Goal: Feedback & Contribution: Submit feedback/report problem

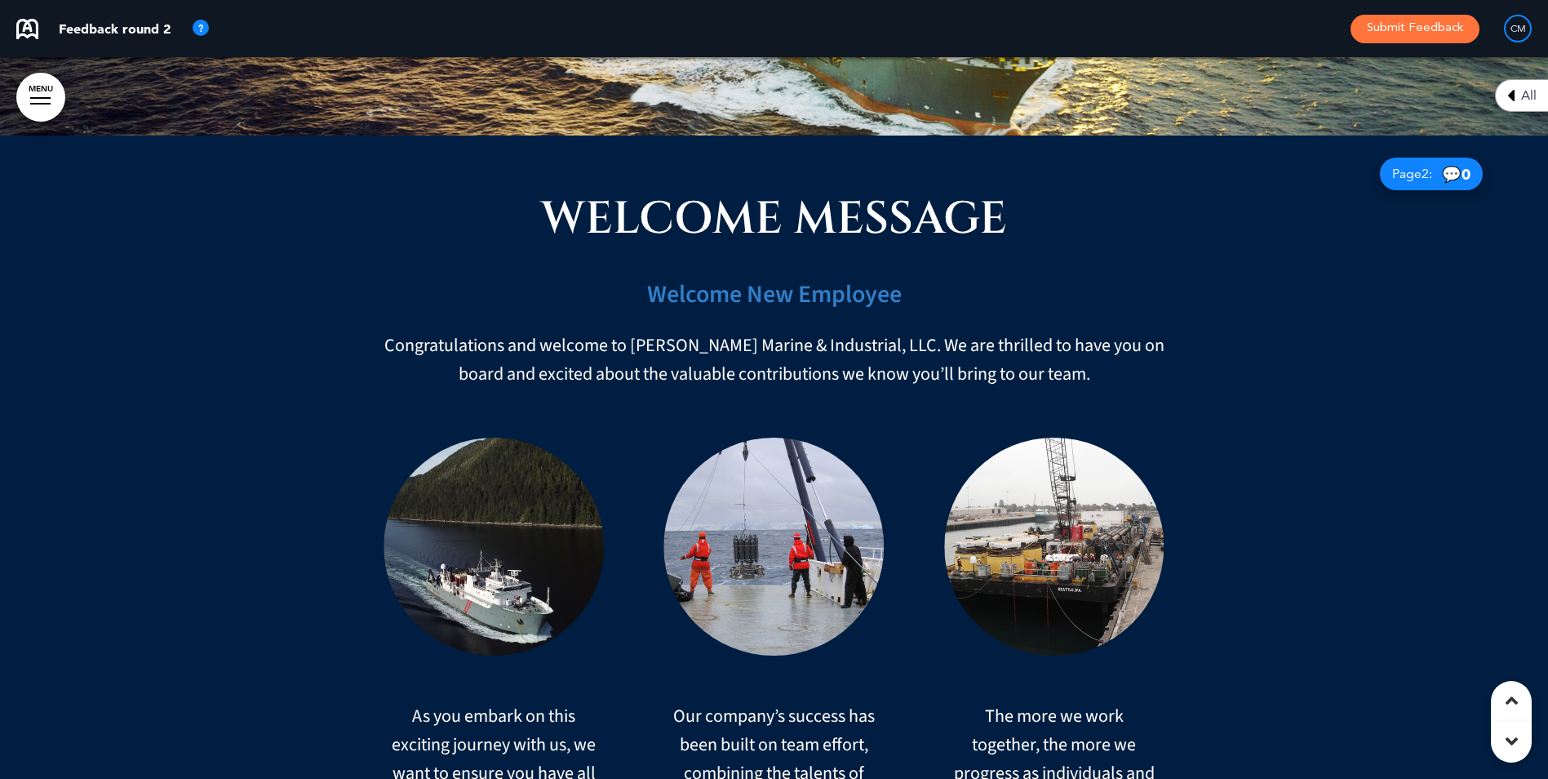
scroll to position [735, 0]
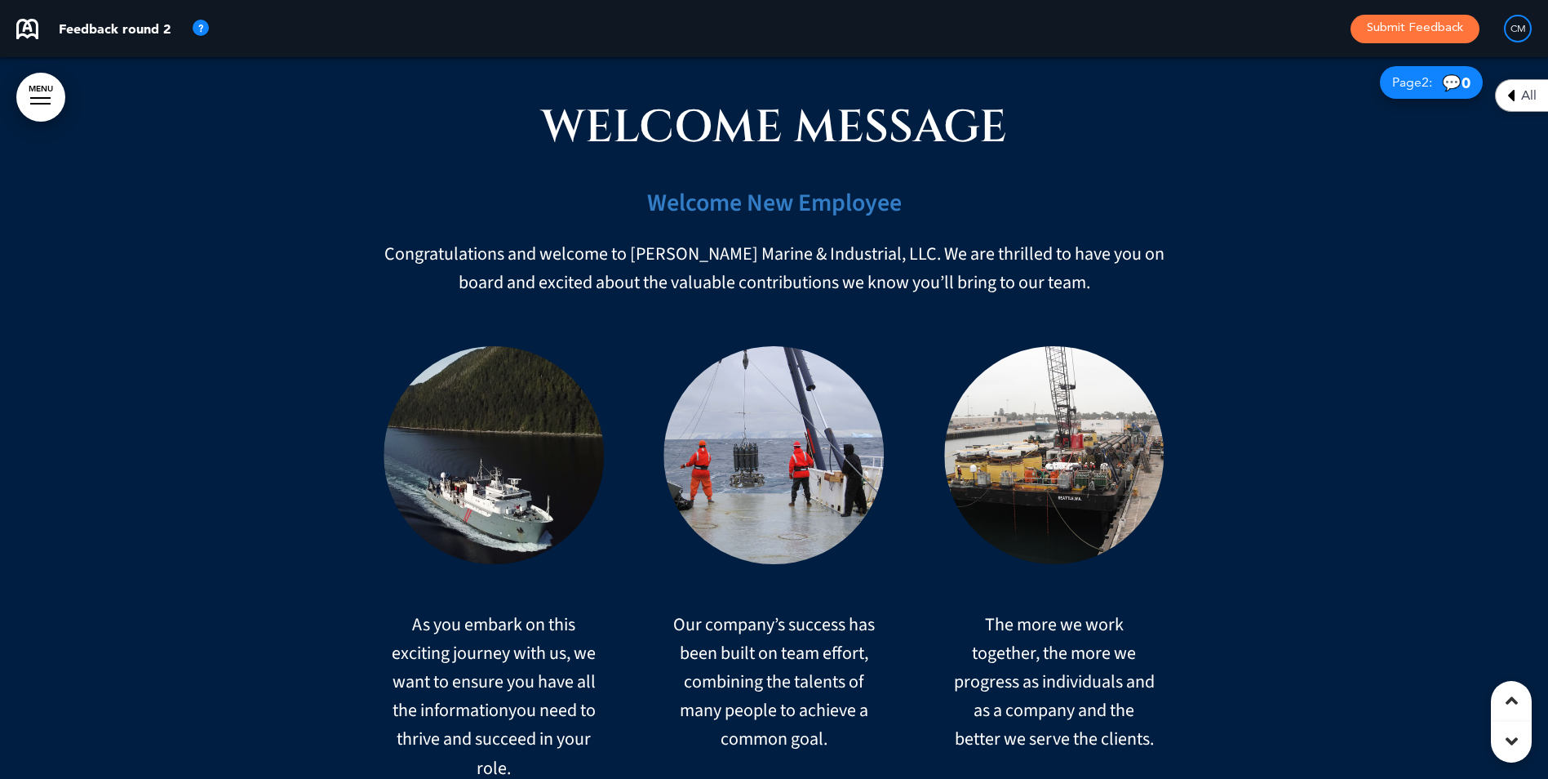
click at [1234, 602] on icon at bounding box center [1512, 741] width 12 height 20
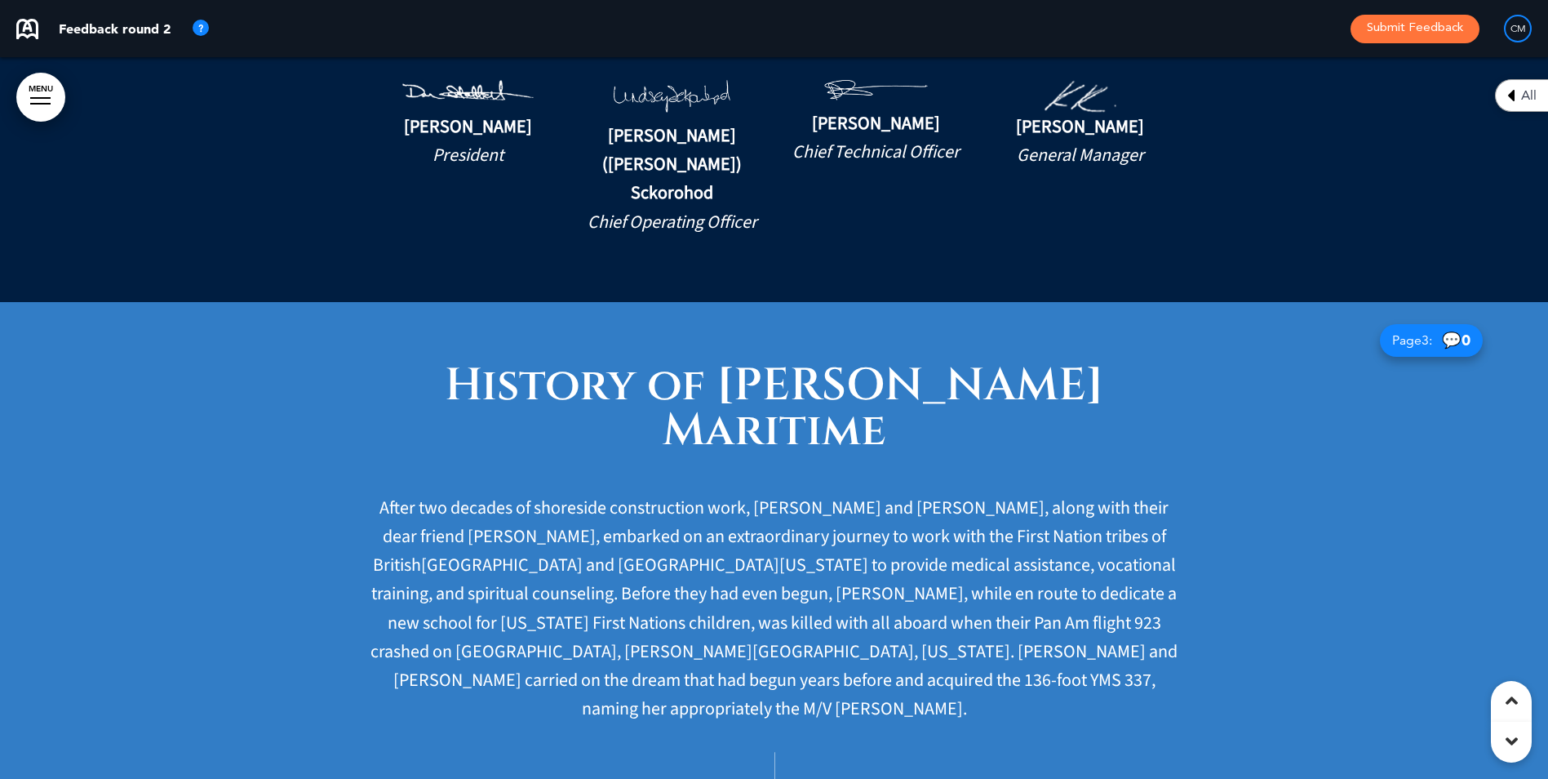
scroll to position [7201, 0]
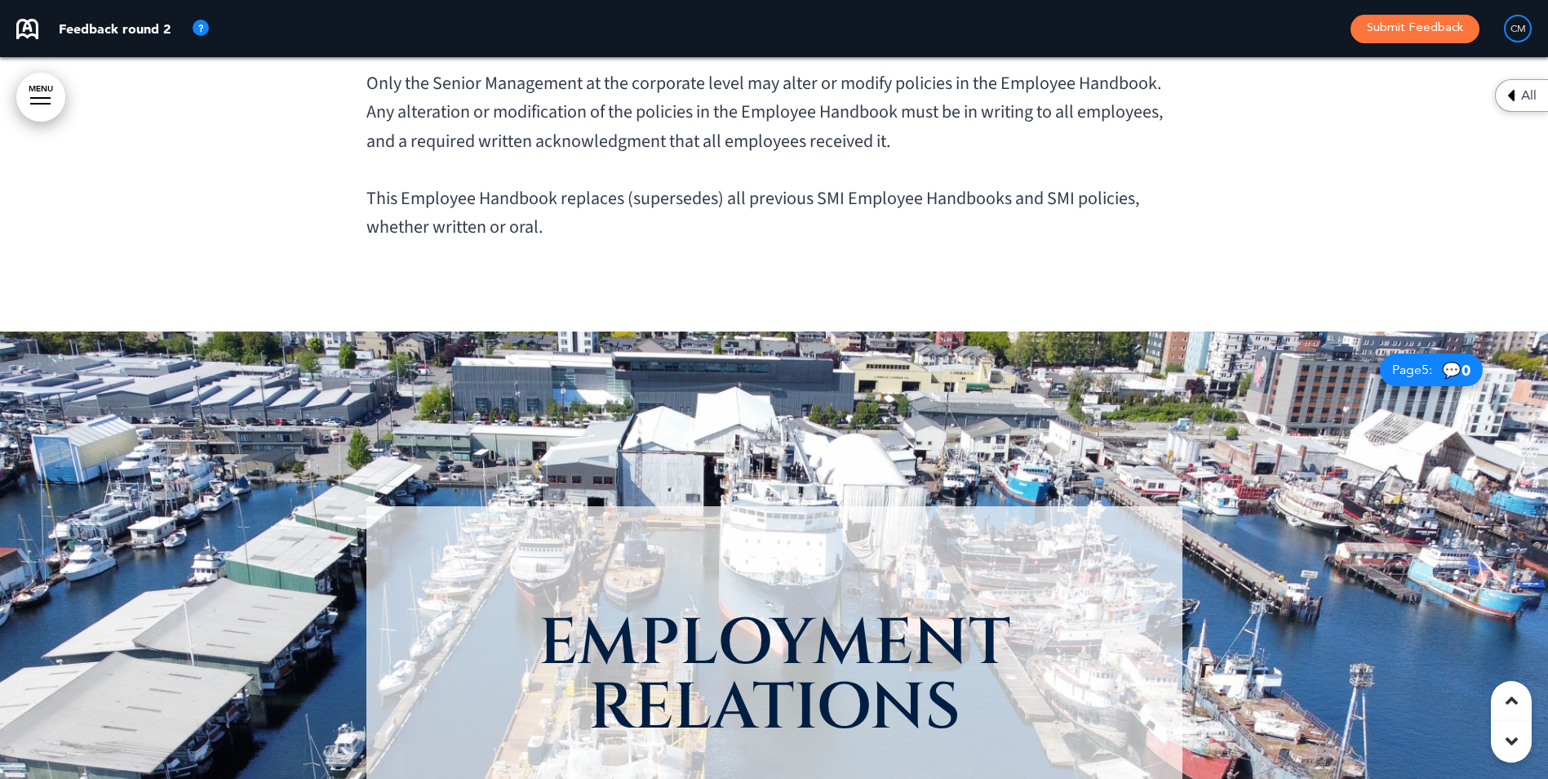
click at [1234, 602] on icon at bounding box center [1512, 701] width 12 height 20
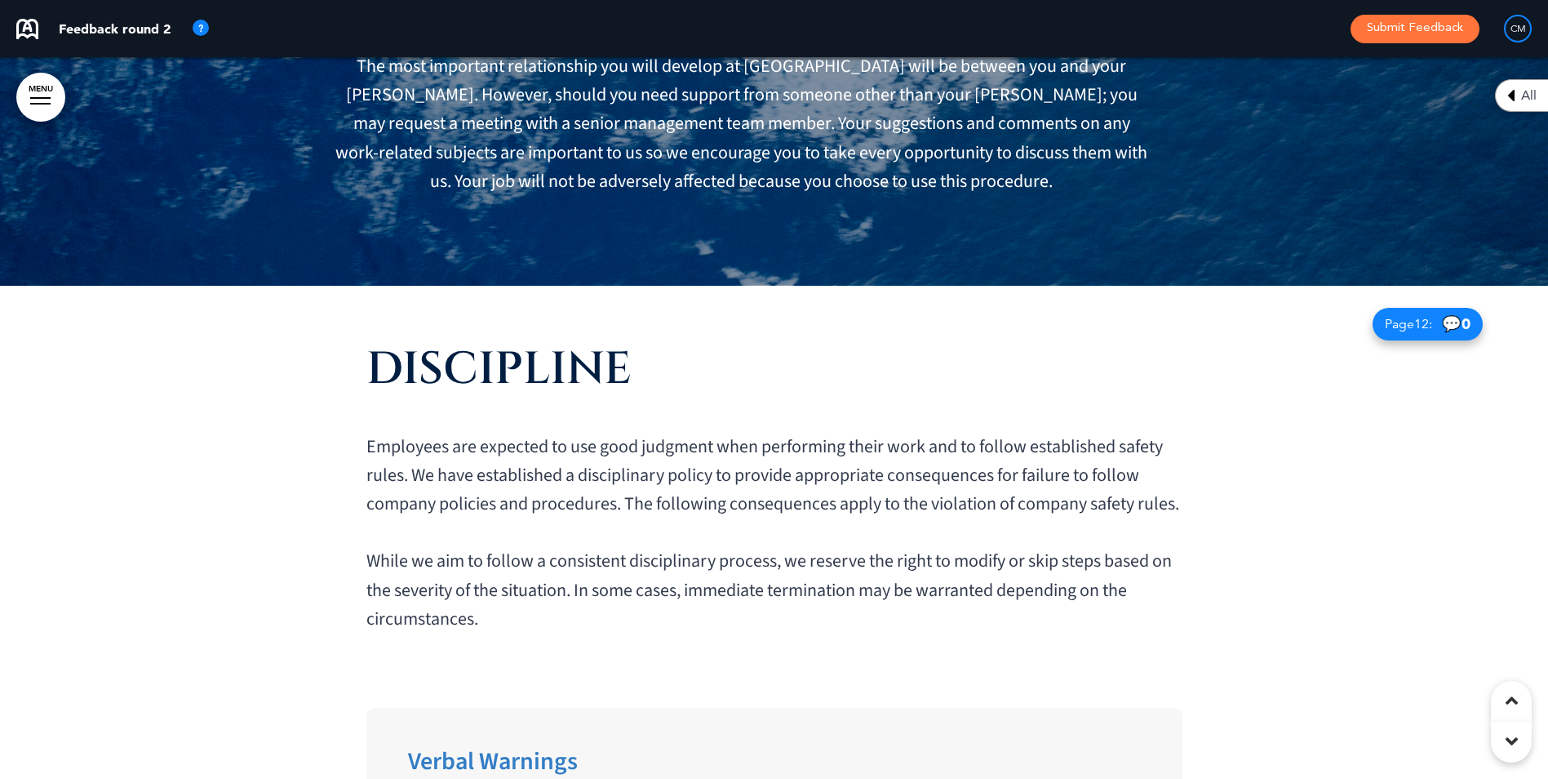
scroll to position [13549, 0]
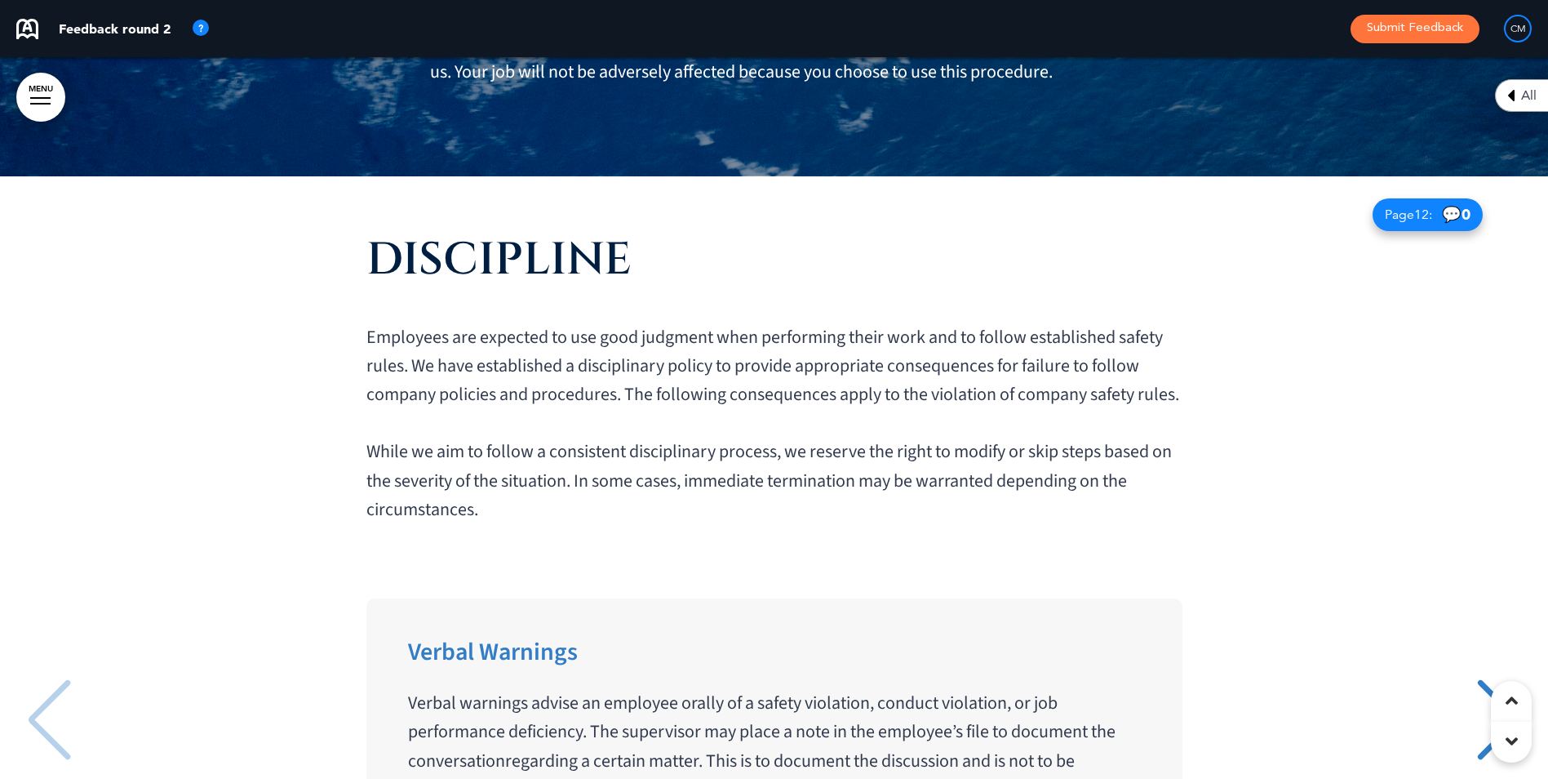
click at [1234, 602] on div "Next slide" at bounding box center [1499, 720] width 50 height 82
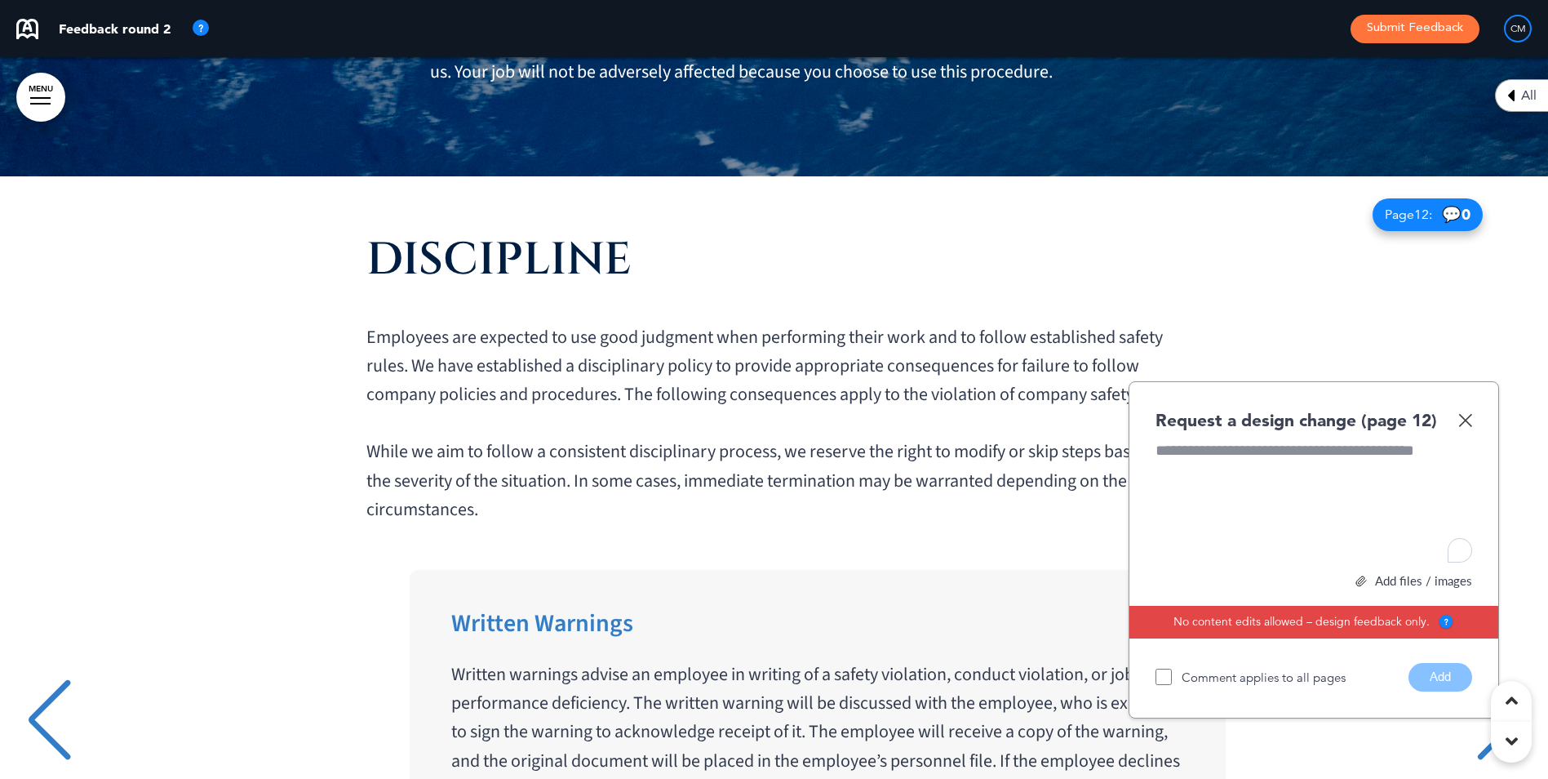
scroll to position [0, 1524]
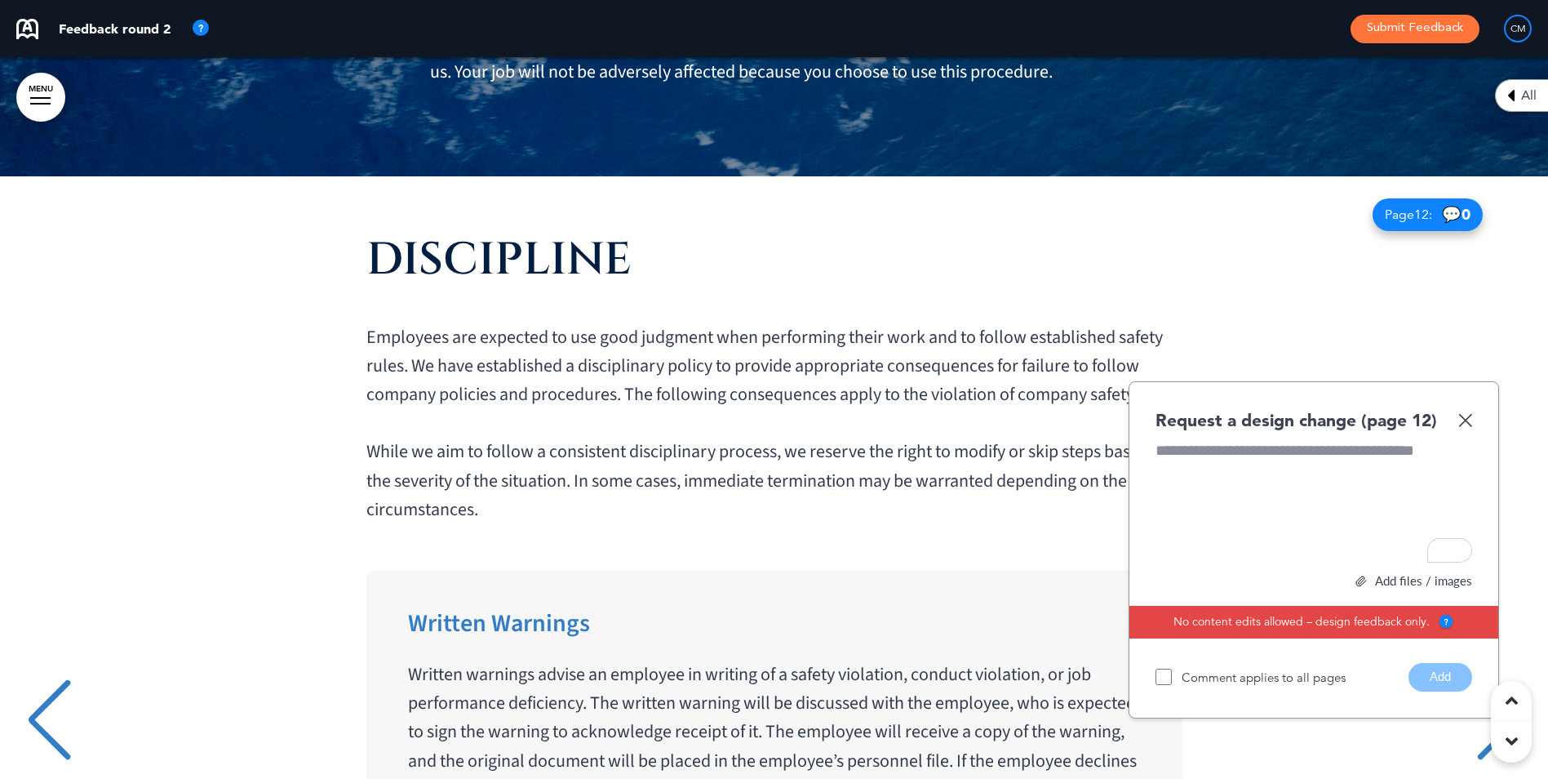
click at [1234, 602] on div "Next slide" at bounding box center [1499, 720] width 50 height 82
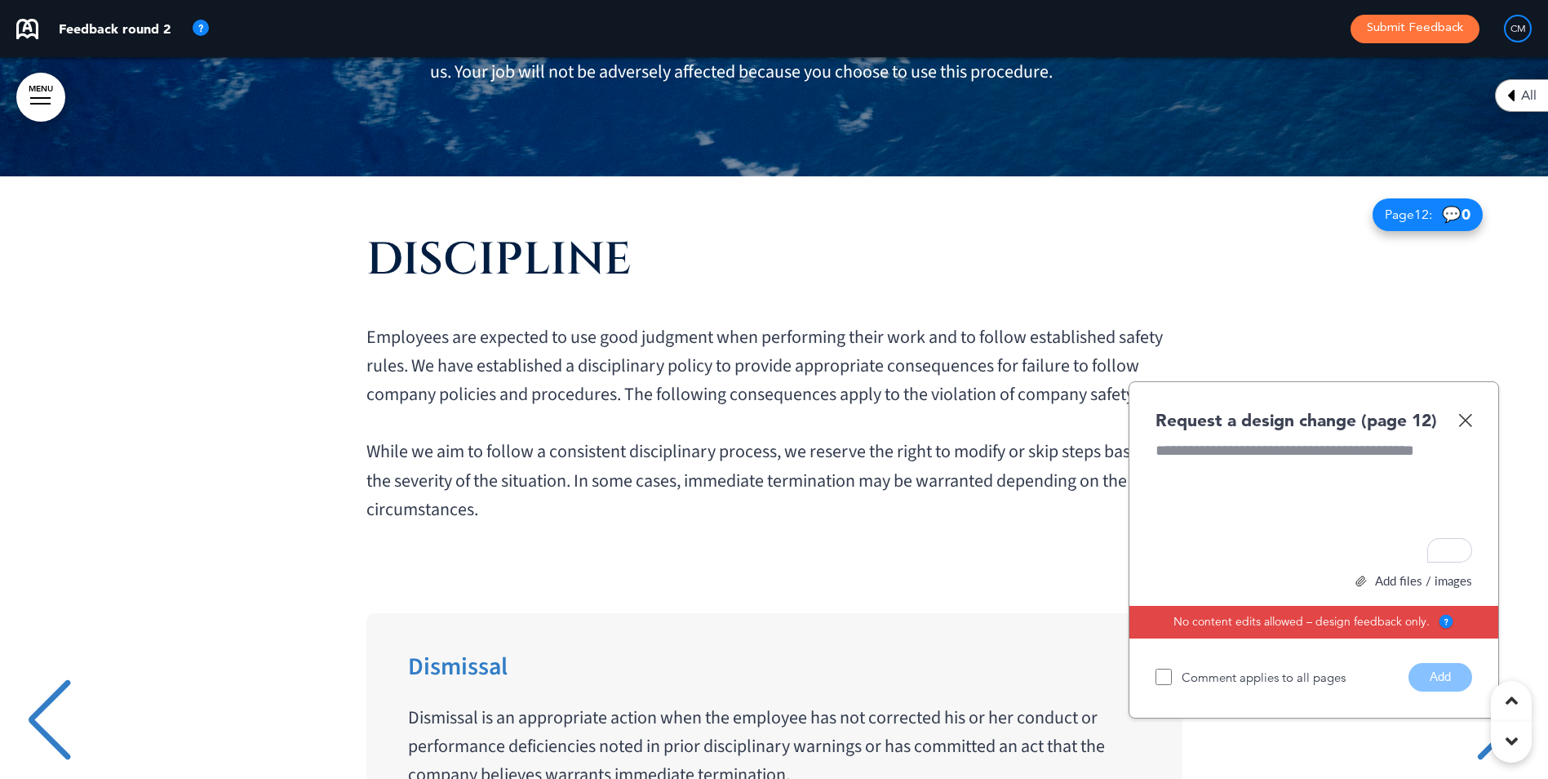
click at [1234, 602] on div "Next slide" at bounding box center [1499, 720] width 50 height 82
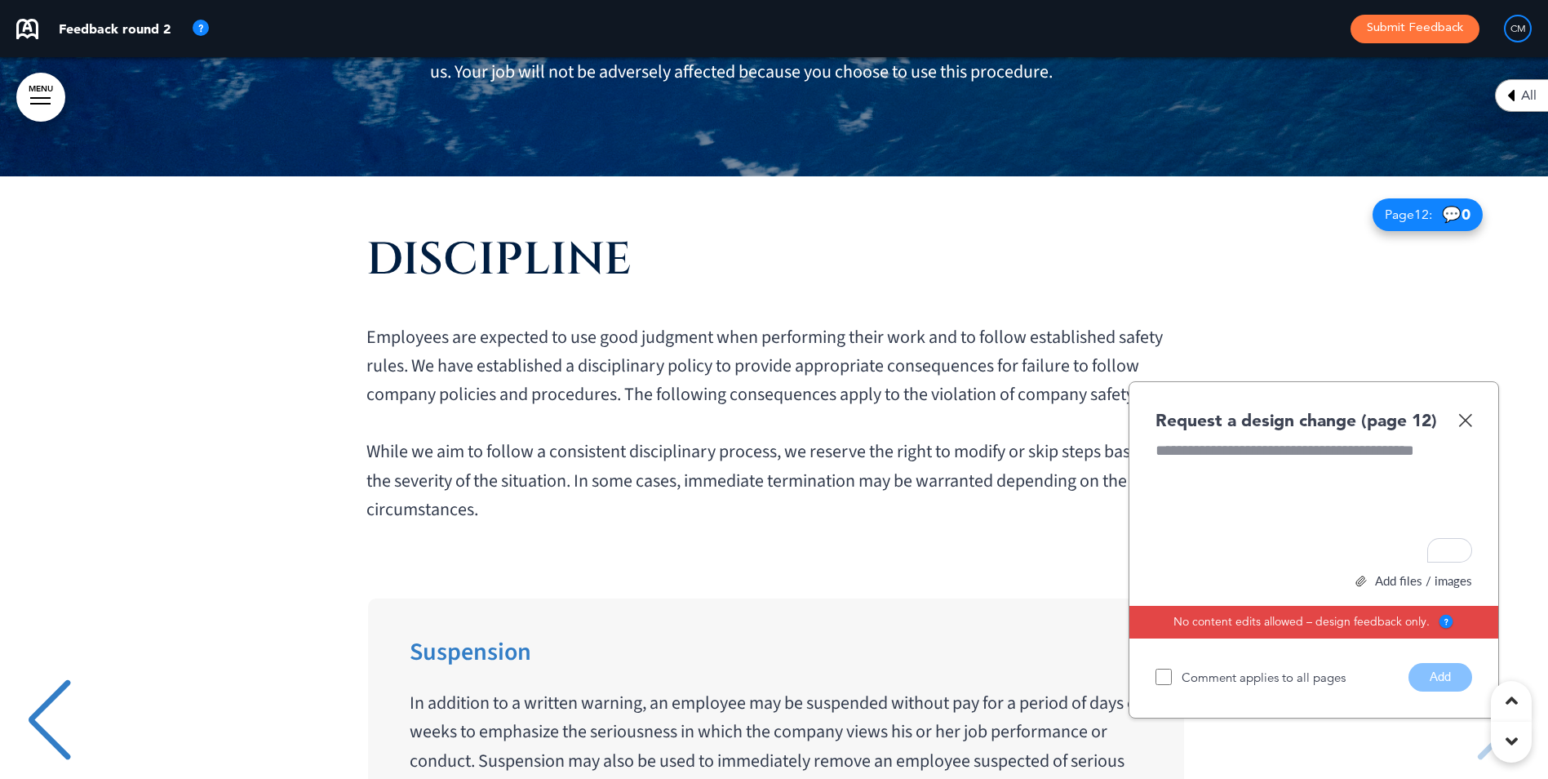
scroll to position [0, 4572]
click at [39, 602] on div "Previous slide" at bounding box center [49, 720] width 50 height 82
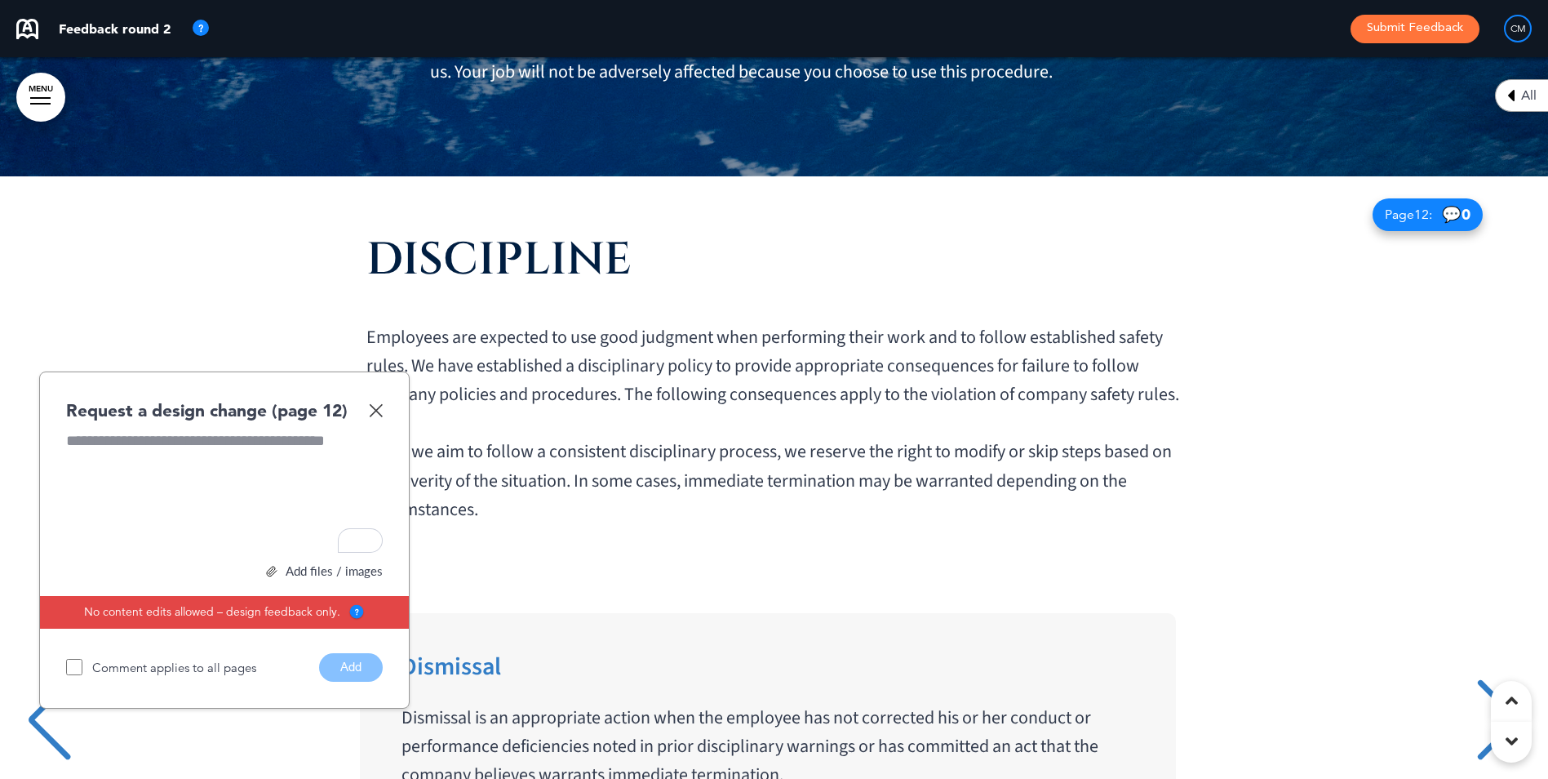
scroll to position [0, 3048]
click at [1234, 602] on div "Next slide" at bounding box center [1499, 720] width 50 height 82
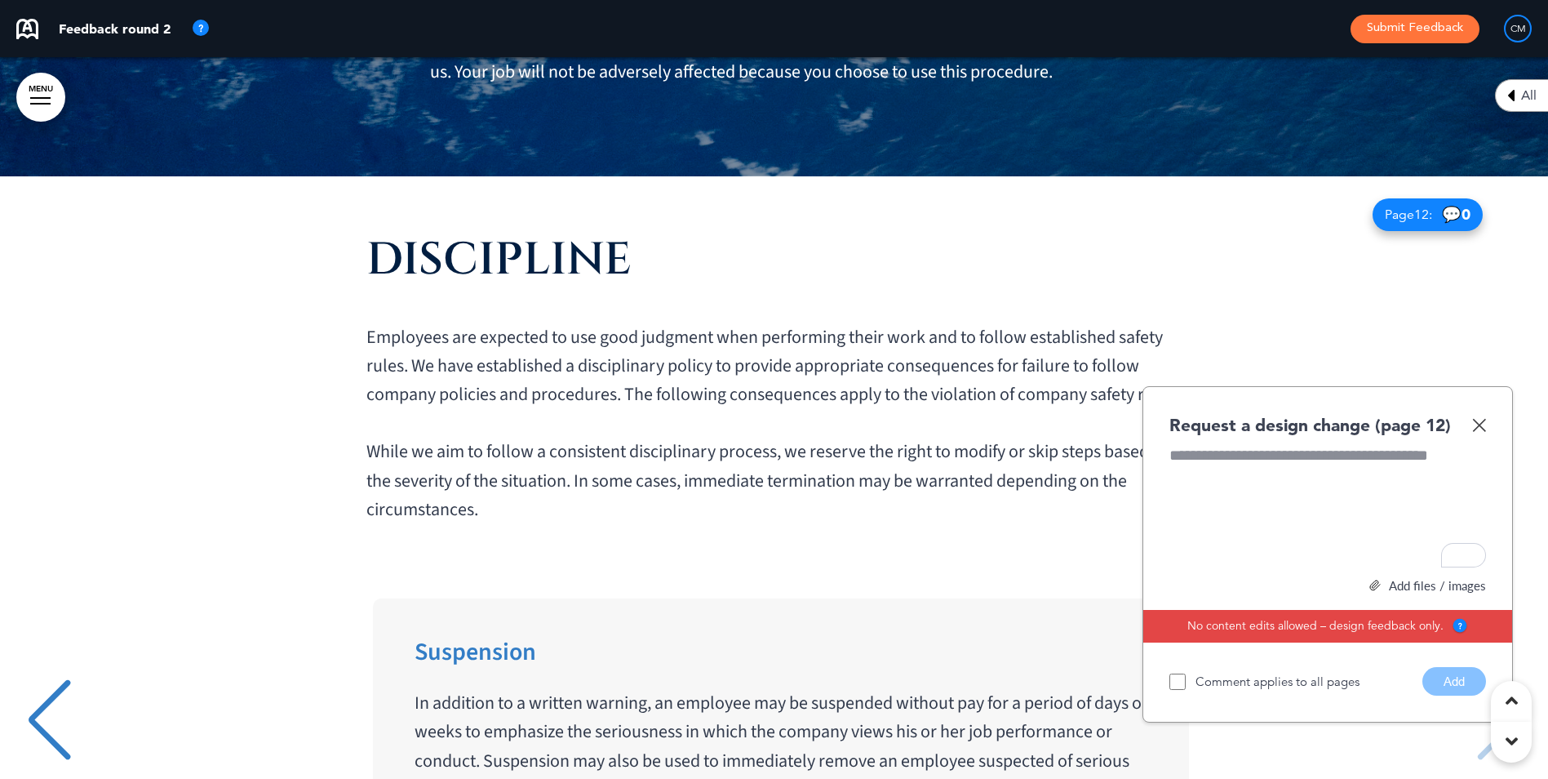
scroll to position [0, 4572]
click at [1234, 418] on img at bounding box center [1479, 425] width 14 height 14
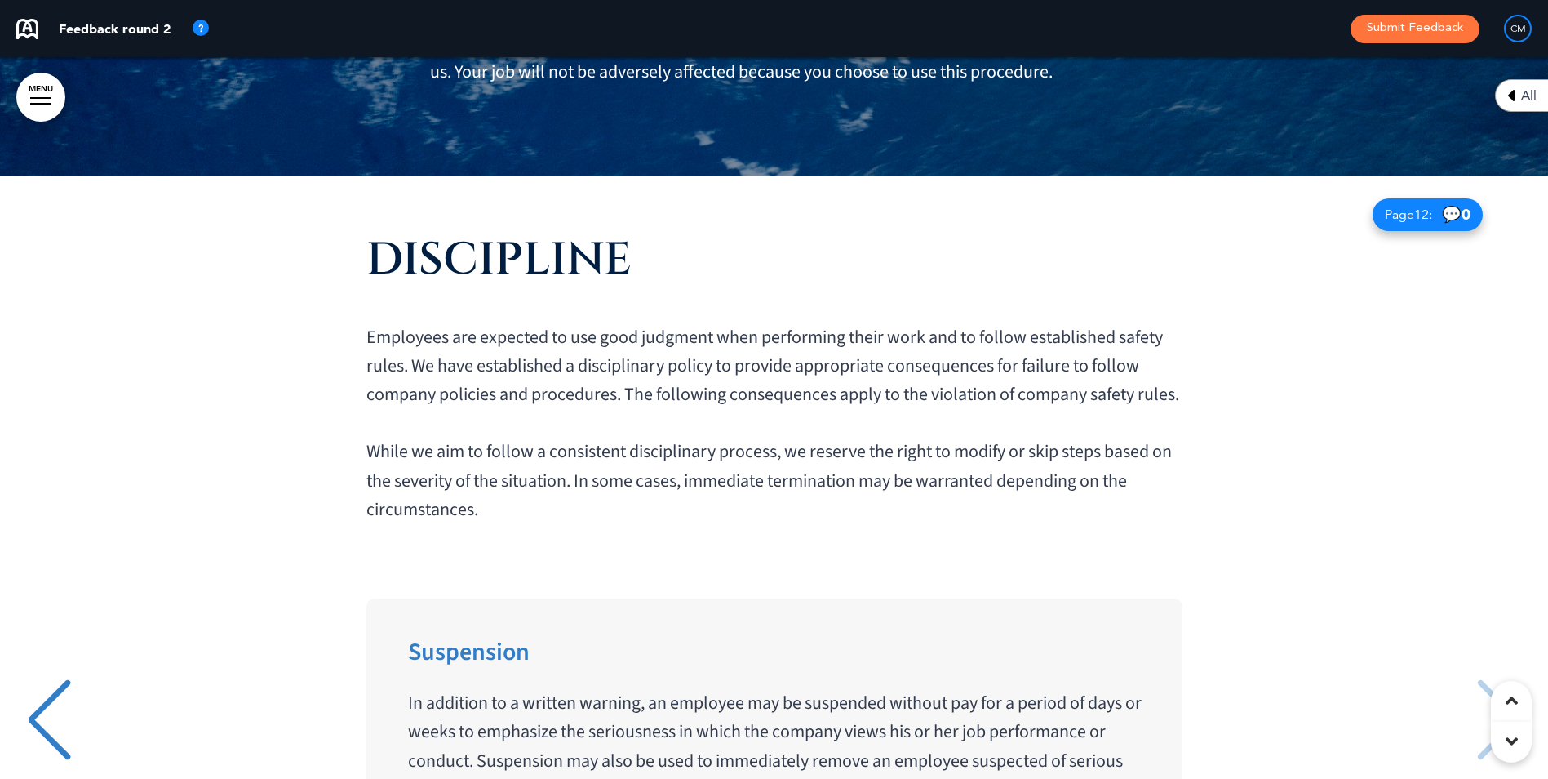
click at [1188, 274] on div "DISCIPLINE Employees are expected to use good judgment when performing their wo…" at bounding box center [774, 590] width 1516 height 829
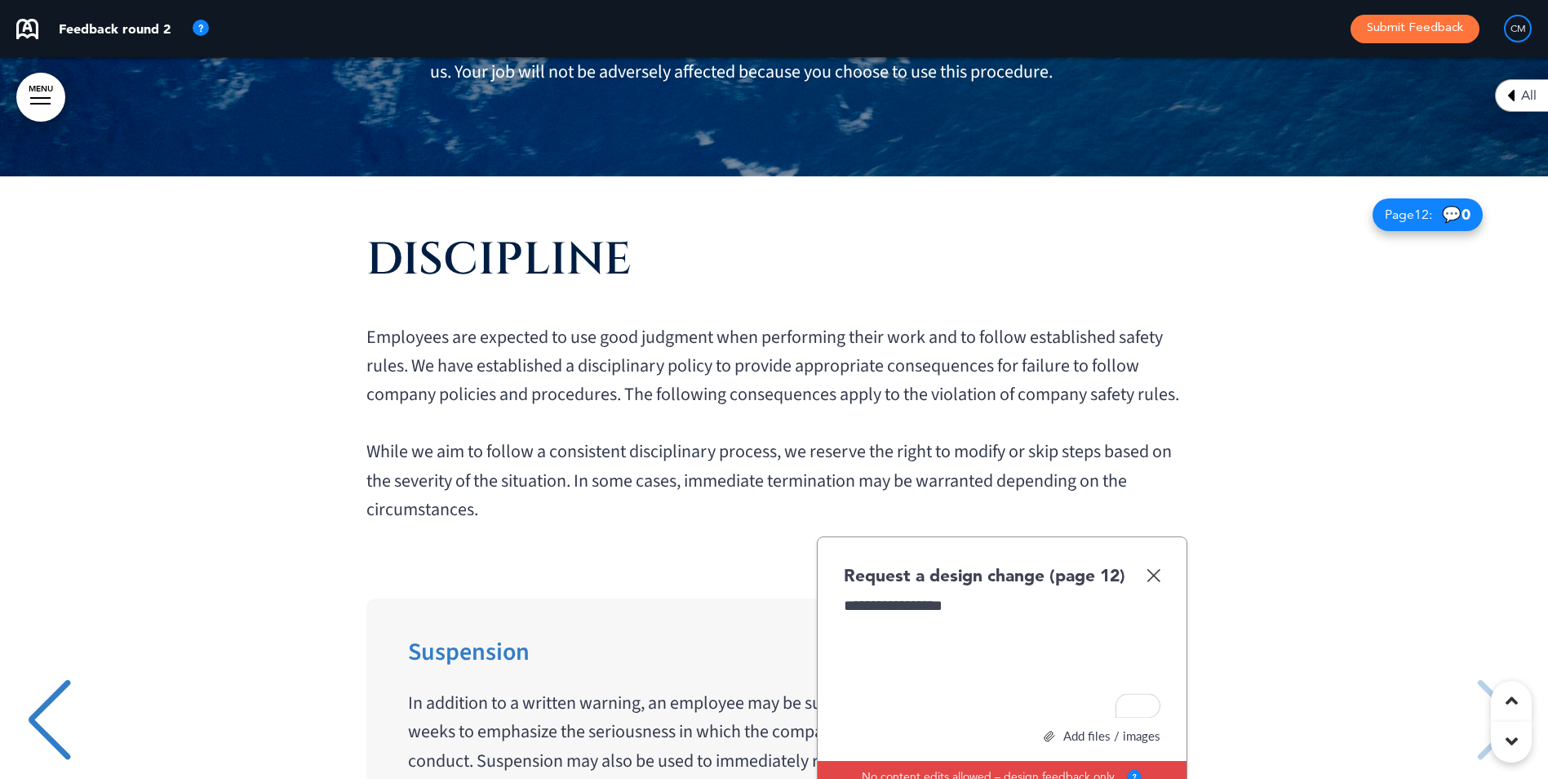
click at [22, 598] on div "Suspension In addition to a written warning, an employee may be suspended witho…" at bounding box center [774, 721] width 1516 height 247
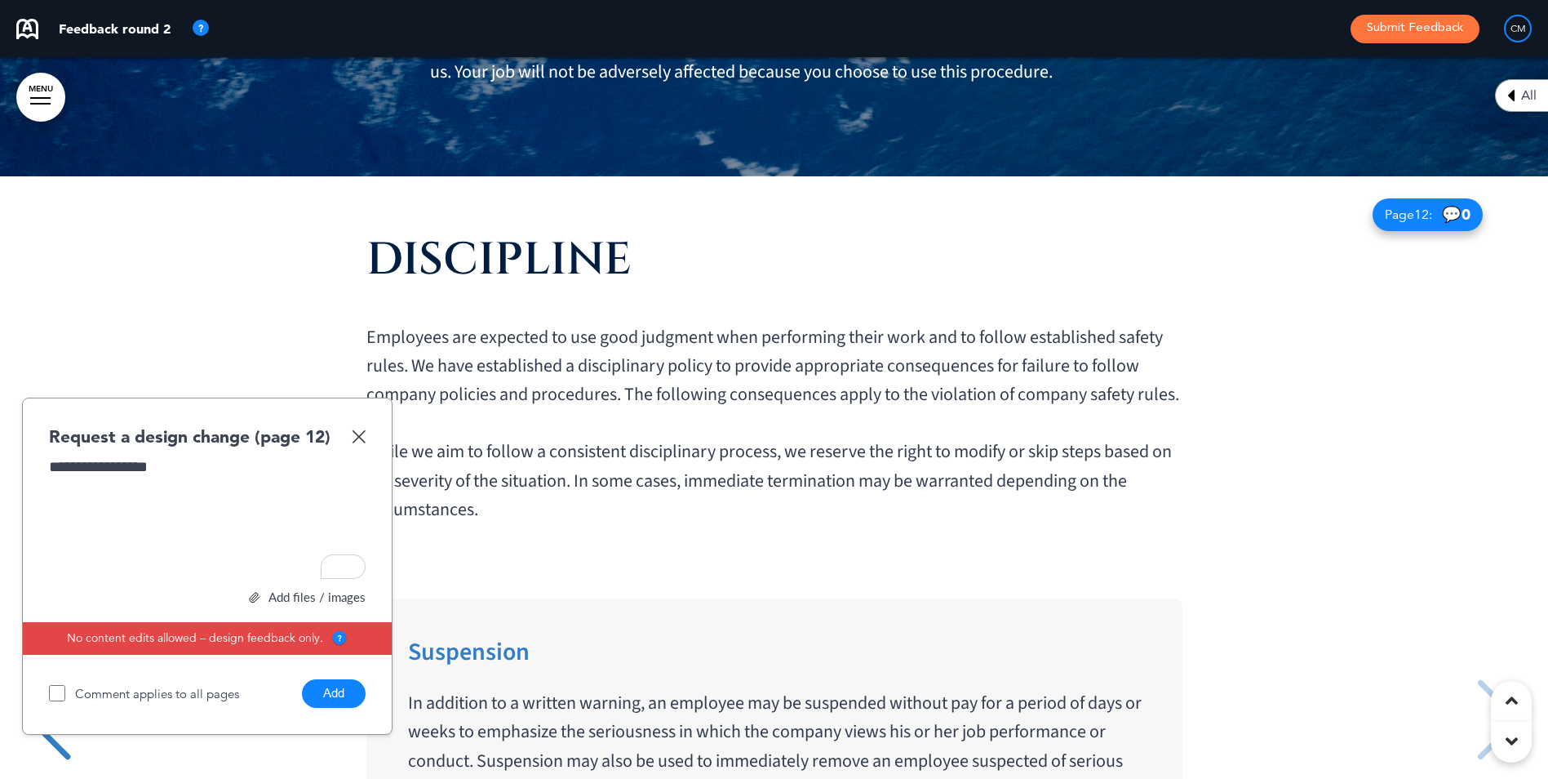
click at [54, 602] on div "Previous slide" at bounding box center [49, 720] width 50 height 82
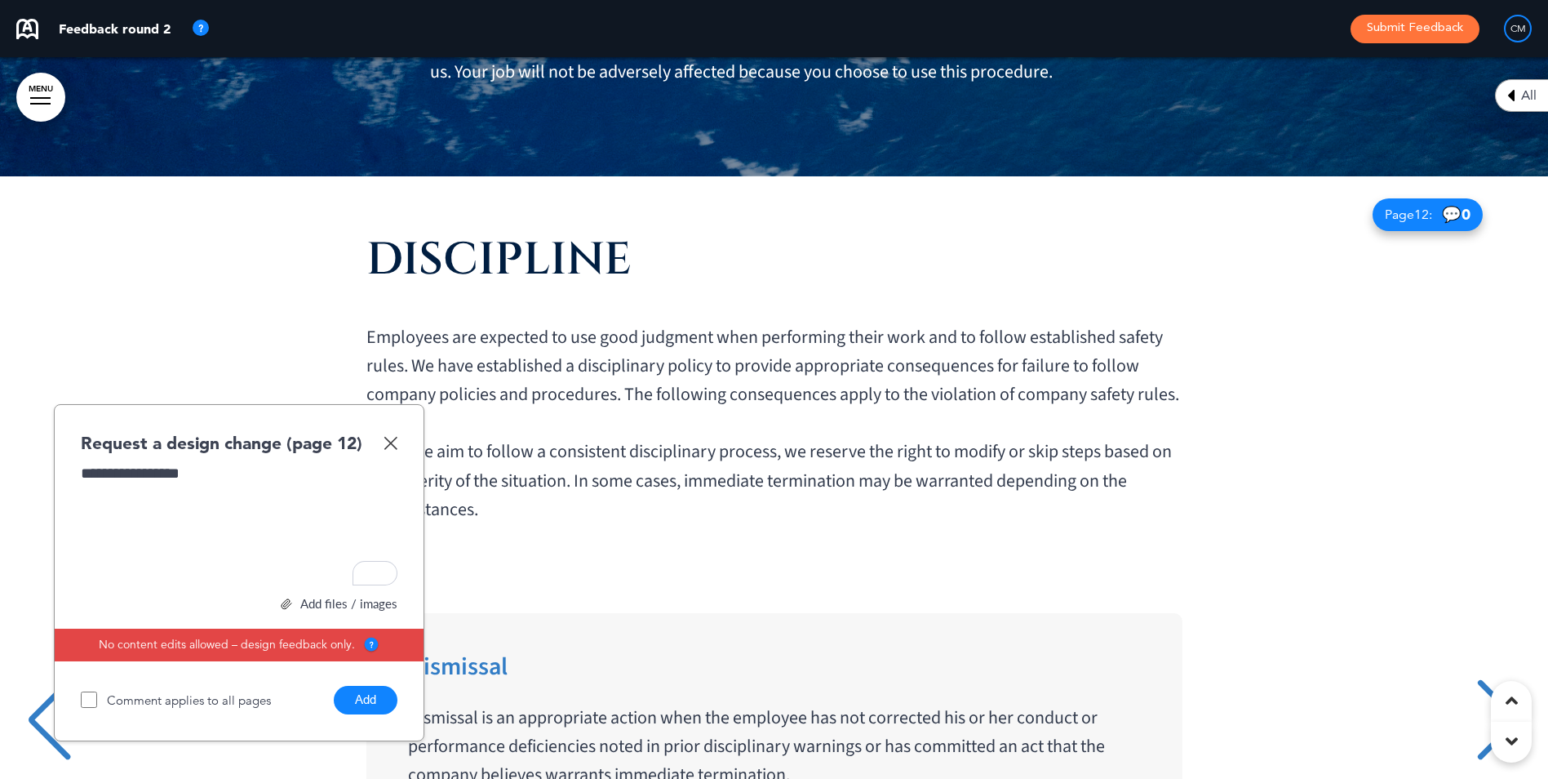
click at [53, 602] on div "Previous slide" at bounding box center [49, 720] width 50 height 82
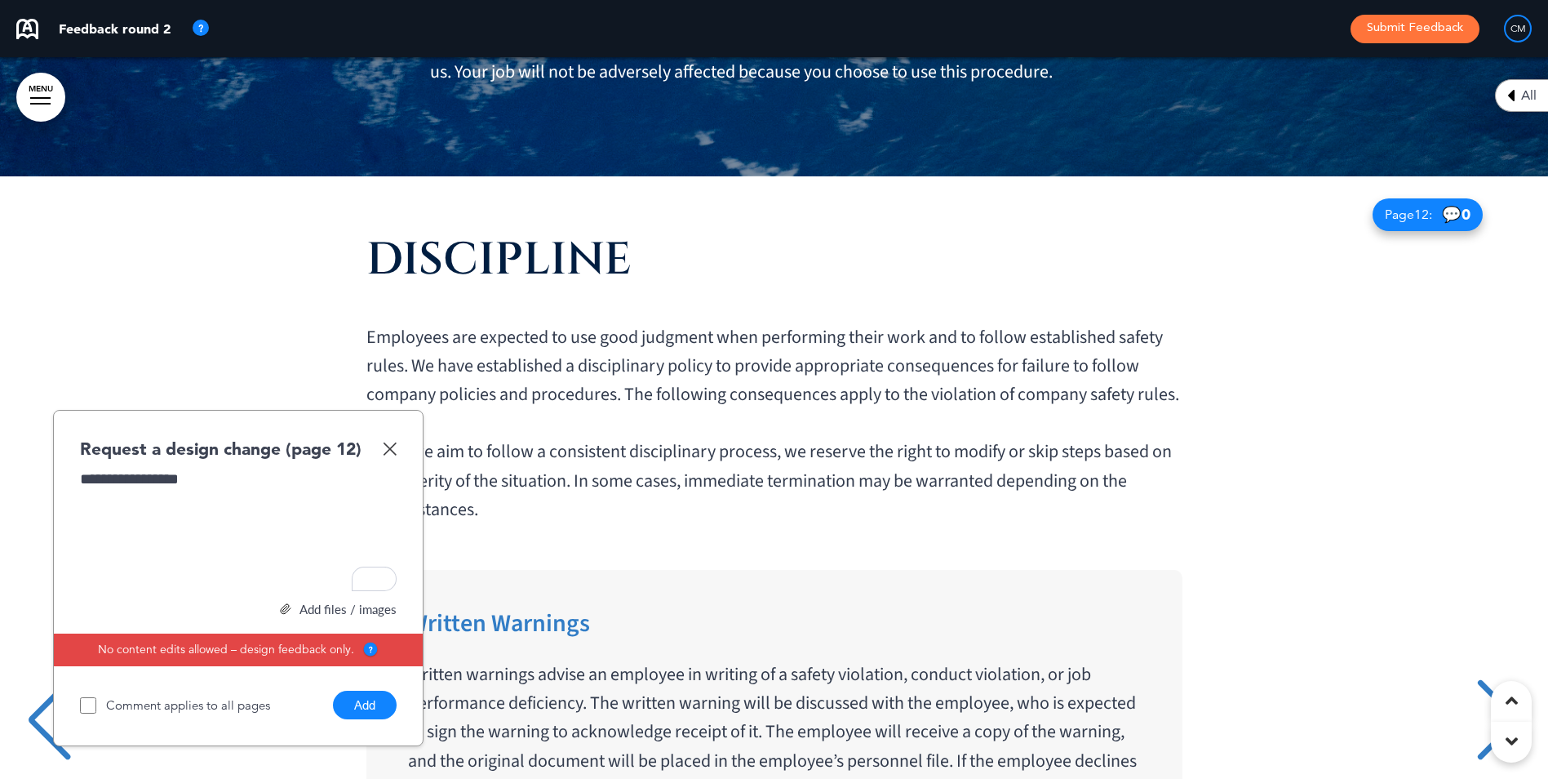
click at [53, 602] on div "Previous slide" at bounding box center [49, 720] width 50 height 82
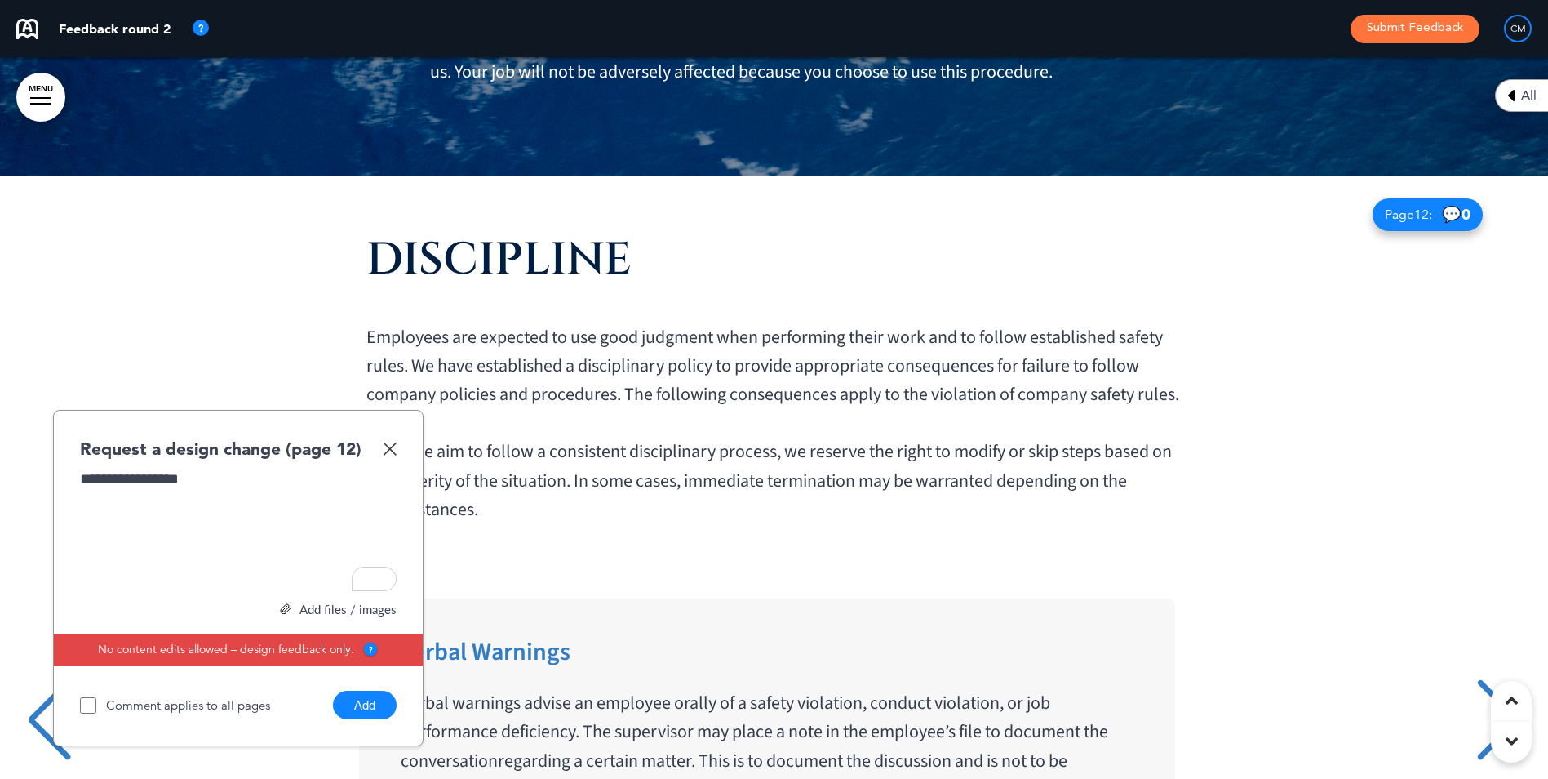
scroll to position [0, 0]
click at [229, 469] on div "**********" at bounding box center [238, 530] width 317 height 122
click at [1234, 602] on div "Next slide" at bounding box center [1499, 720] width 50 height 82
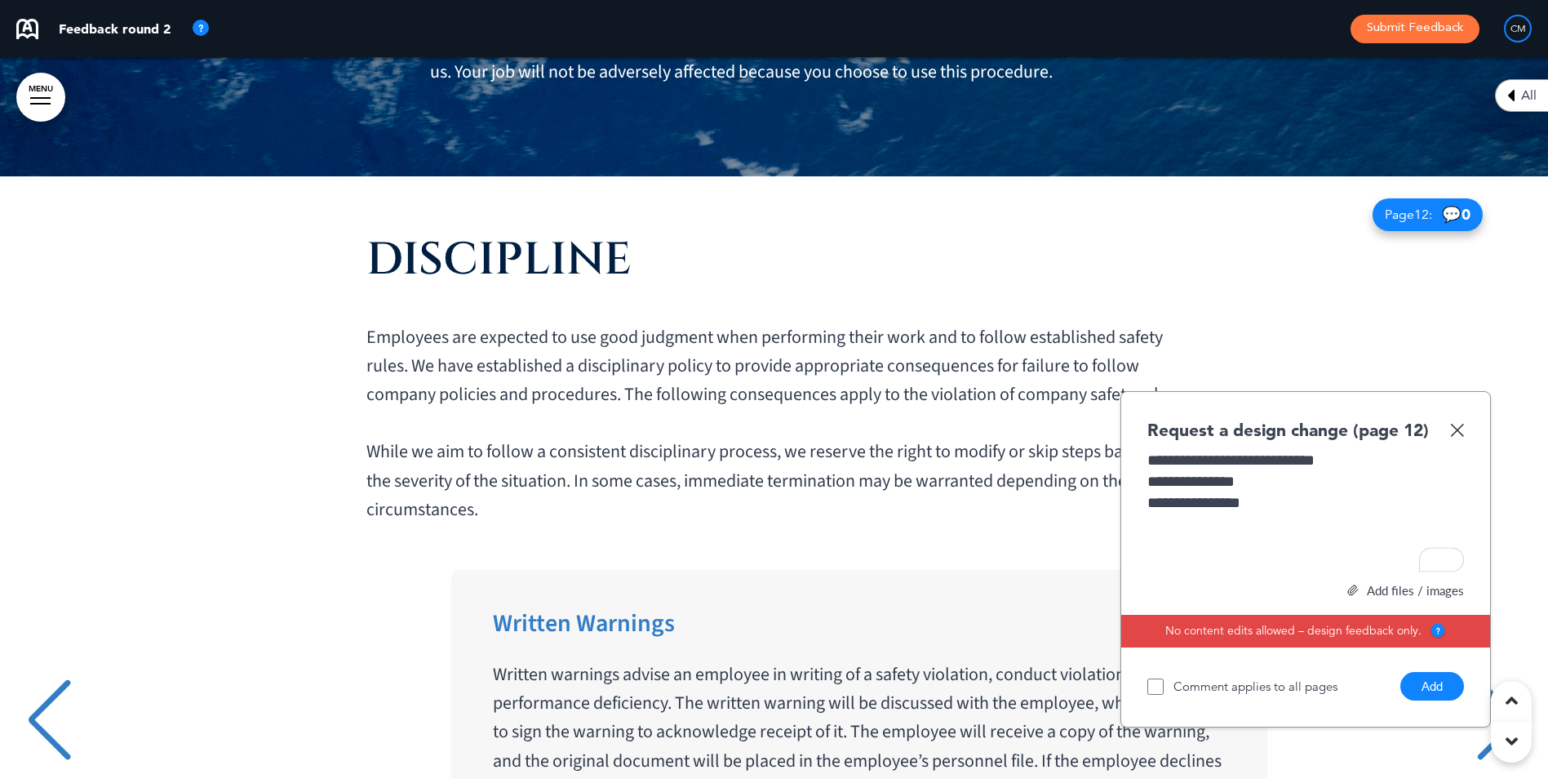
scroll to position [0, 1524]
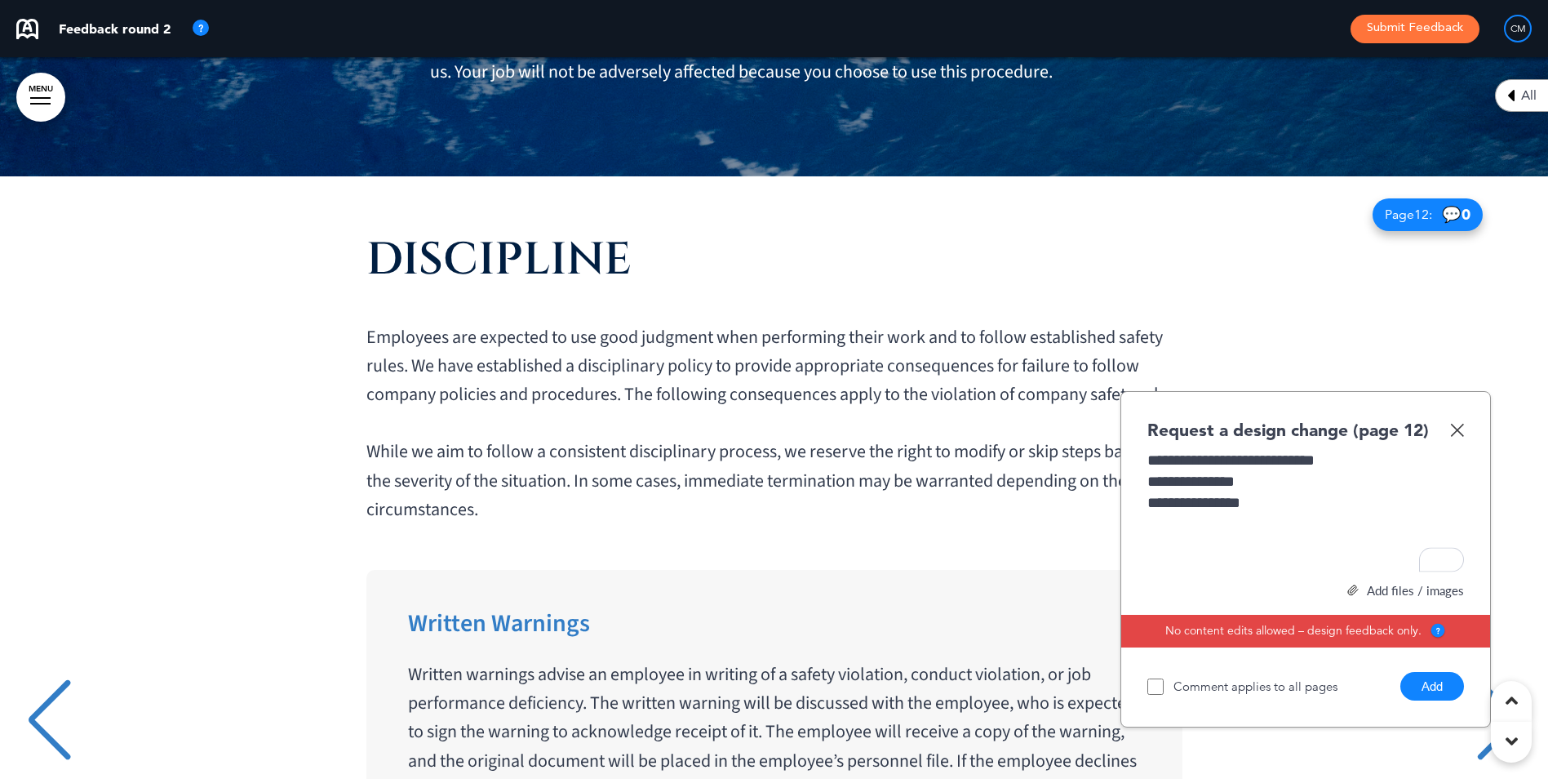
click at [1234, 469] on div "**********" at bounding box center [1306, 559] width 371 height 337
click at [1234, 602] on div "Next slide" at bounding box center [1499, 720] width 50 height 82
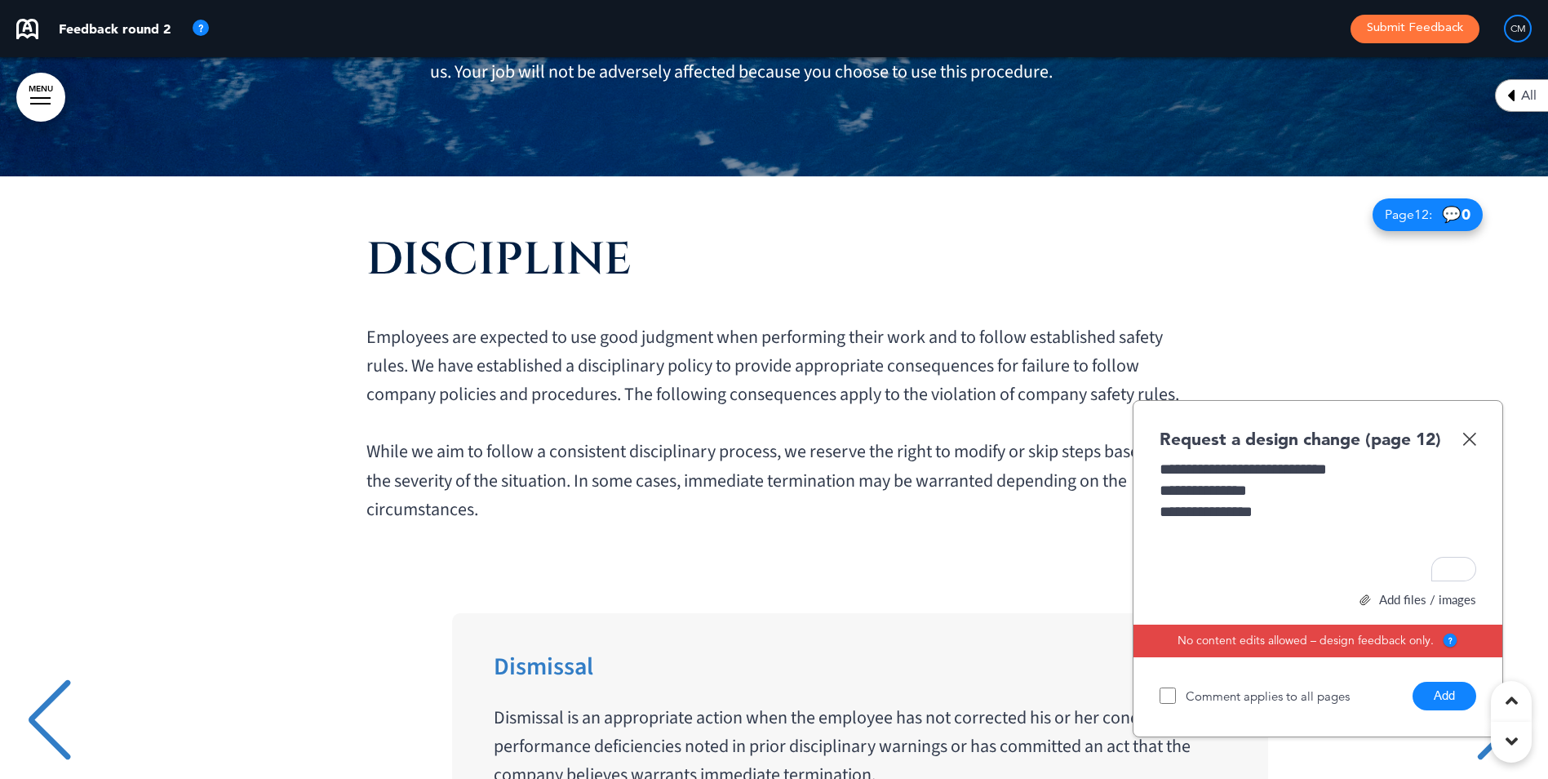
scroll to position [0, 3048]
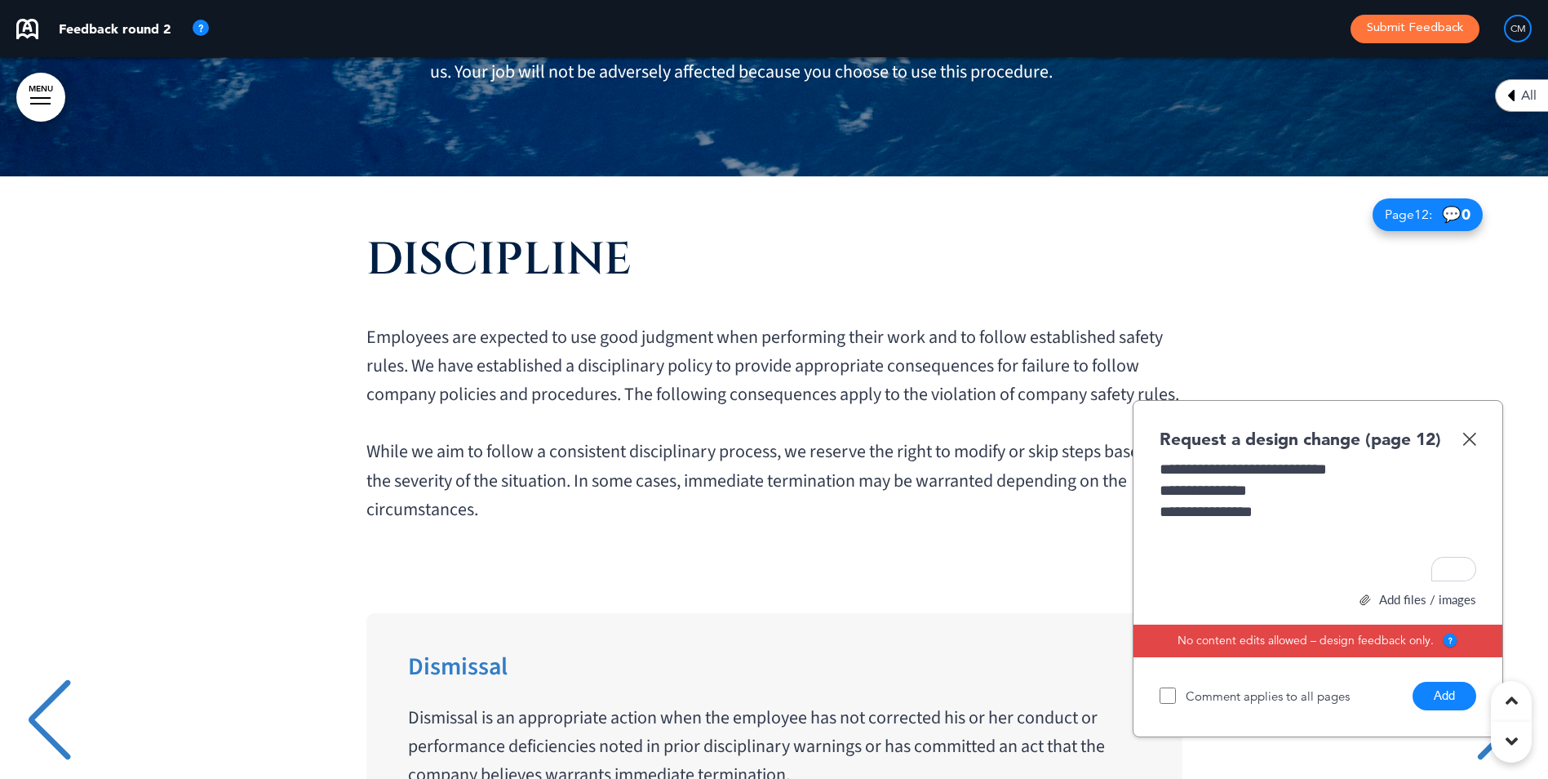
click at [1234, 602] on div "Next slide" at bounding box center [1499, 720] width 50 height 82
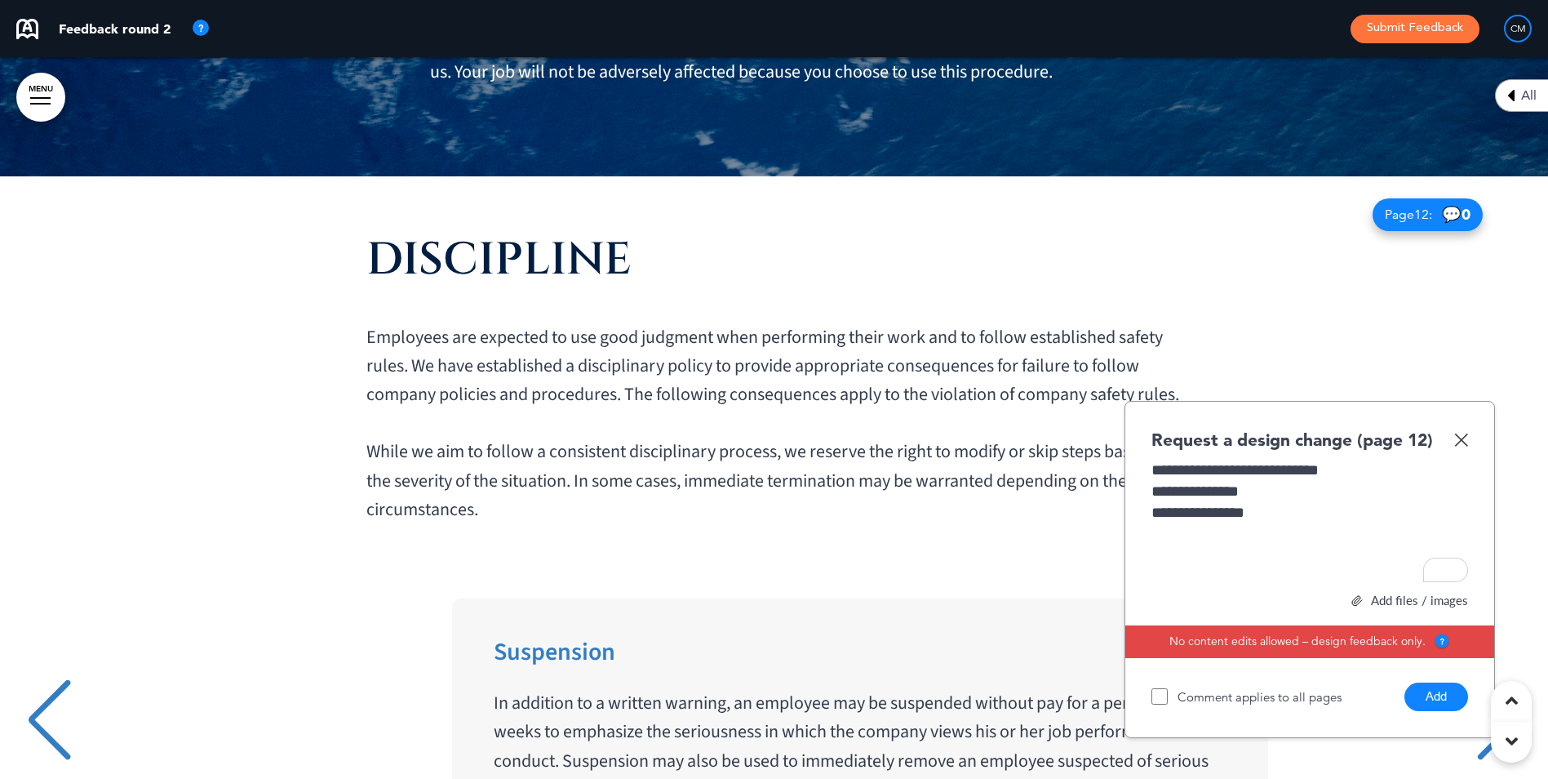
scroll to position [0, 4572]
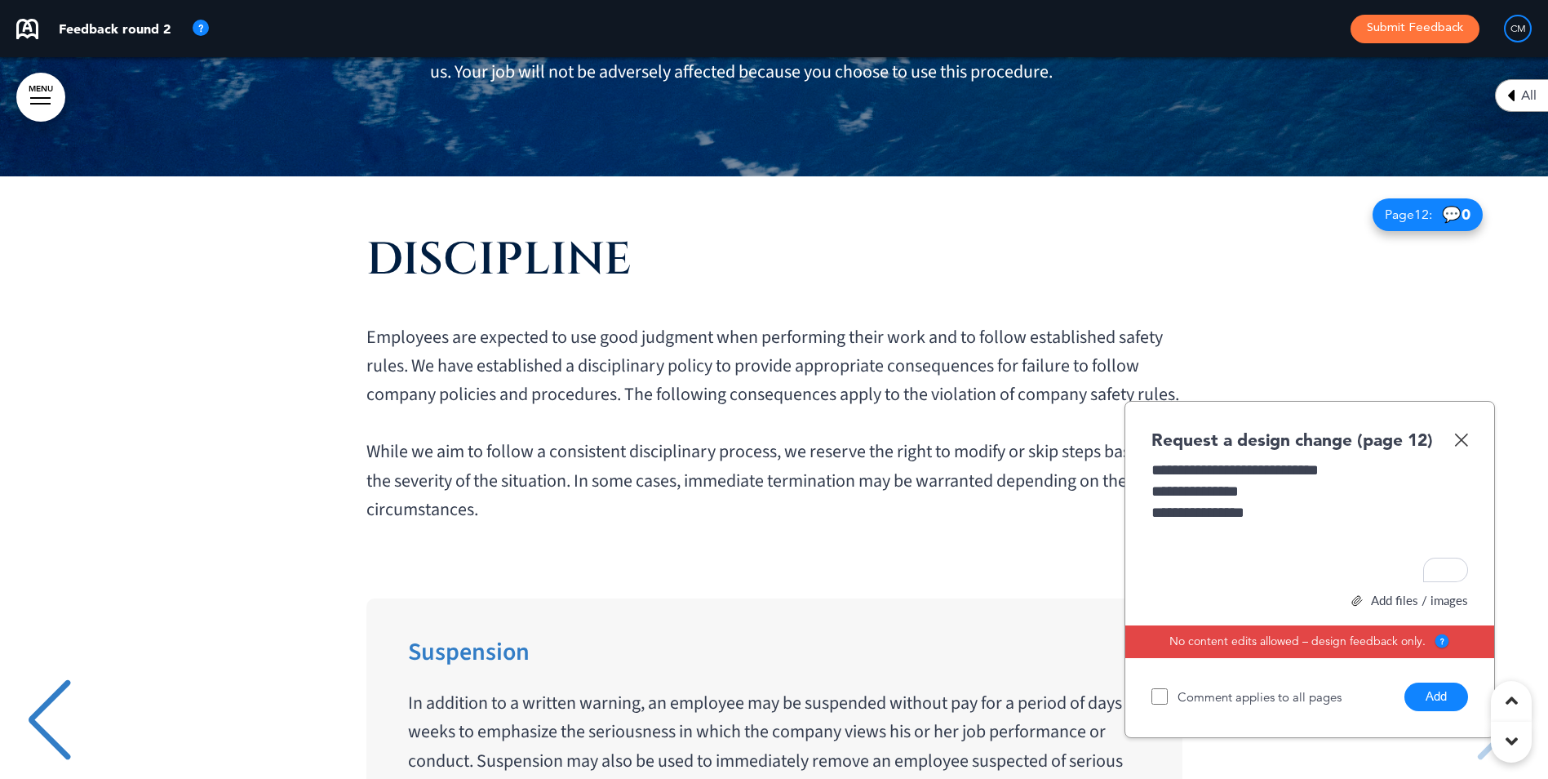
click at [1224, 523] on div "To enrich screen reader interactions, please activate Accessibility in Grammarl…" at bounding box center [1310, 533] width 317 height 21
click at [60, 602] on div "Previous slide" at bounding box center [49, 720] width 50 height 82
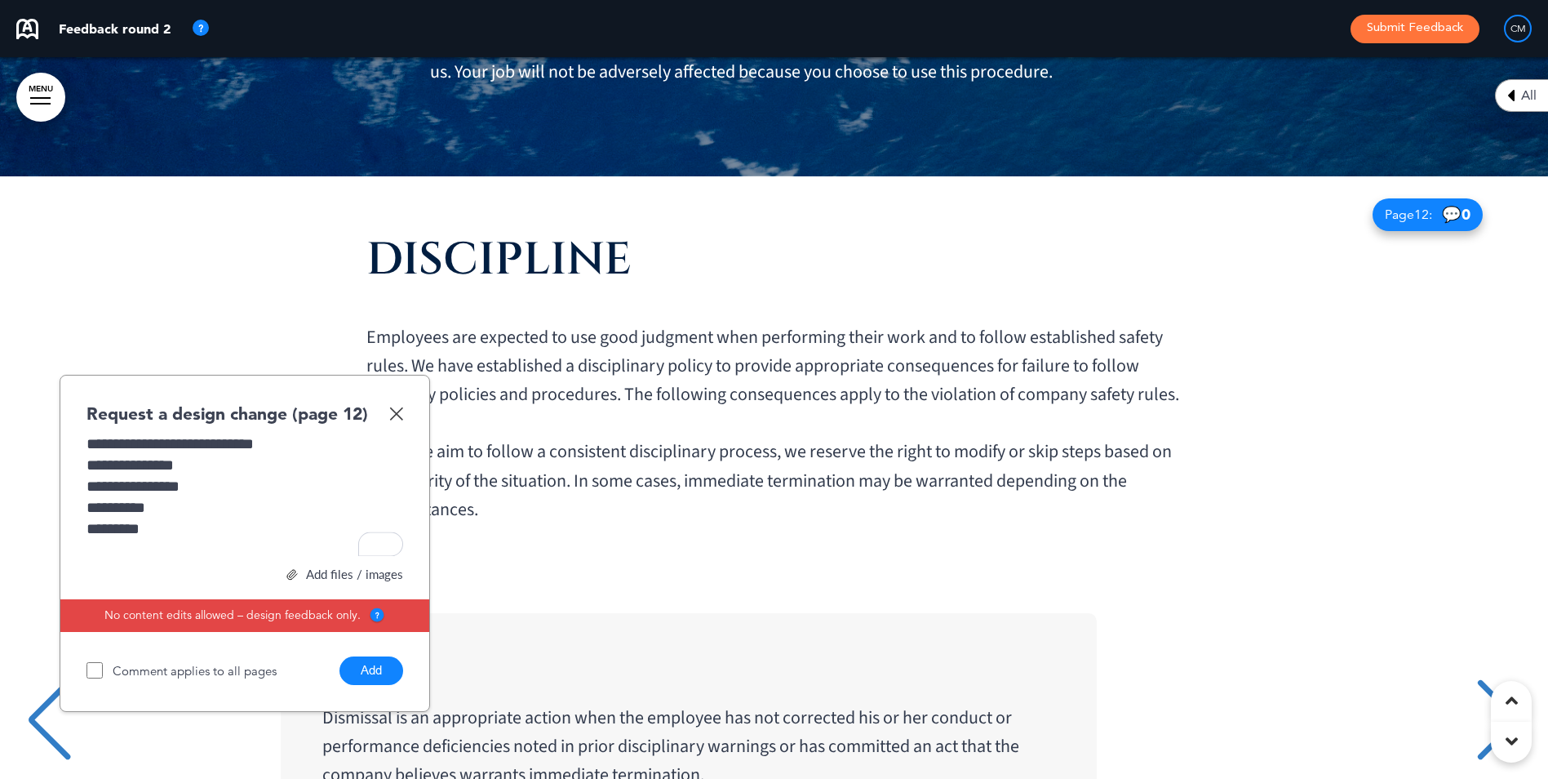
scroll to position [0, 3048]
click at [184, 518] on div "*********" at bounding box center [245, 528] width 317 height 21
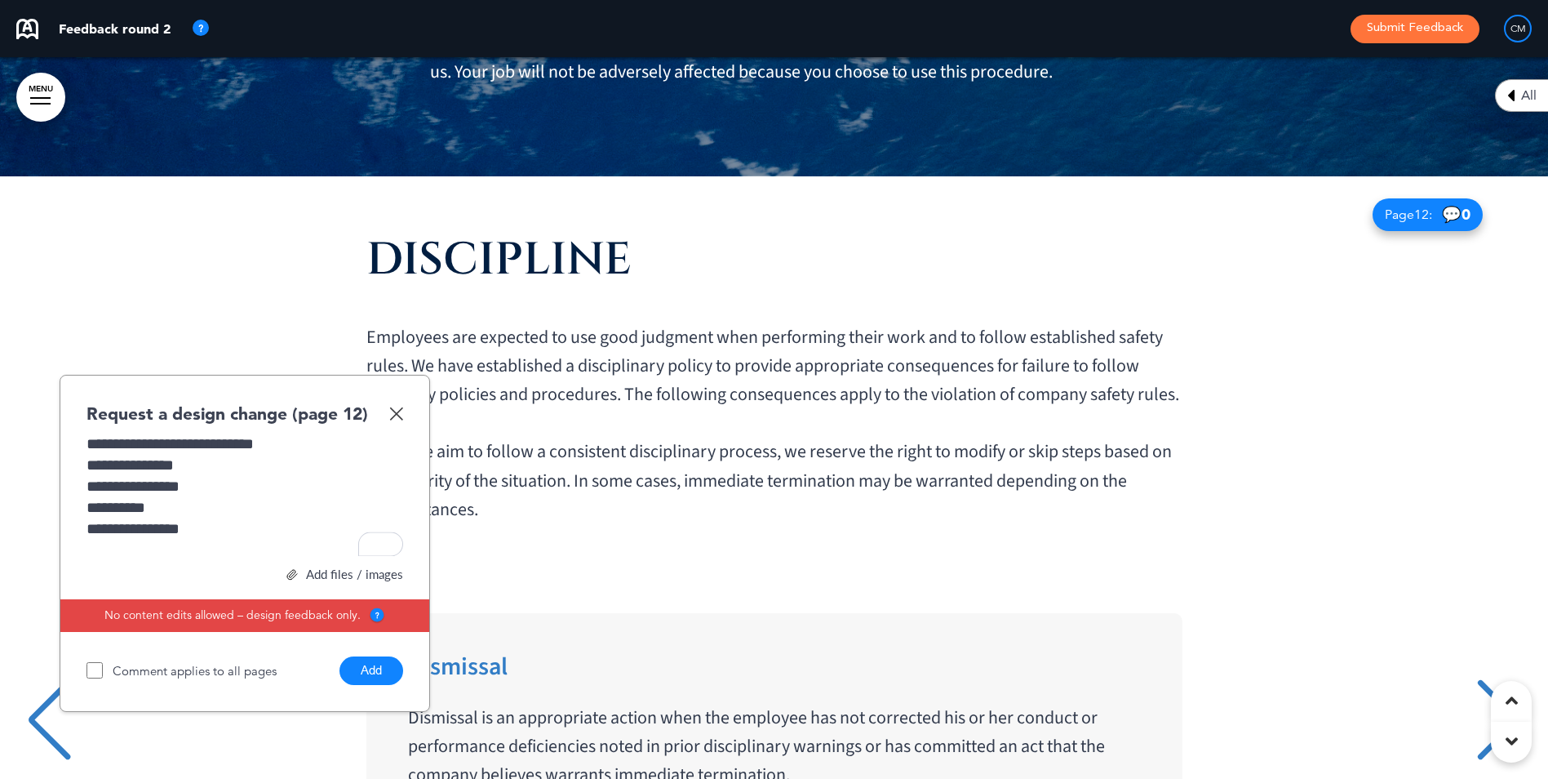
click at [364, 602] on button "Add" at bounding box center [372, 670] width 64 height 29
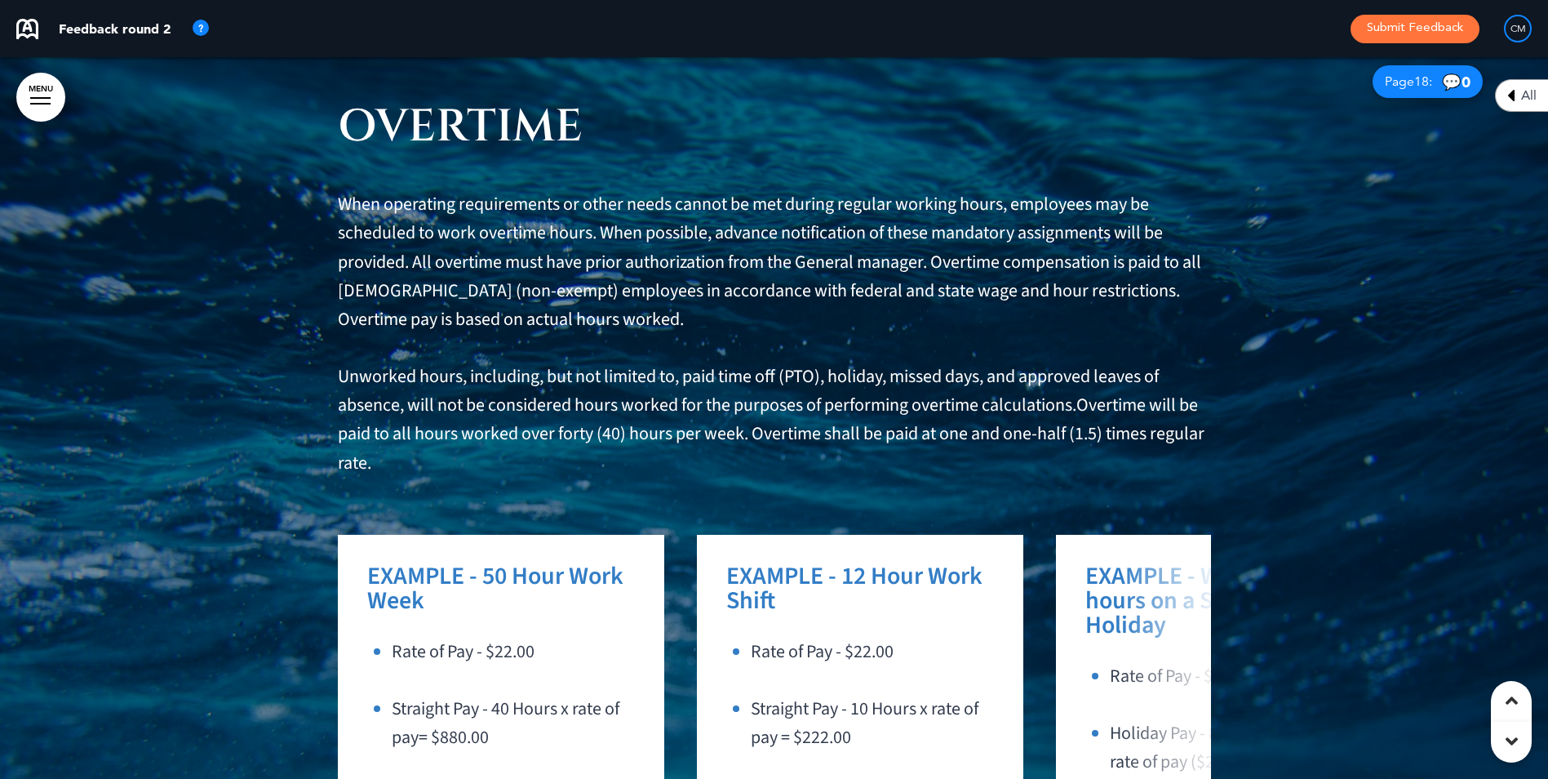
scroll to position [18120, 0]
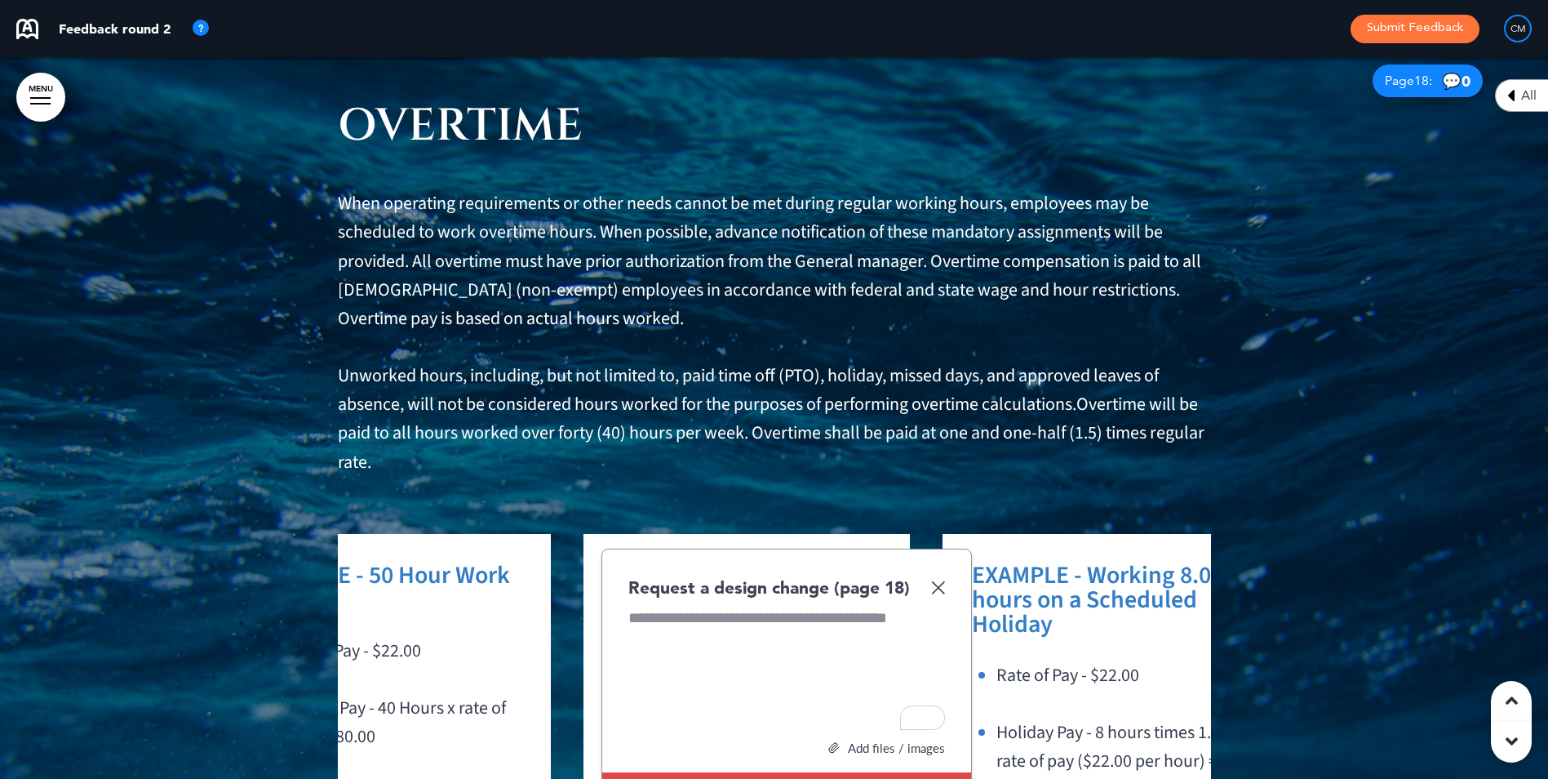
scroll to position [0, 171]
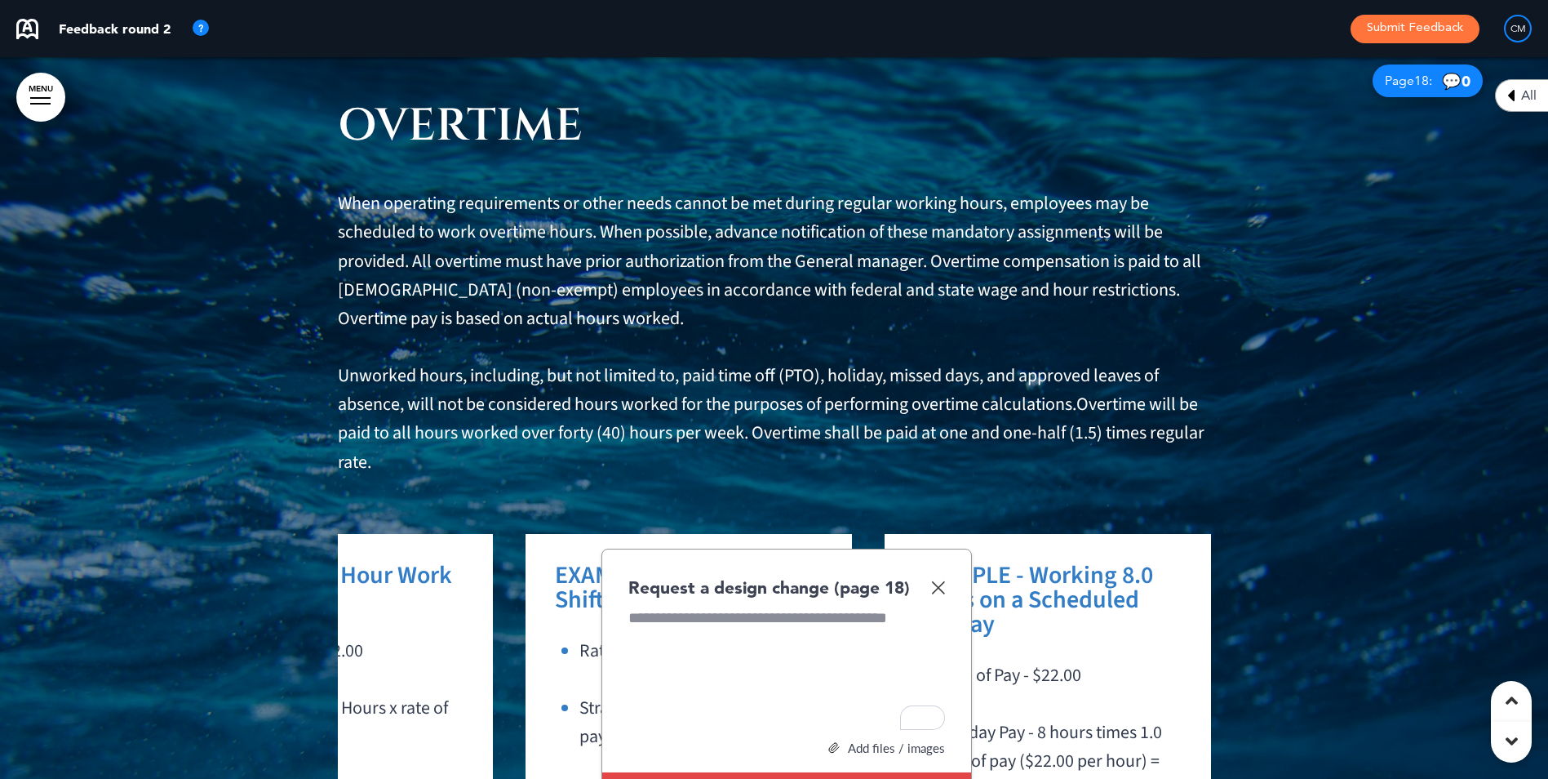
click at [1234, 602] on div "OVERTIME When operating requirements or other needs cannot be met during regula…" at bounding box center [774, 506] width 1548 height 928
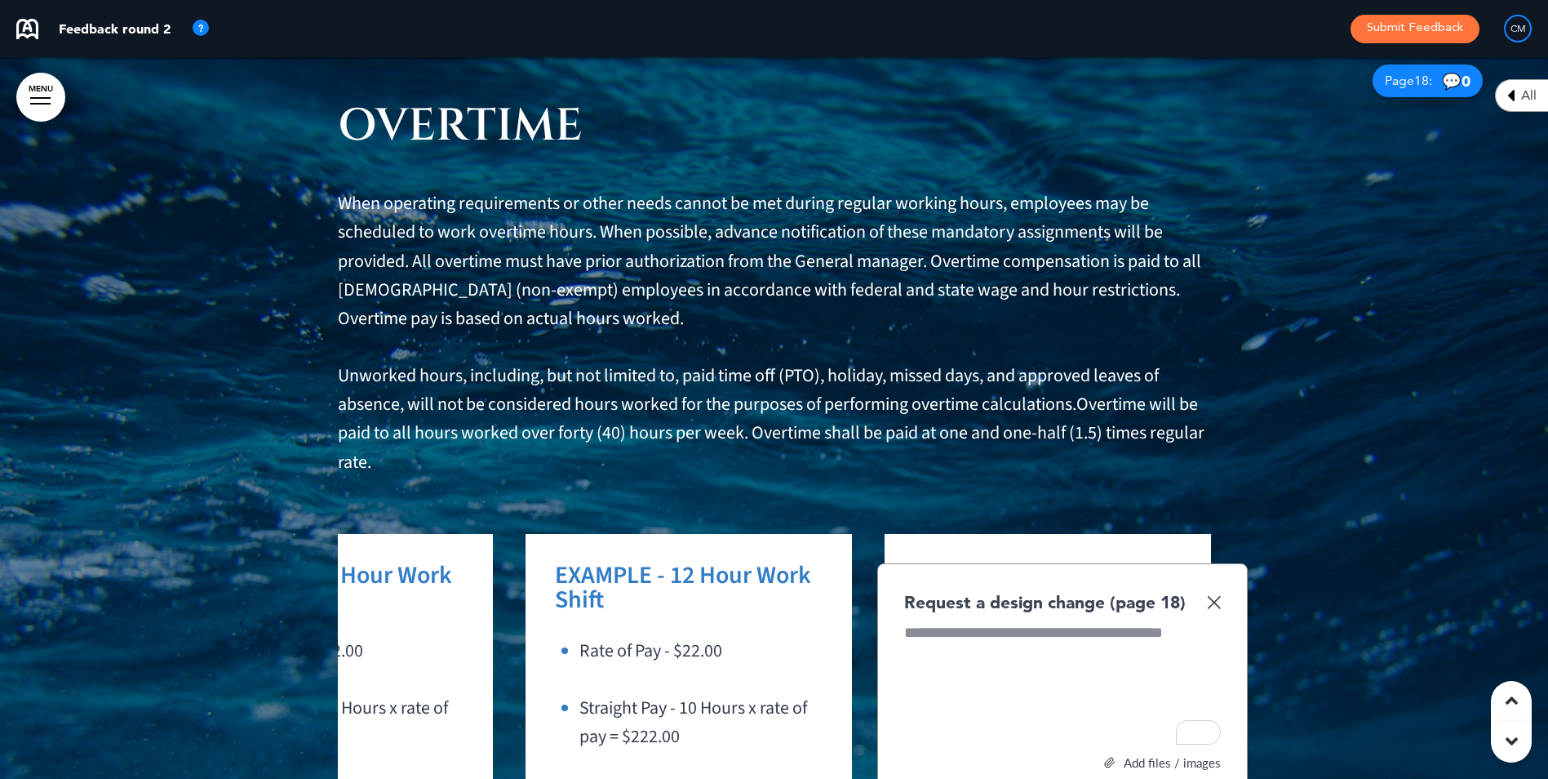
click at [1227, 563] on div "Request a design change (page 18) Add files / images Select or drag & drop your…" at bounding box center [1062, 731] width 371 height 337
click at [1219, 595] on img at bounding box center [1214, 602] width 14 height 14
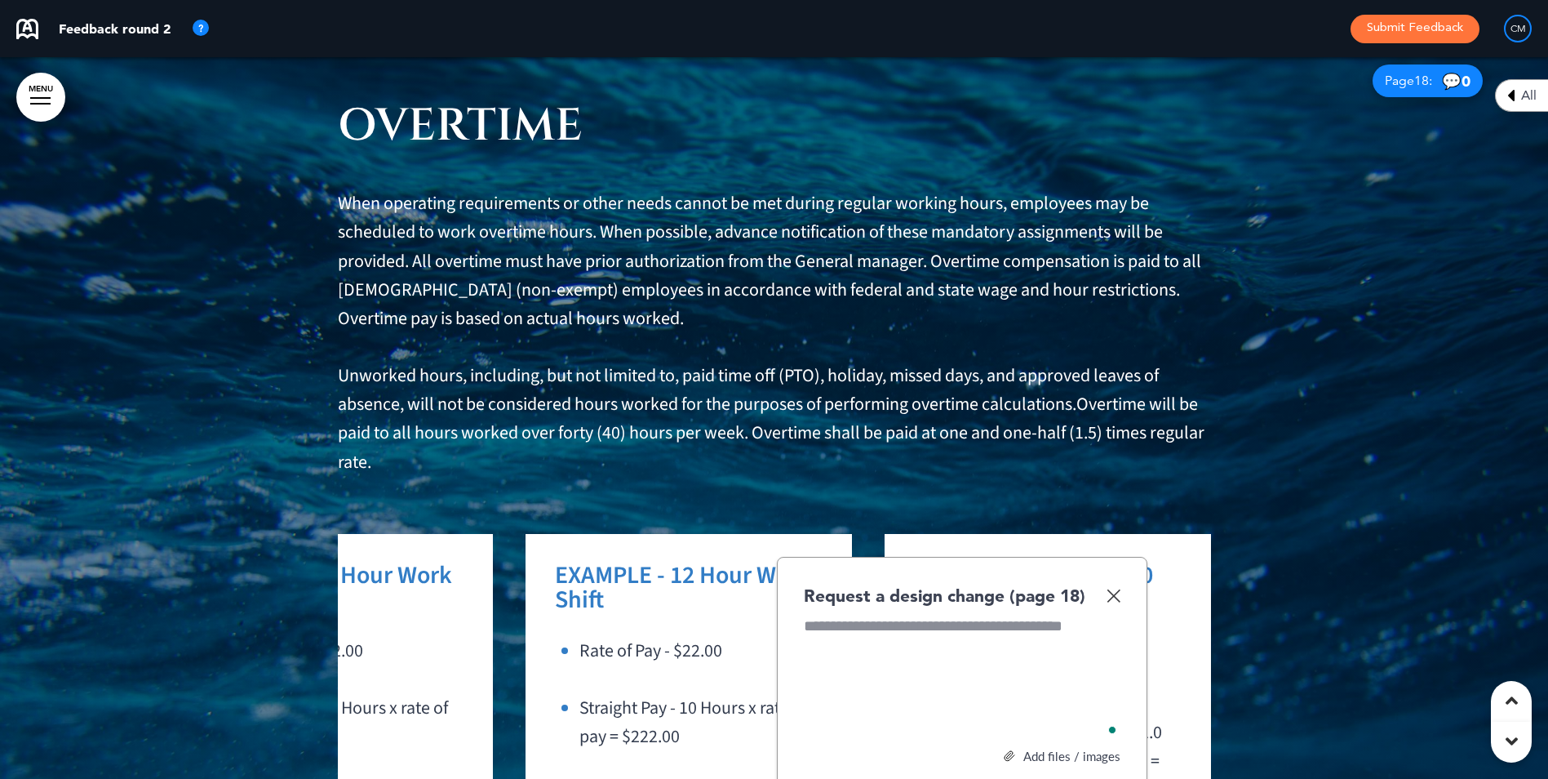
click at [1107, 588] on img at bounding box center [1114, 595] width 14 height 14
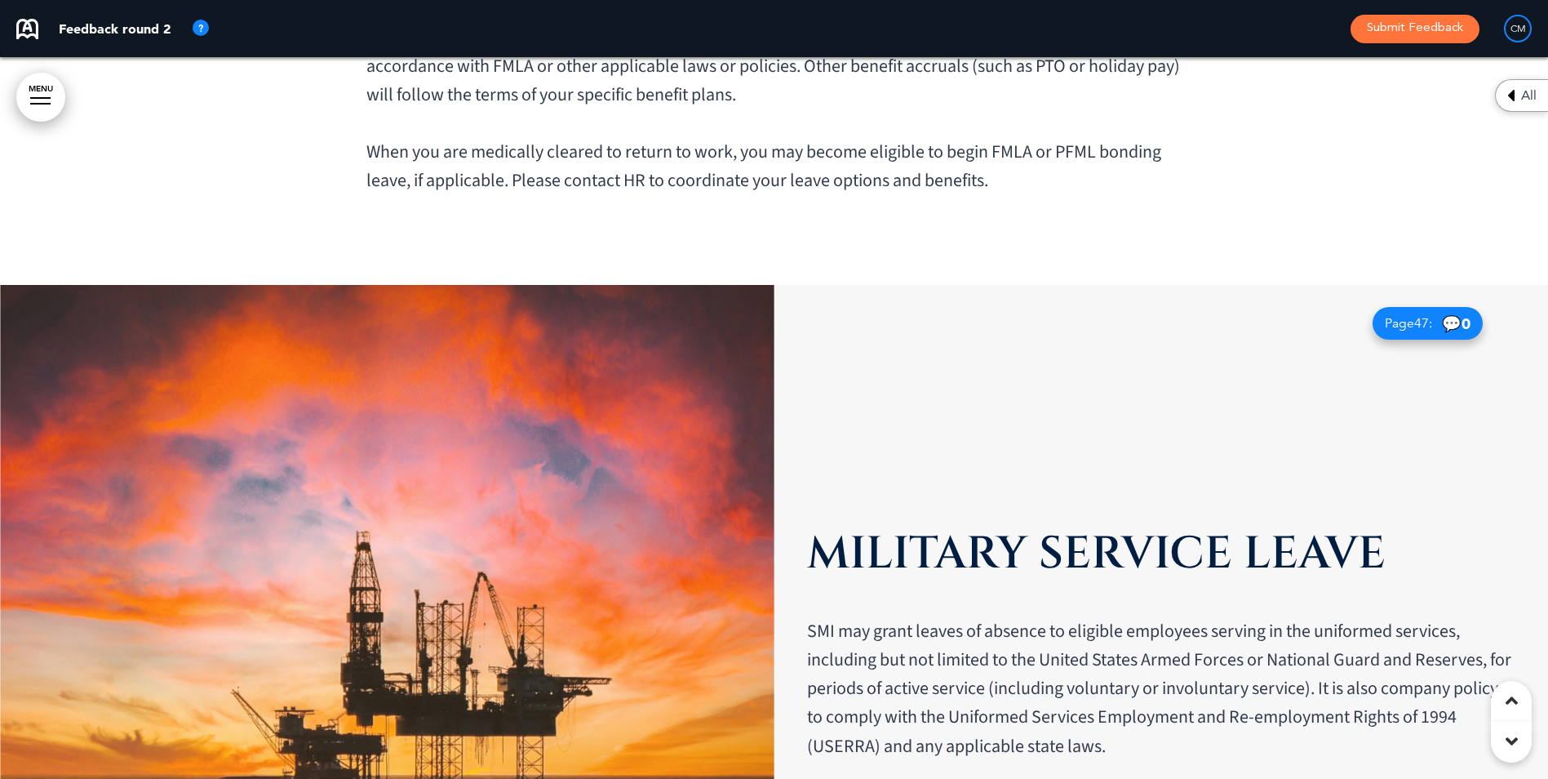
scroll to position [44728, 0]
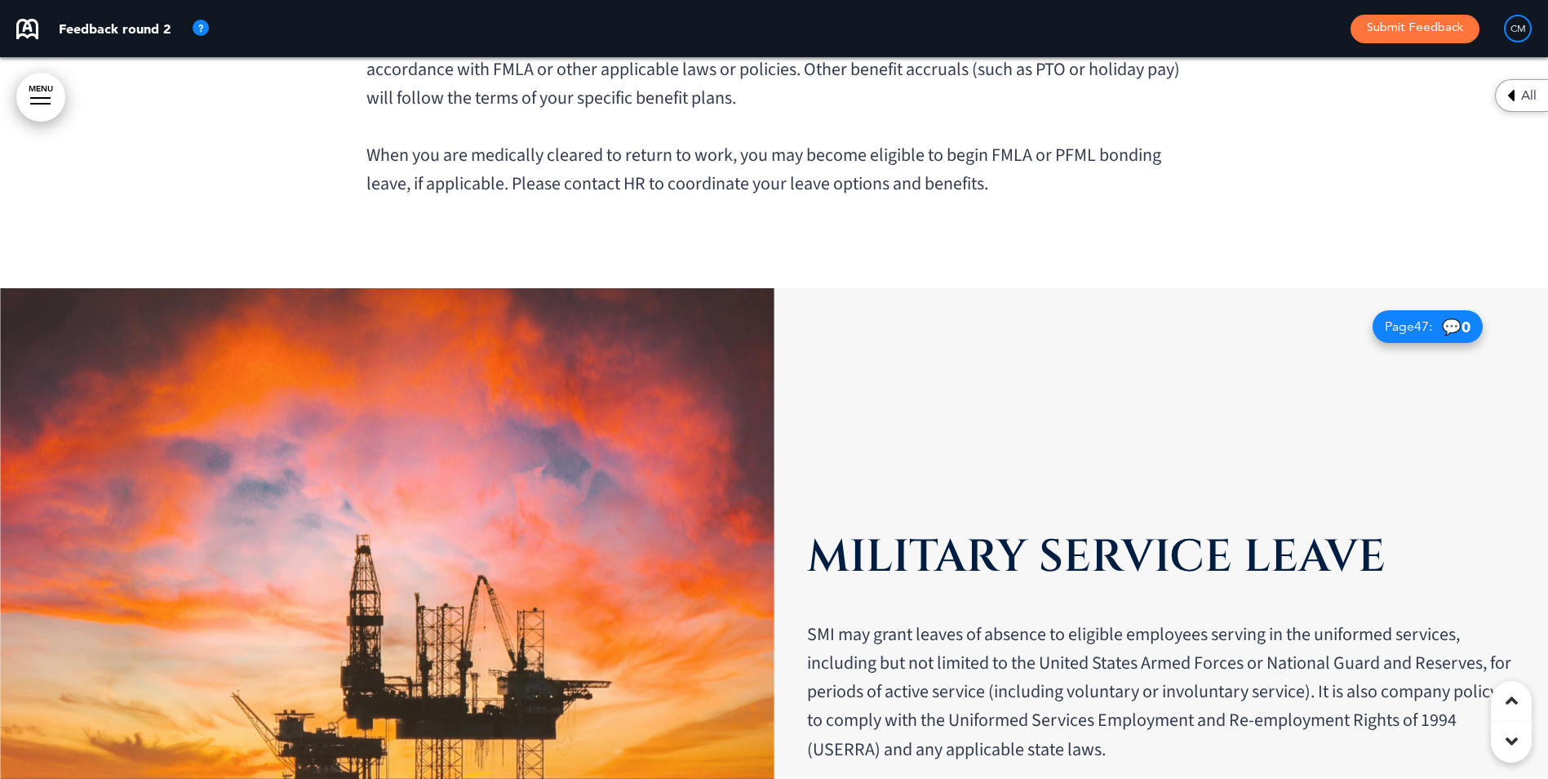
click at [444, 288] on img at bounding box center [387, 649] width 775 height 722
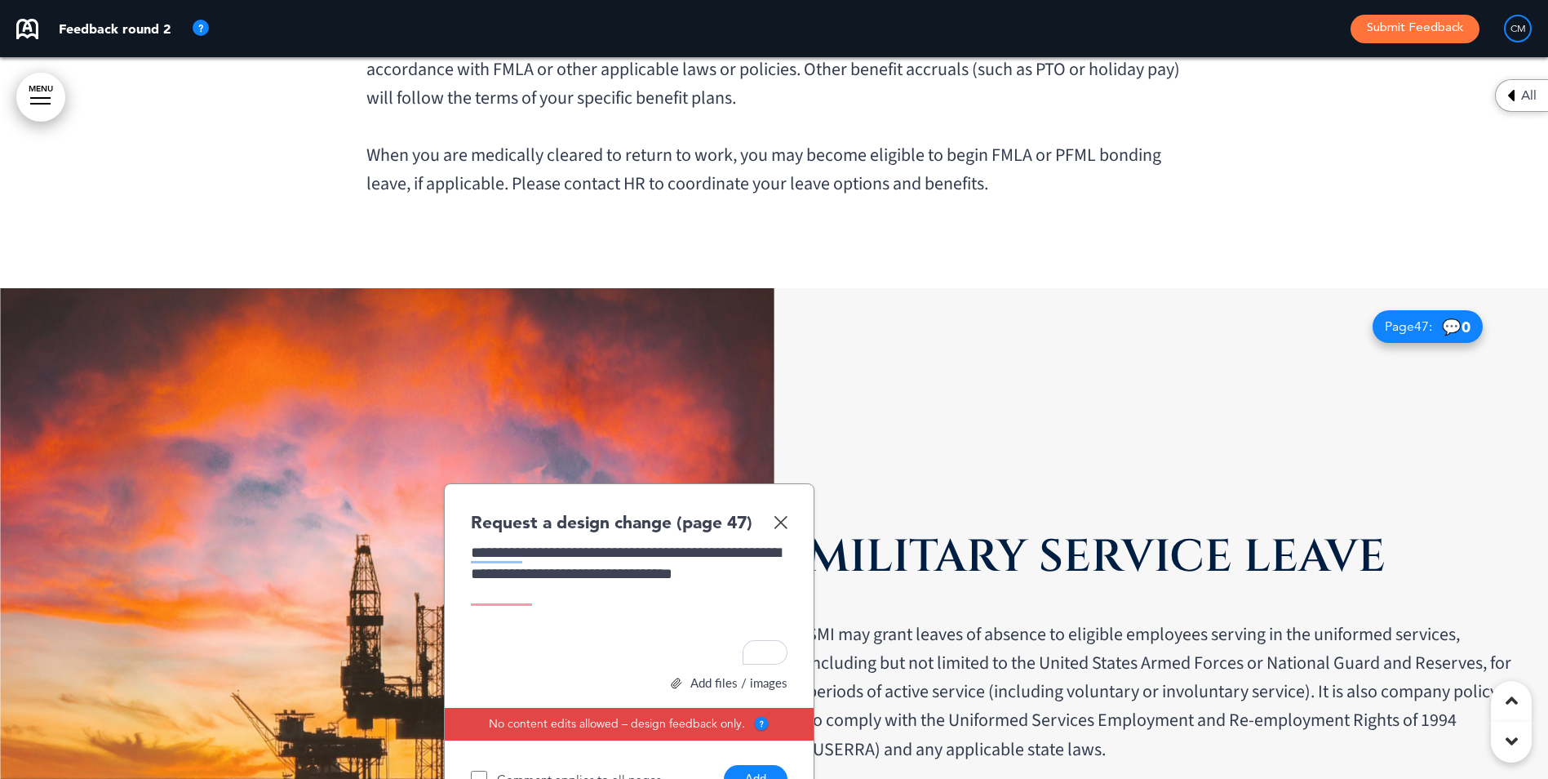
click at [769, 602] on button "Add" at bounding box center [756, 779] width 64 height 29
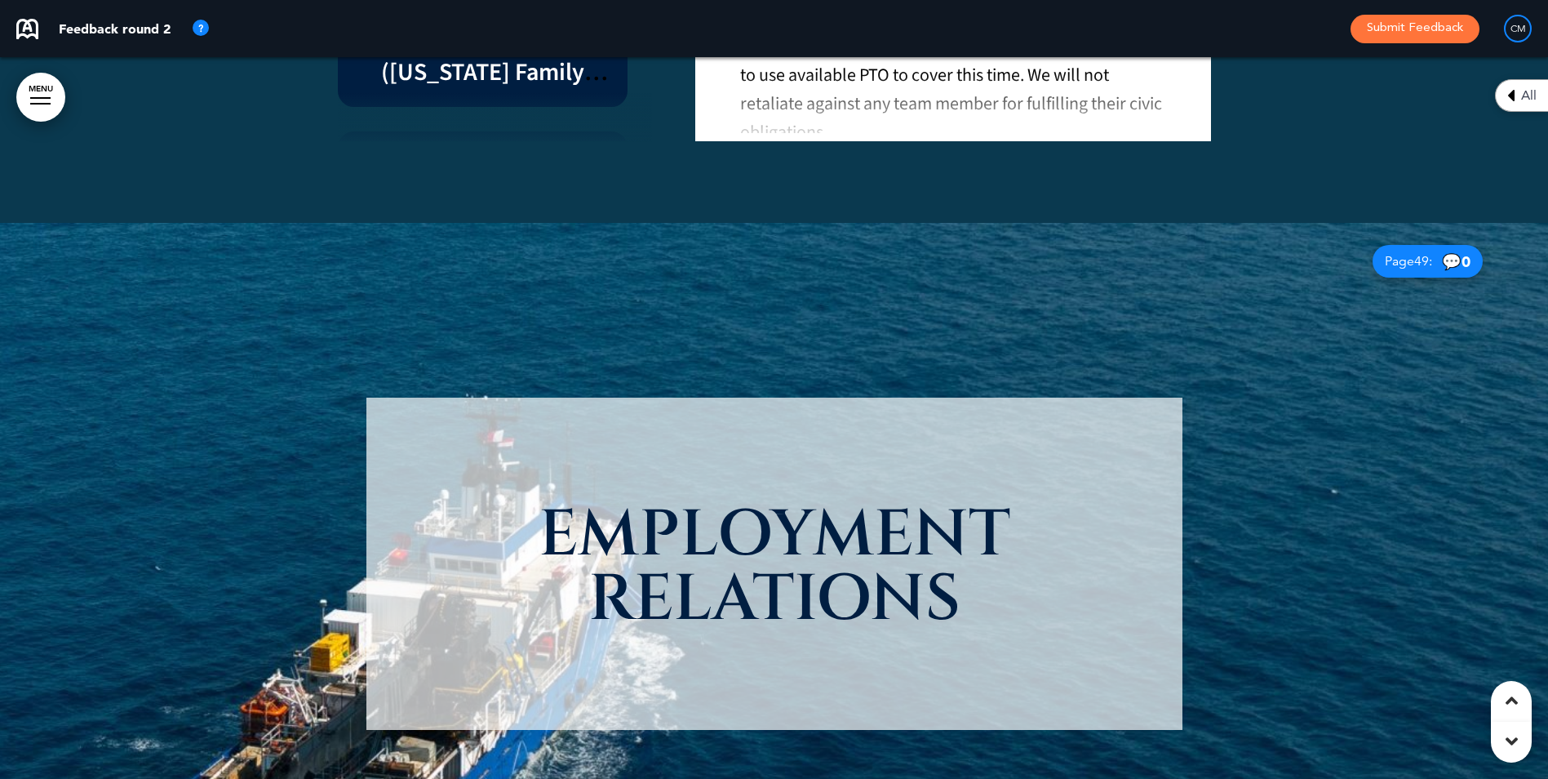
scroll to position [46932, 0]
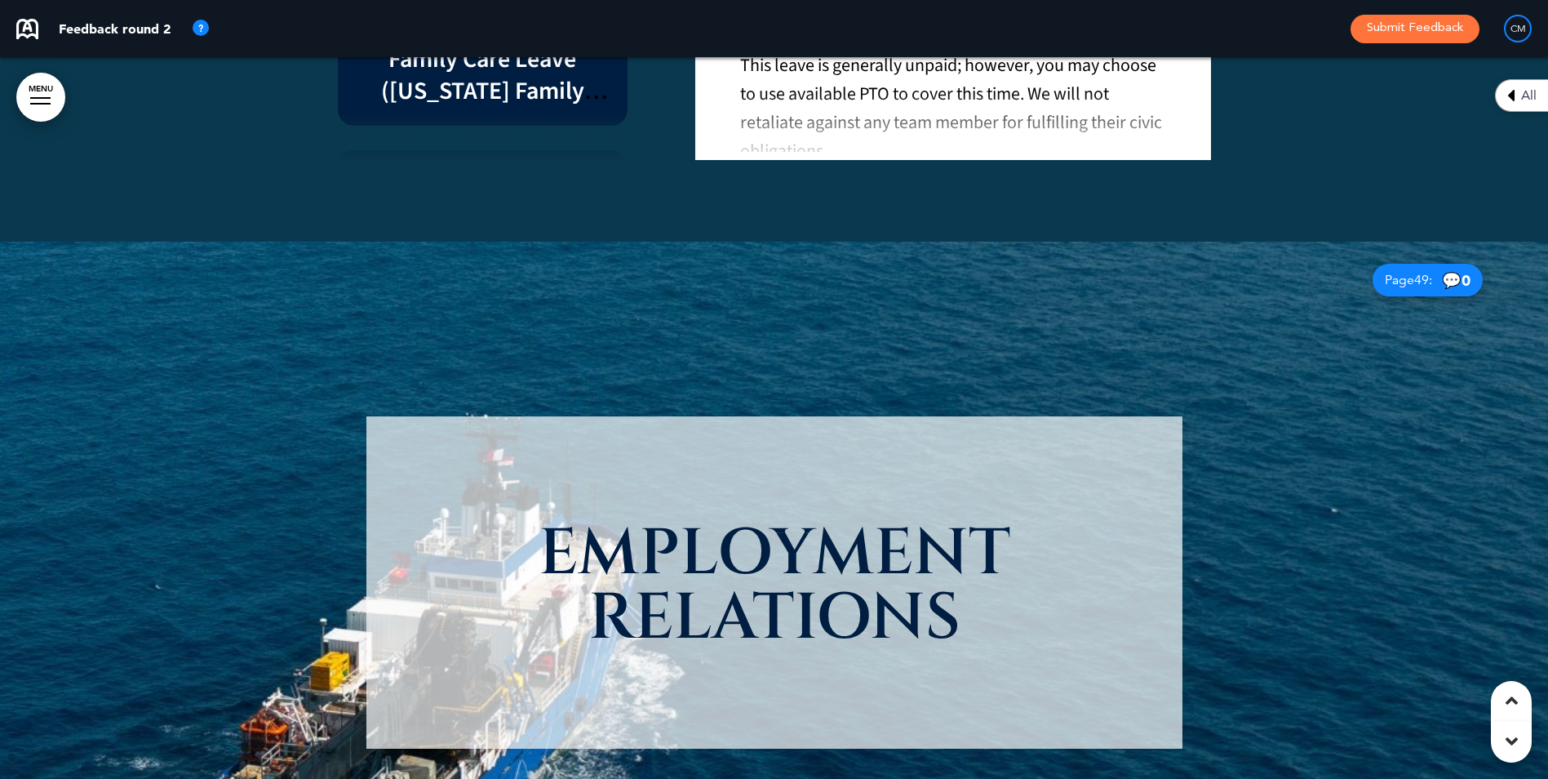
click at [576, 600] on div "EMPLOYMENT RELATIONS" at bounding box center [774, 602] width 816 height 495
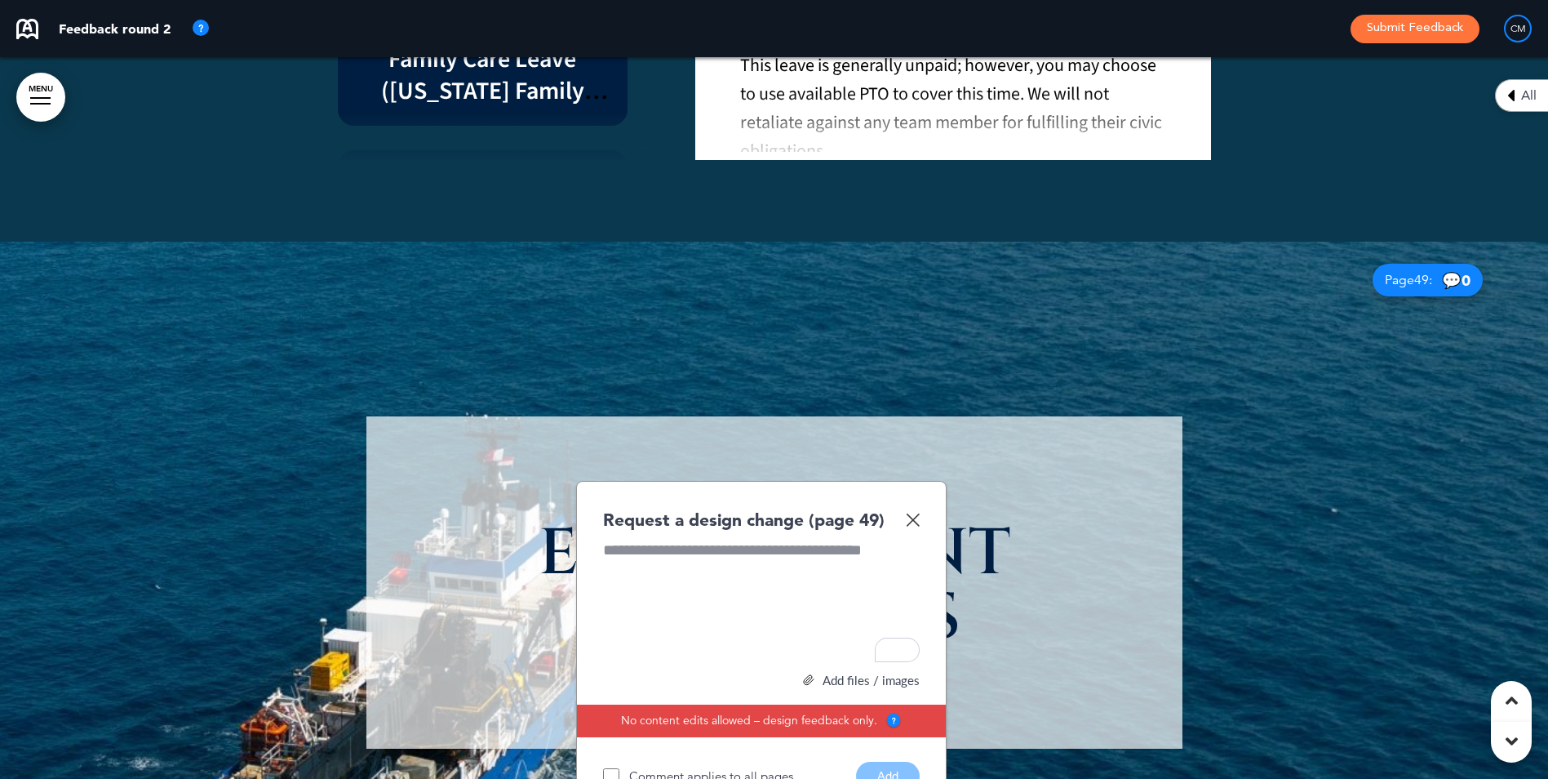
click at [908, 513] on img at bounding box center [913, 520] width 14 height 14
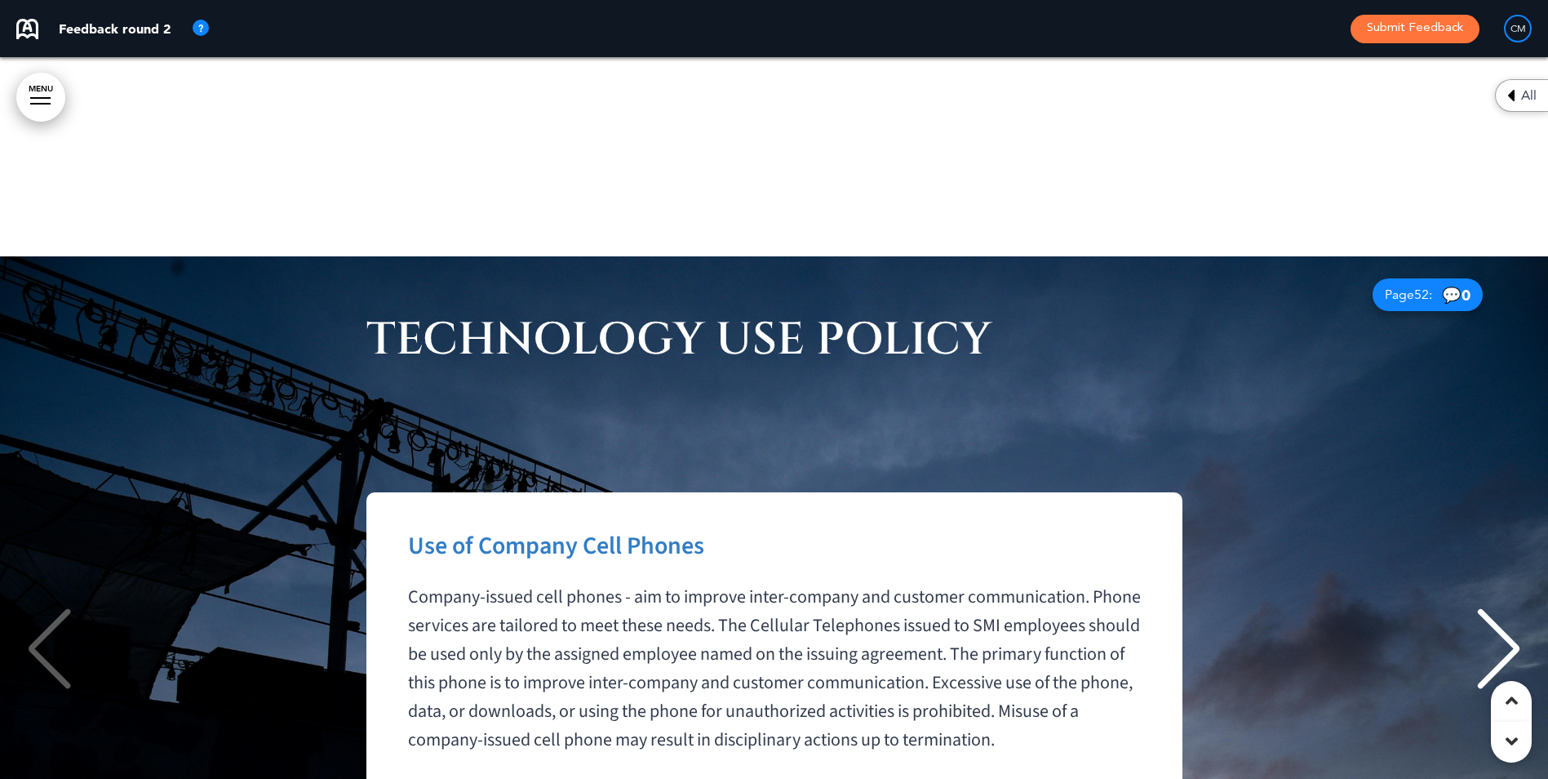
scroll to position [49789, 0]
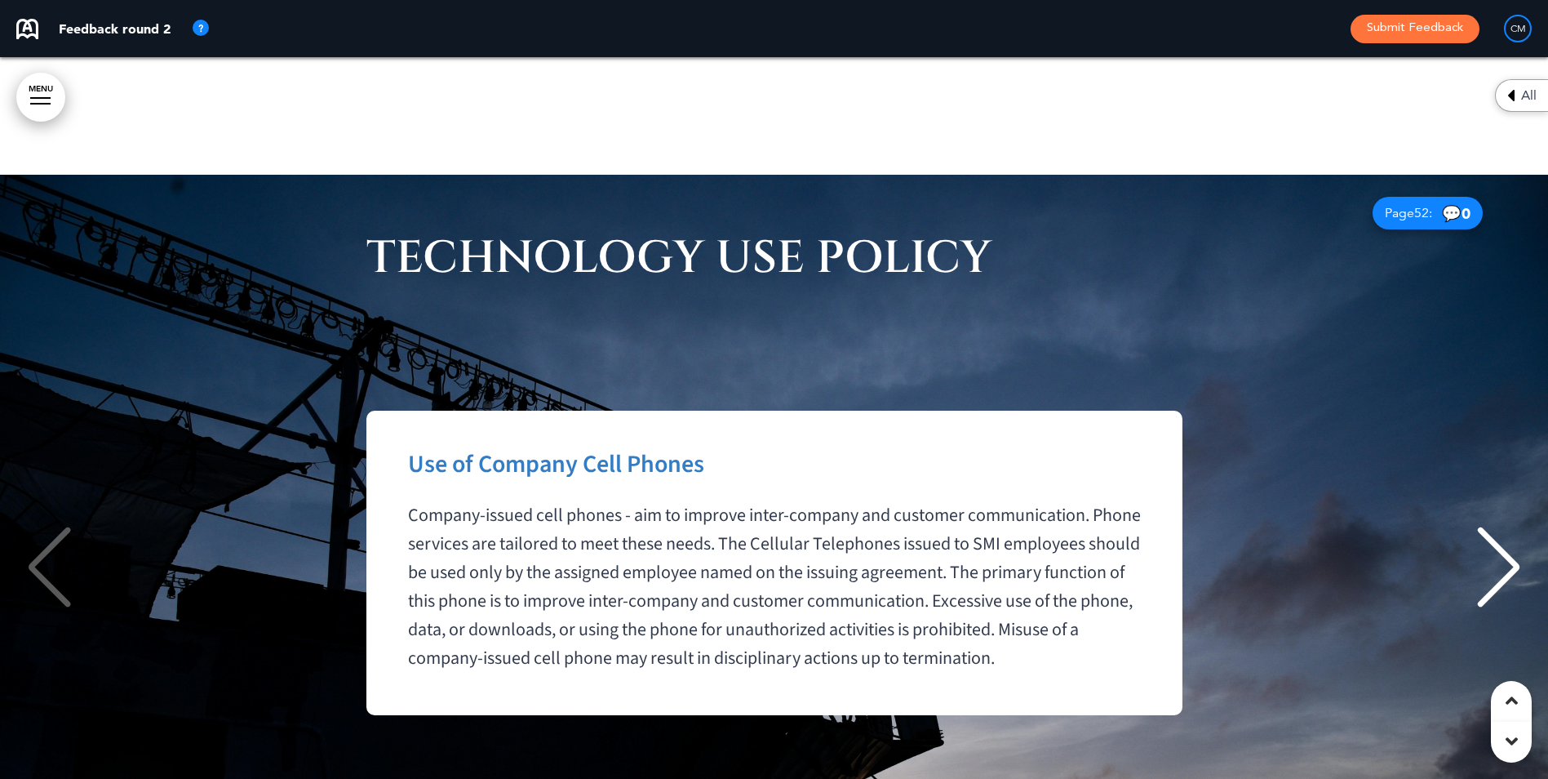
click at [1234, 526] on div "Next slide" at bounding box center [1499, 567] width 50 height 82
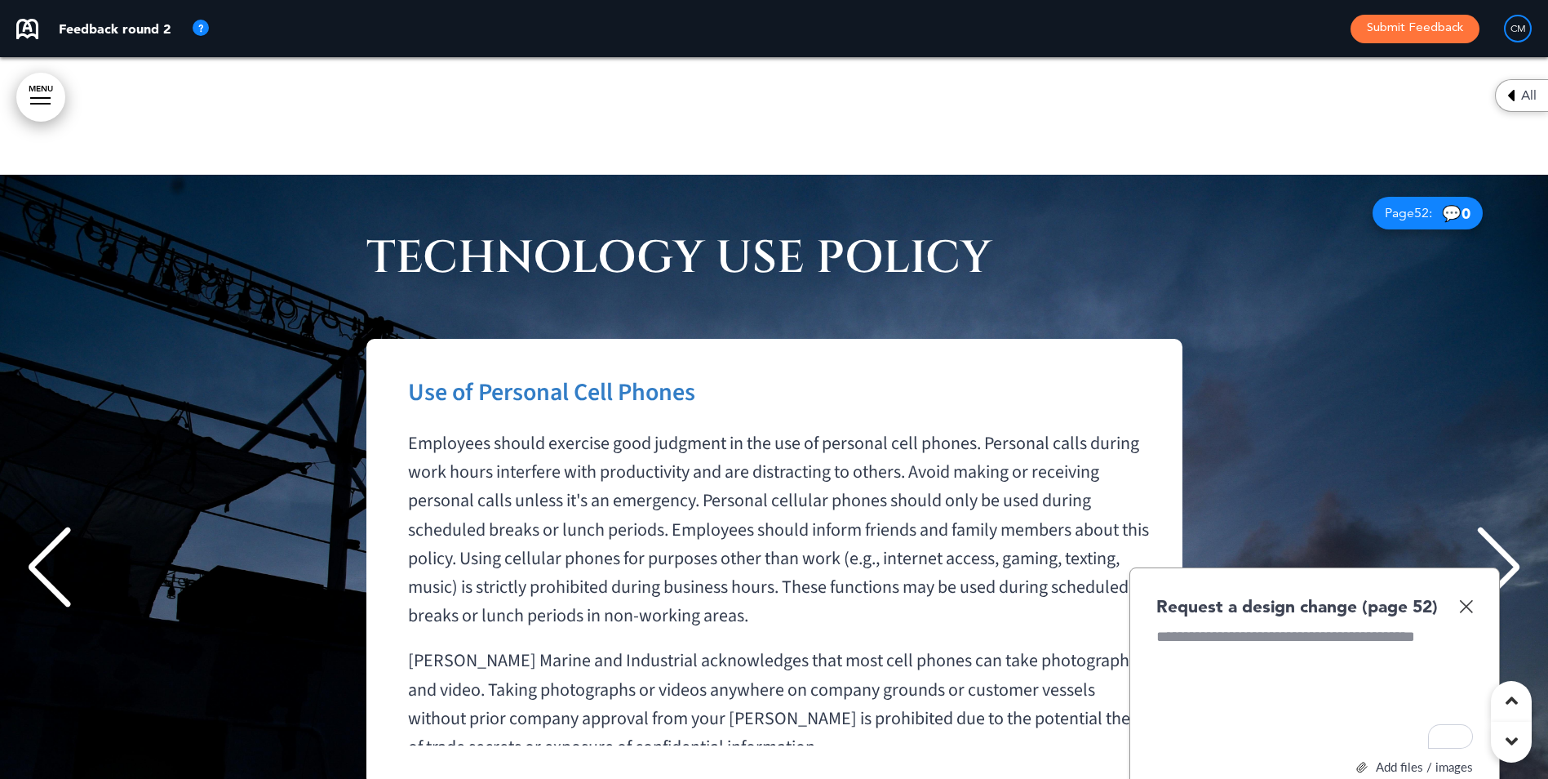
click at [1234, 526] on div "Next slide" at bounding box center [1499, 567] width 50 height 82
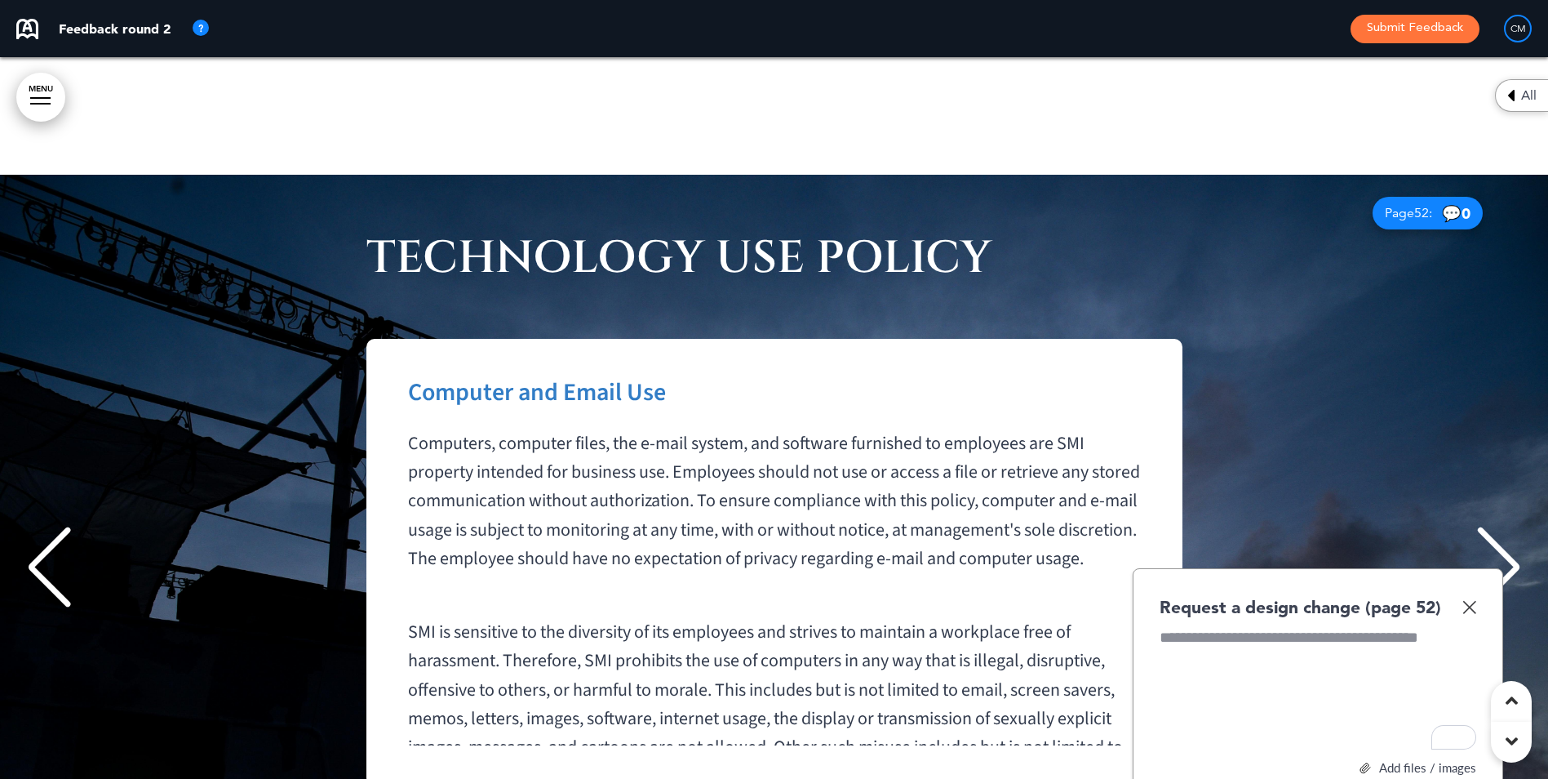
click at [1234, 526] on div "Next slide" at bounding box center [1499, 567] width 50 height 82
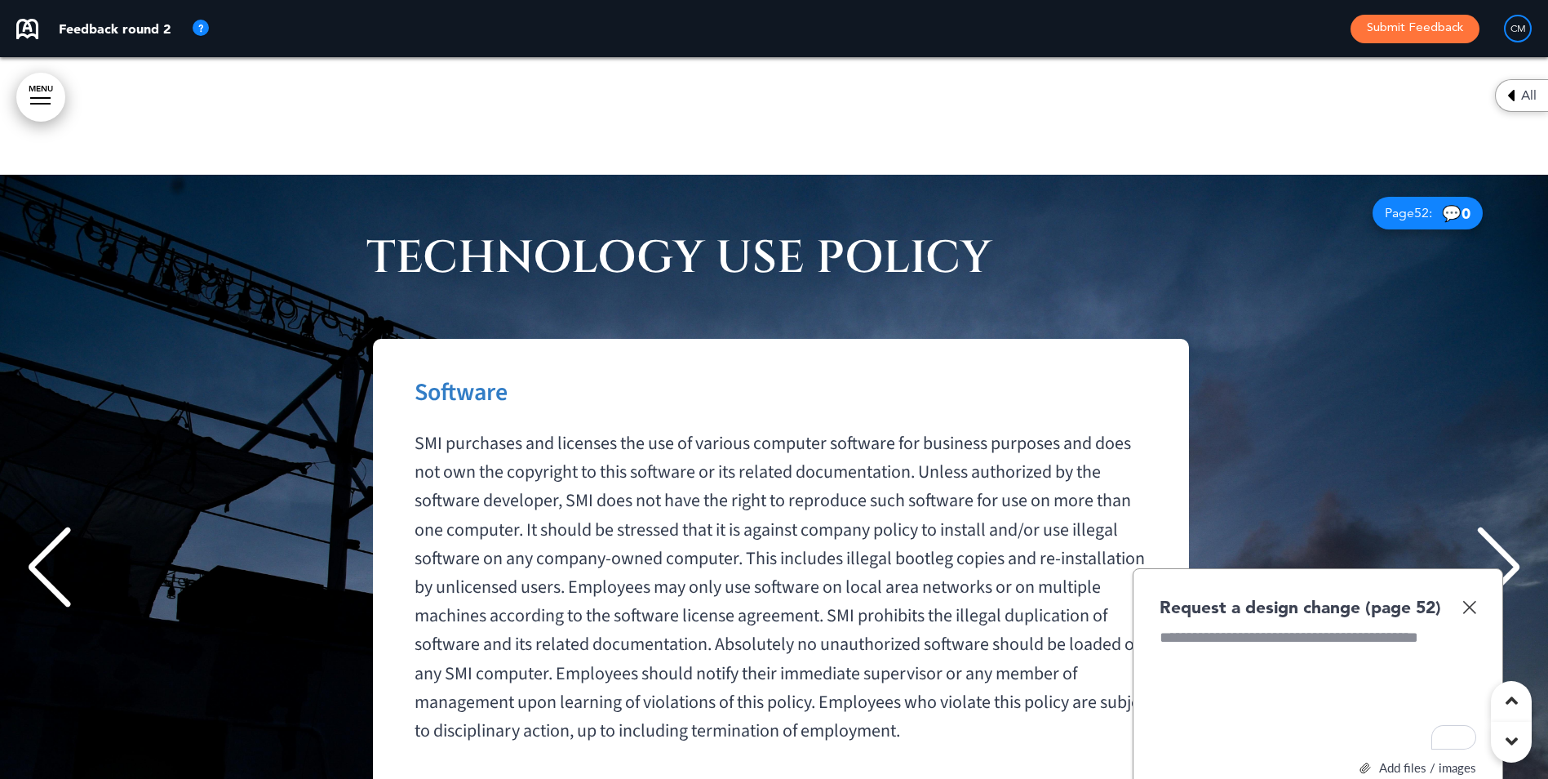
scroll to position [0, 4572]
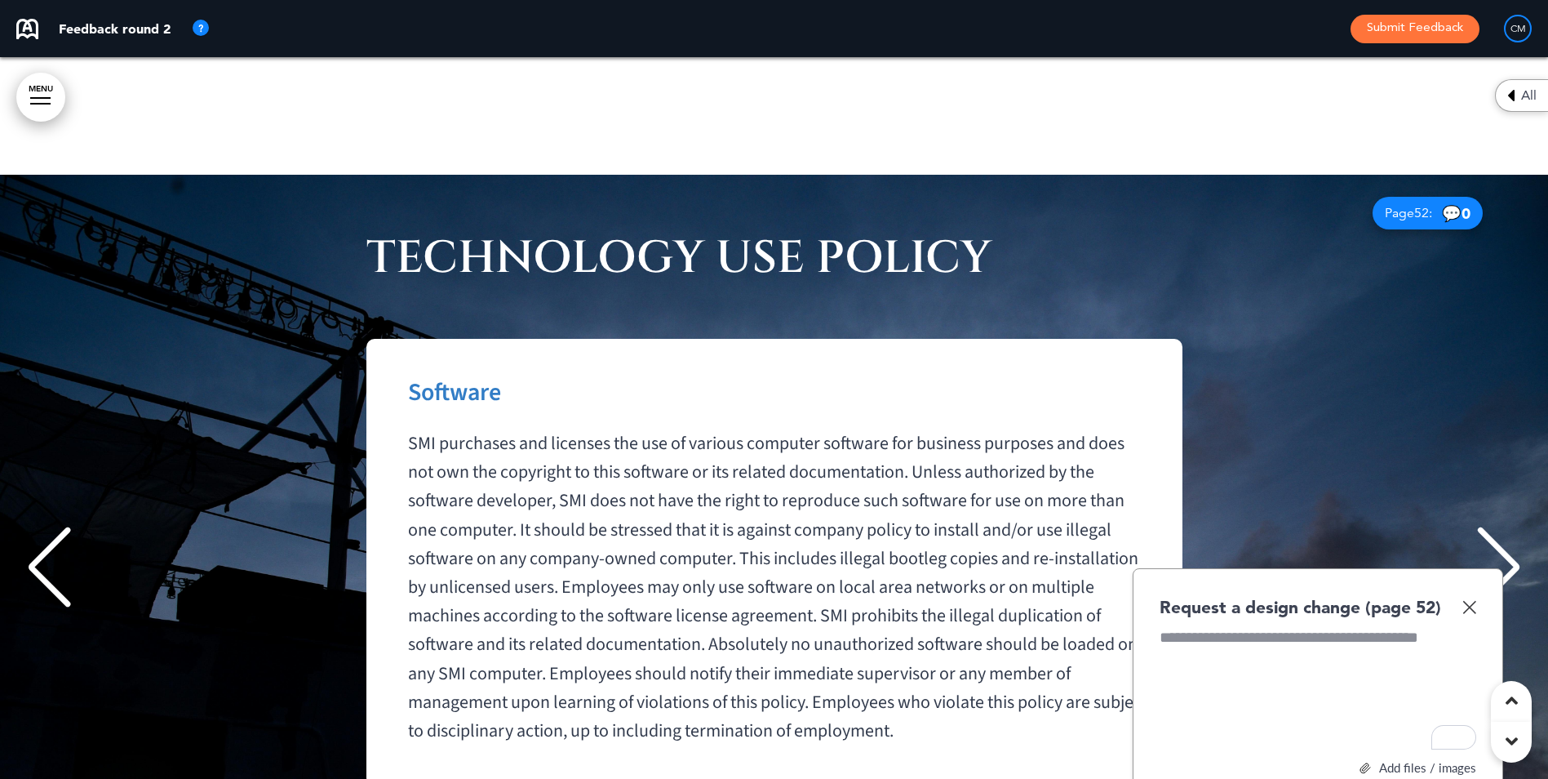
click at [1234, 600] on img at bounding box center [1470, 607] width 14 height 14
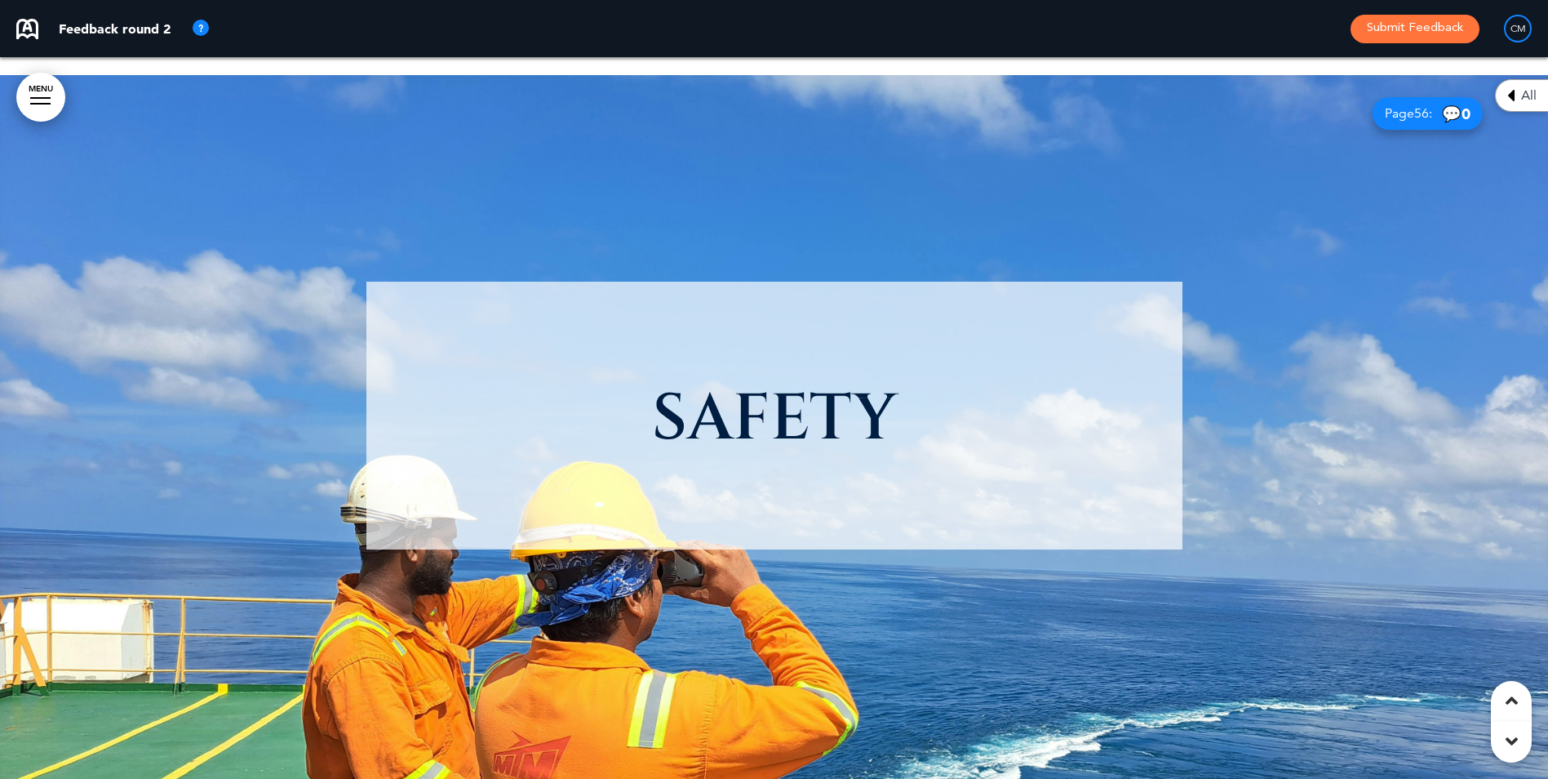
scroll to position [52727, 0]
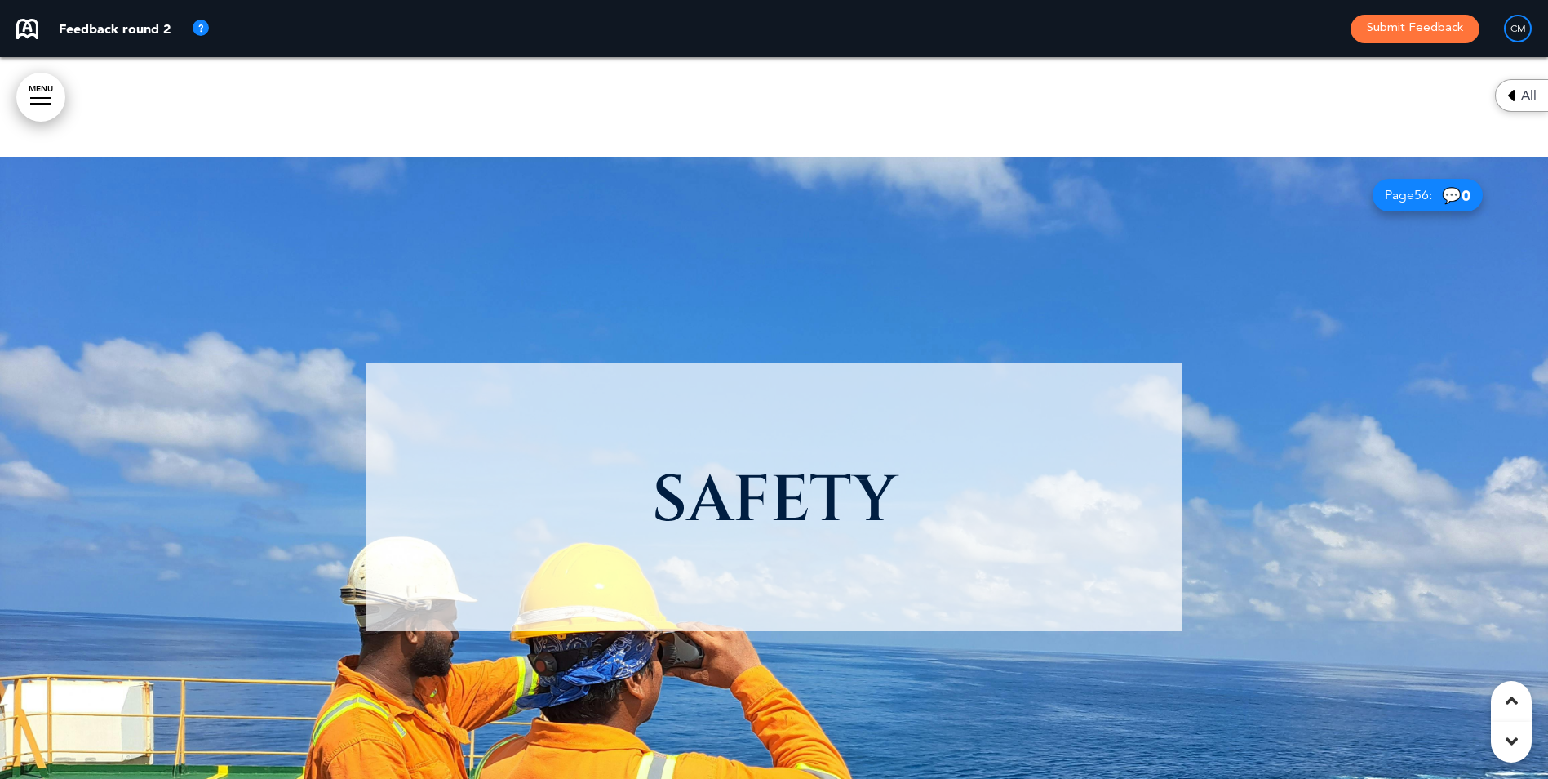
click at [203, 296] on div at bounding box center [774, 518] width 1548 height 722
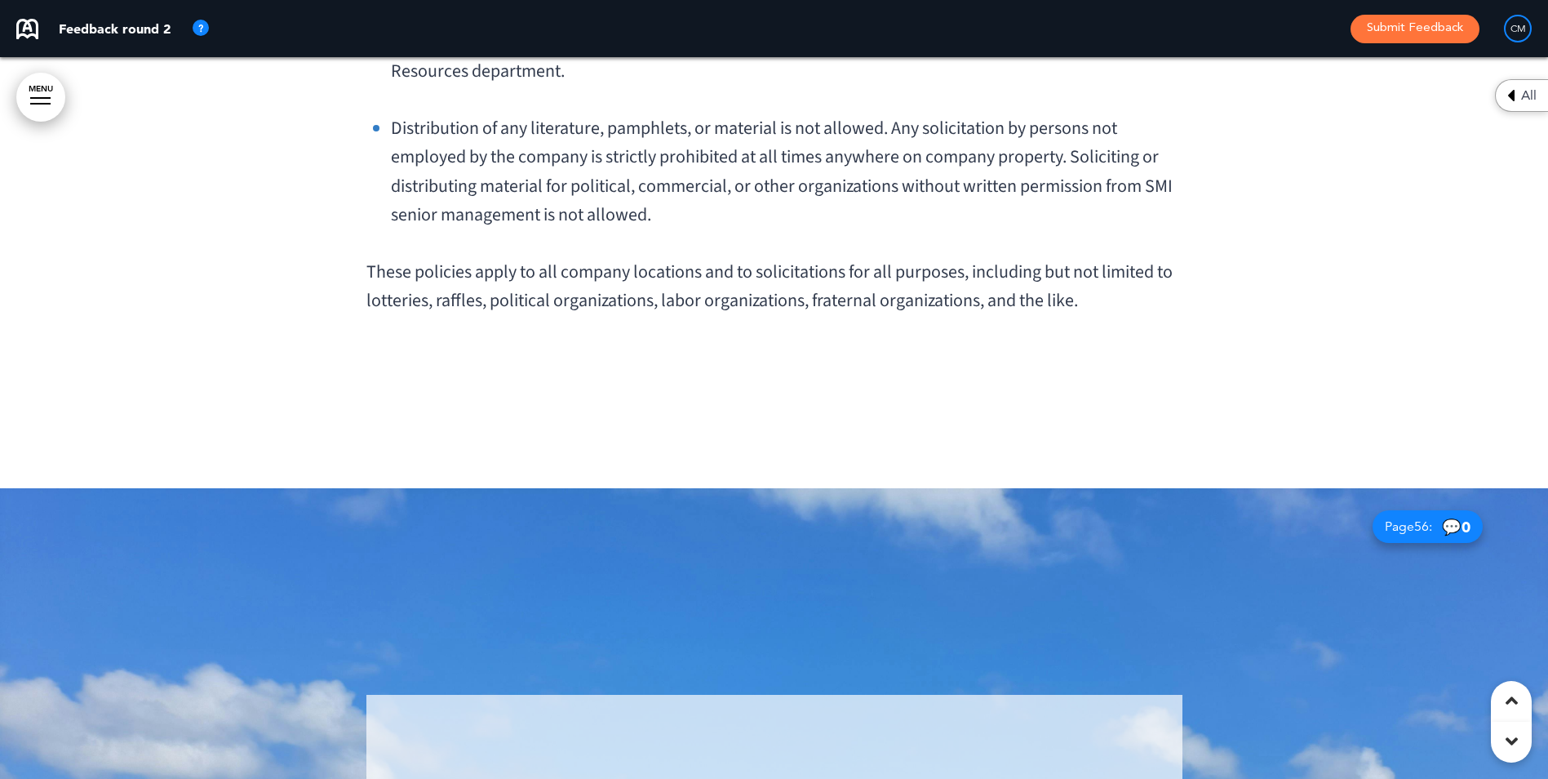
scroll to position [1, 0]
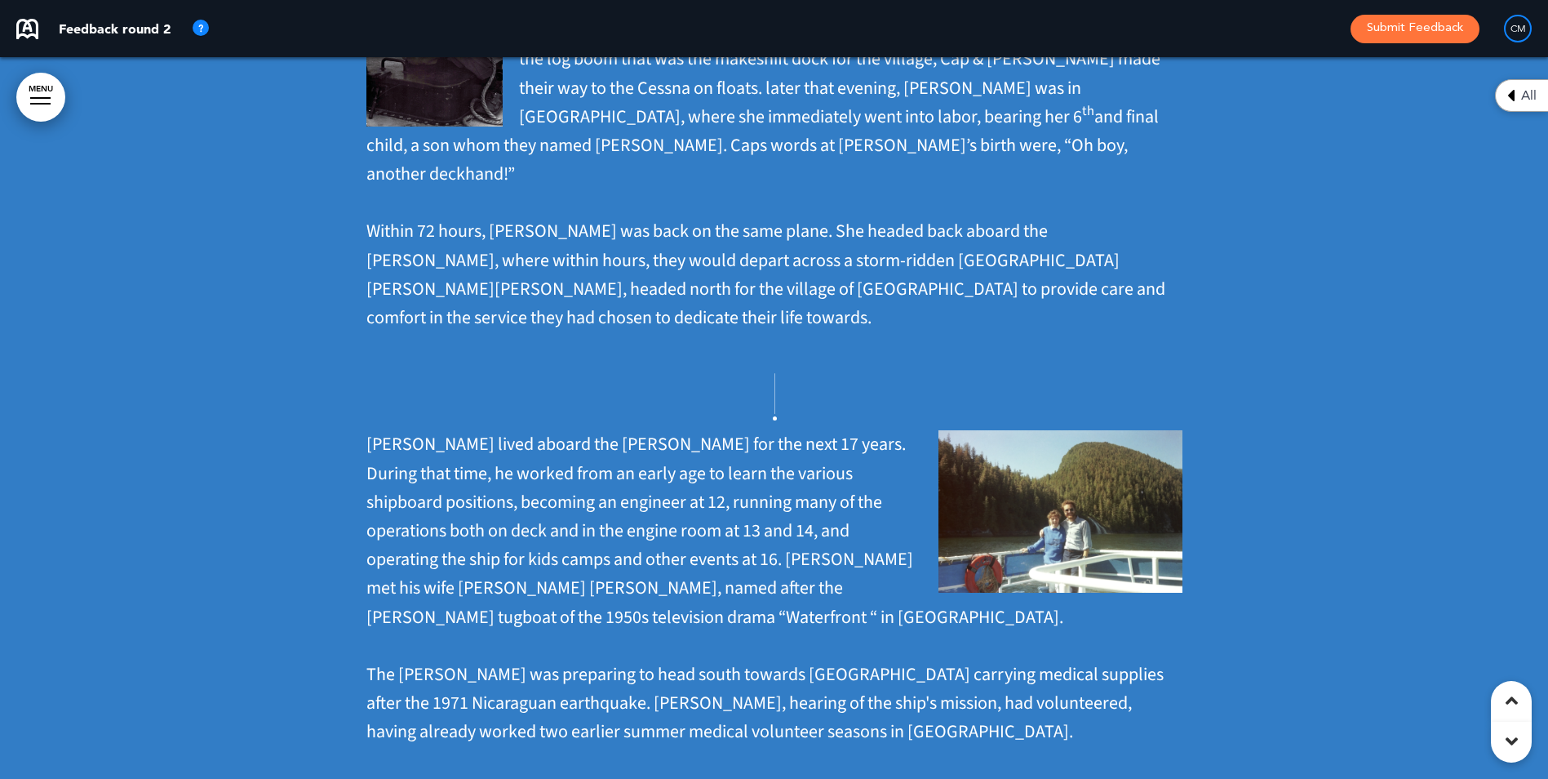
scroll to position [3346, 0]
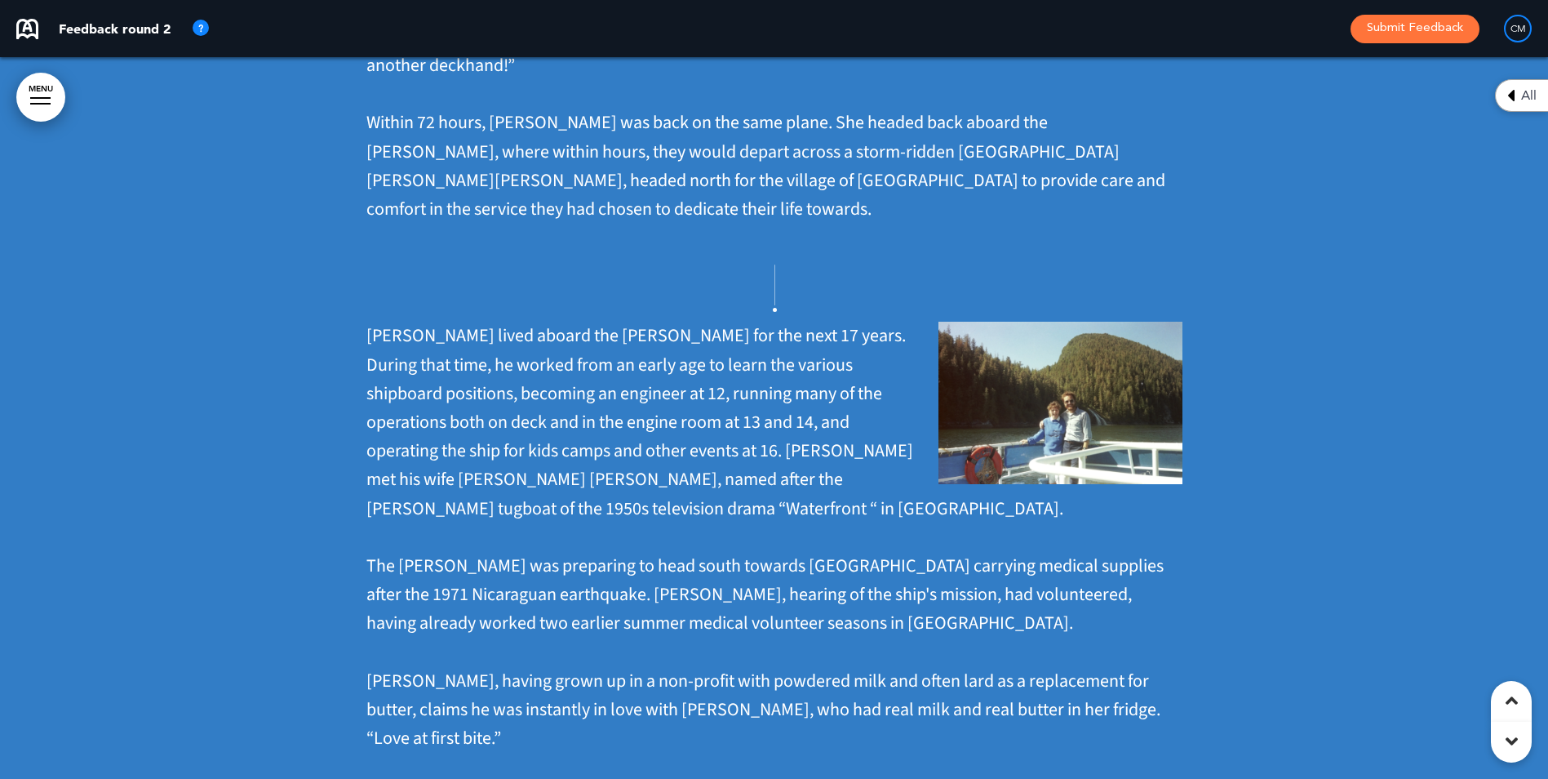
click at [1517, 734] on div at bounding box center [1511, 742] width 41 height 41
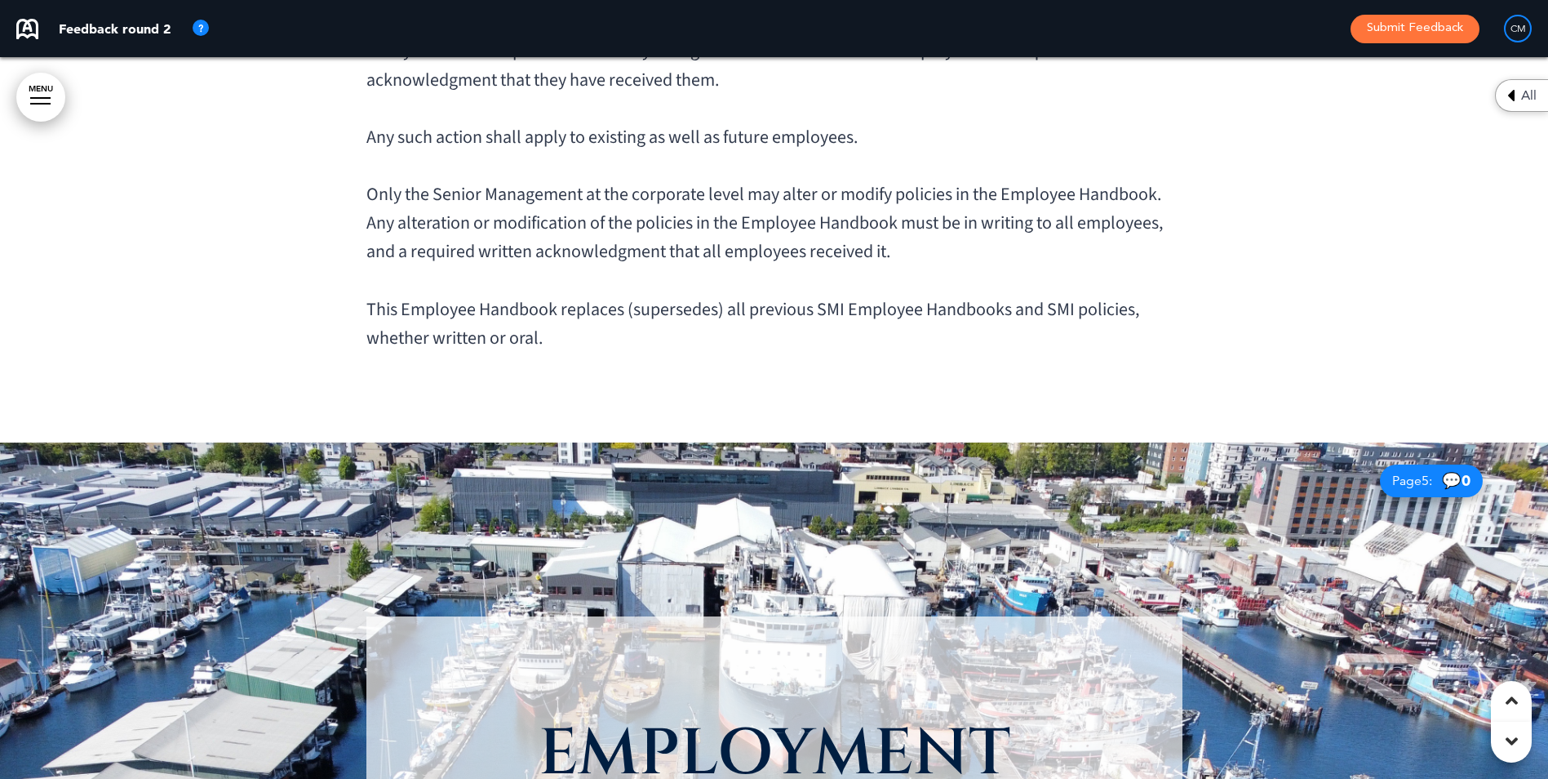
scroll to position [7201, 0]
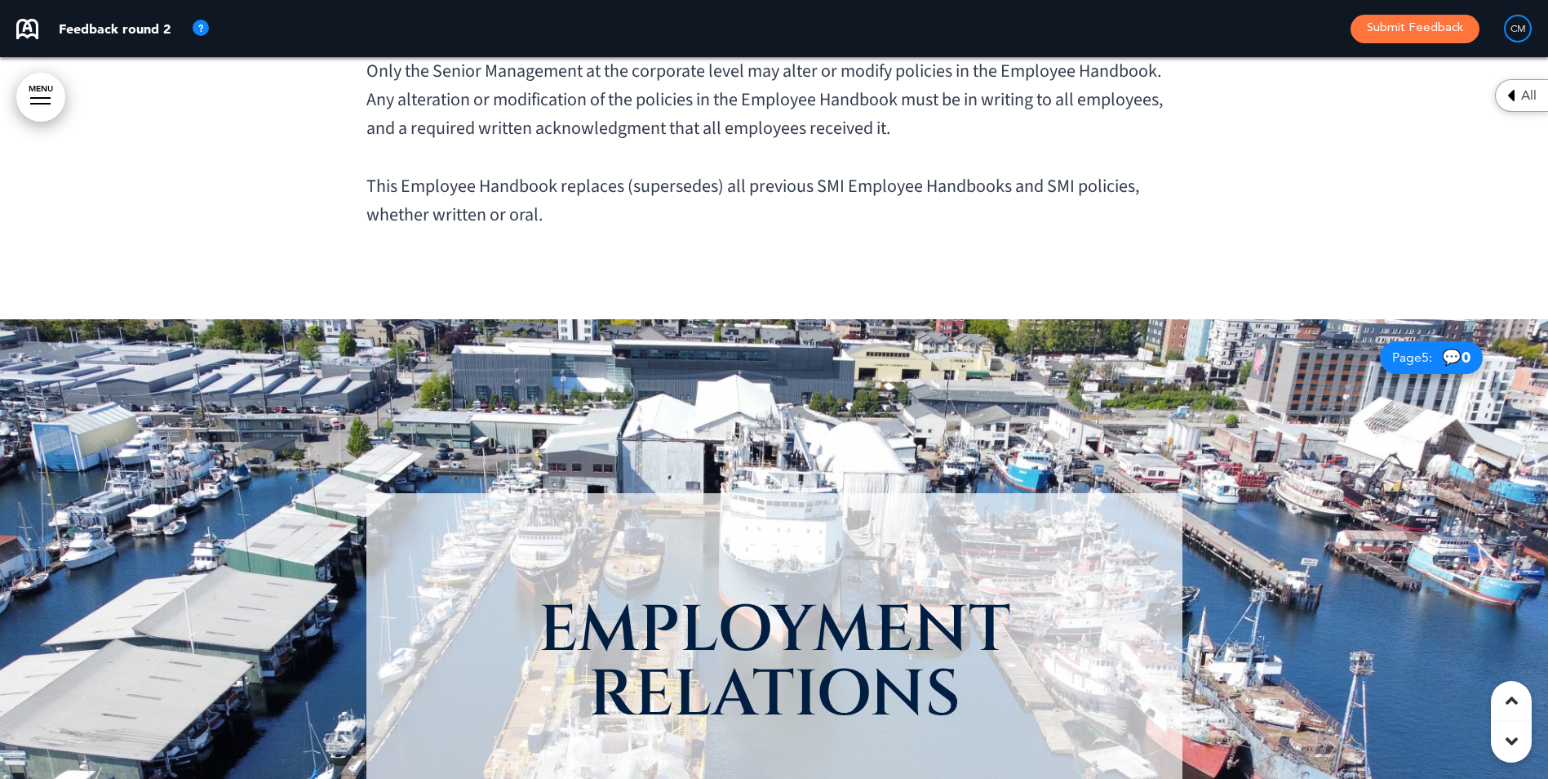
click at [1517, 735] on icon at bounding box center [1512, 741] width 12 height 20
click at [1506, 739] on icon at bounding box center [1512, 741] width 12 height 20
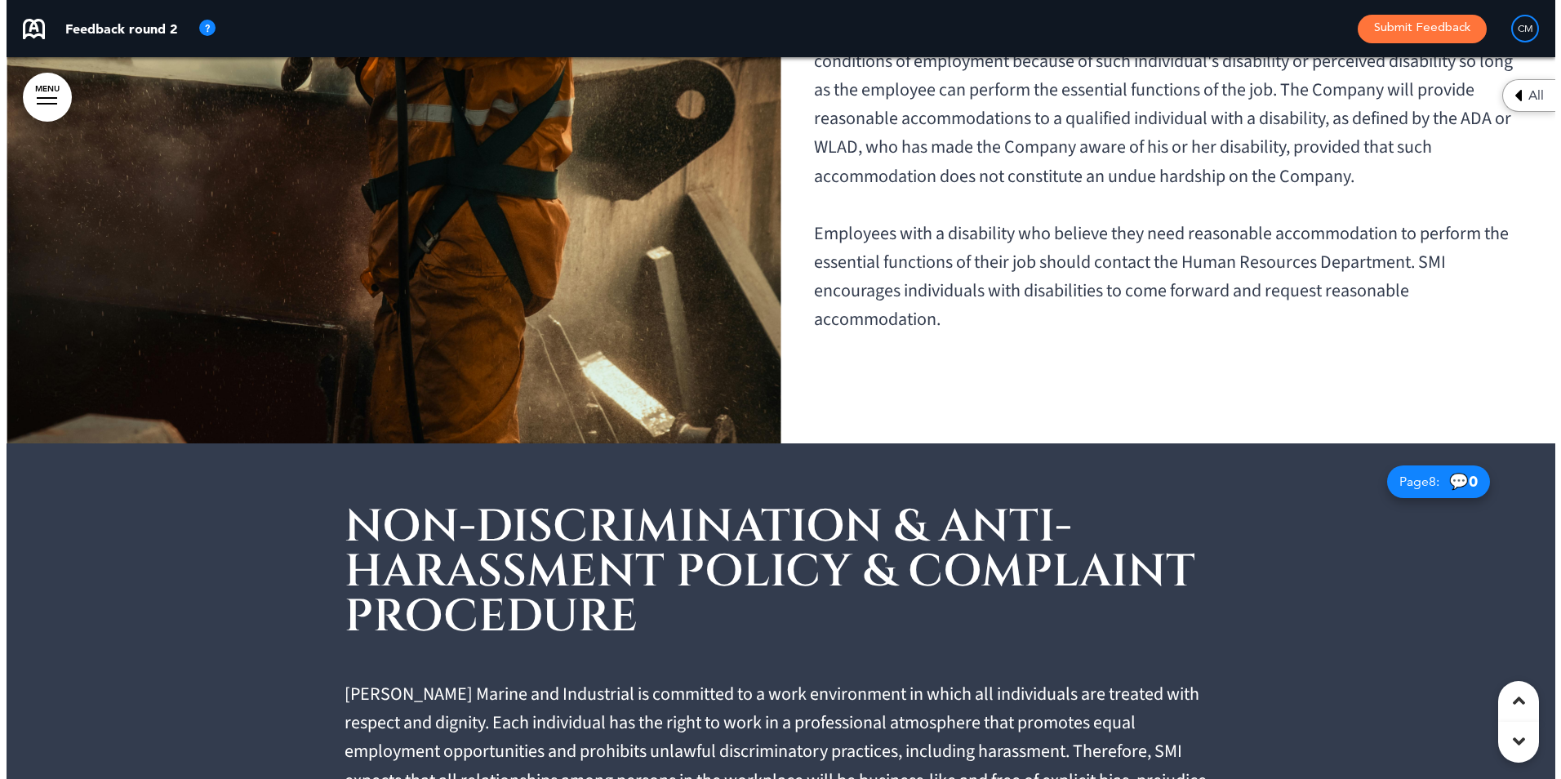
scroll to position [9731, 0]
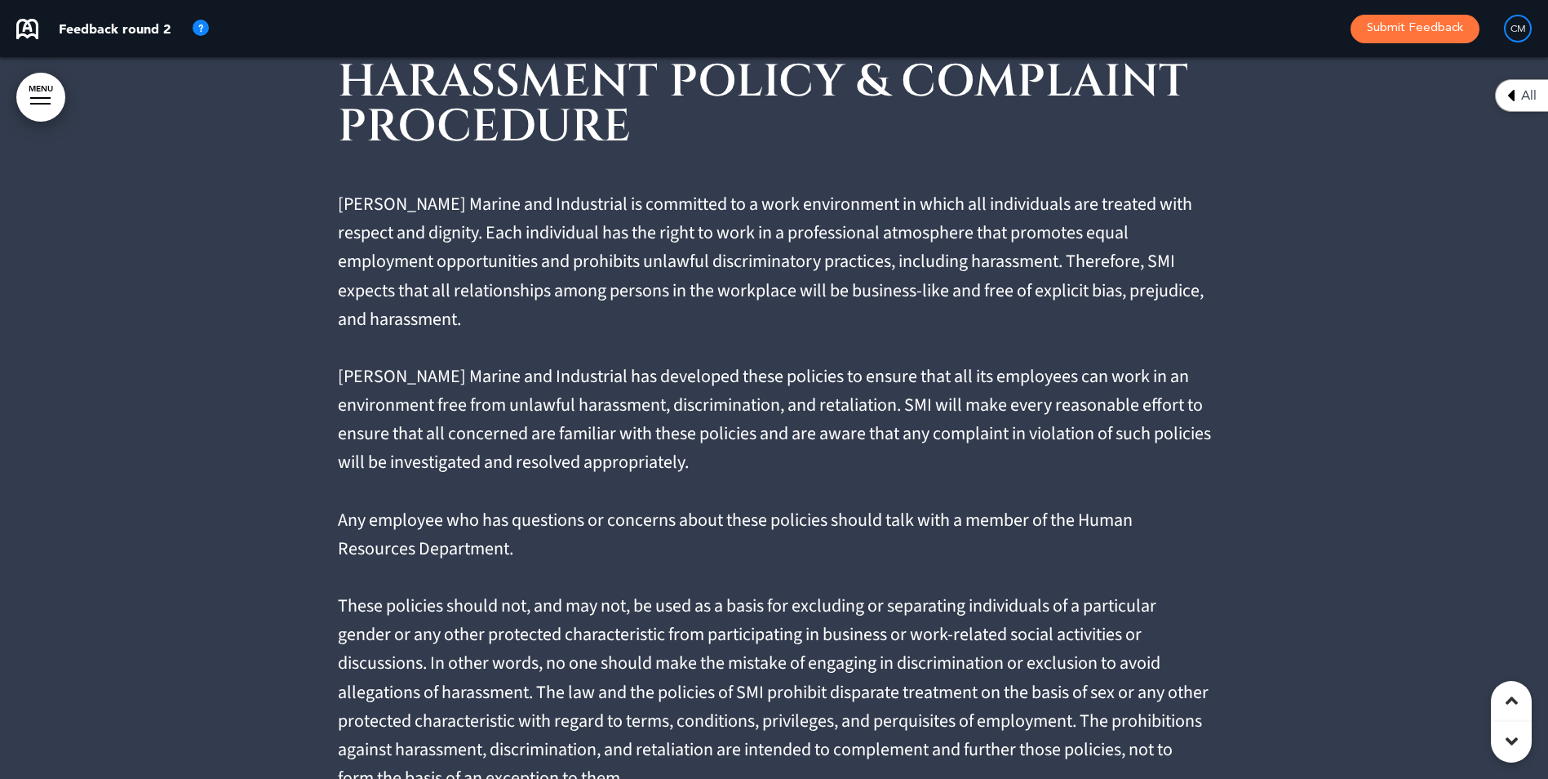
click at [7, 57] on div at bounding box center [774, 718] width 1548 height 1531
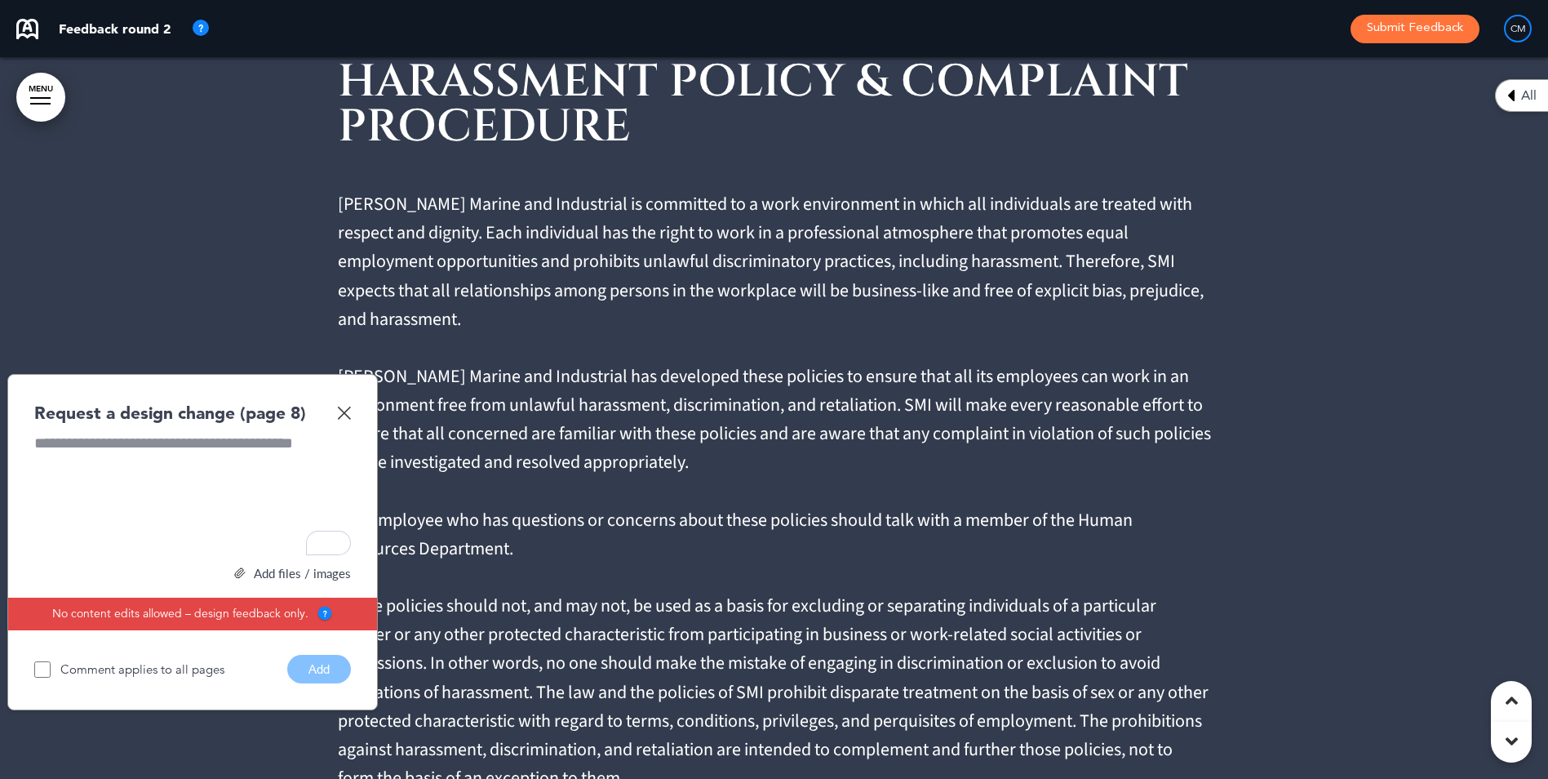
click at [340, 401] on div "Request a design change (page 8)" at bounding box center [192, 413] width 317 height 24
click at [343, 406] on img at bounding box center [344, 413] width 14 height 14
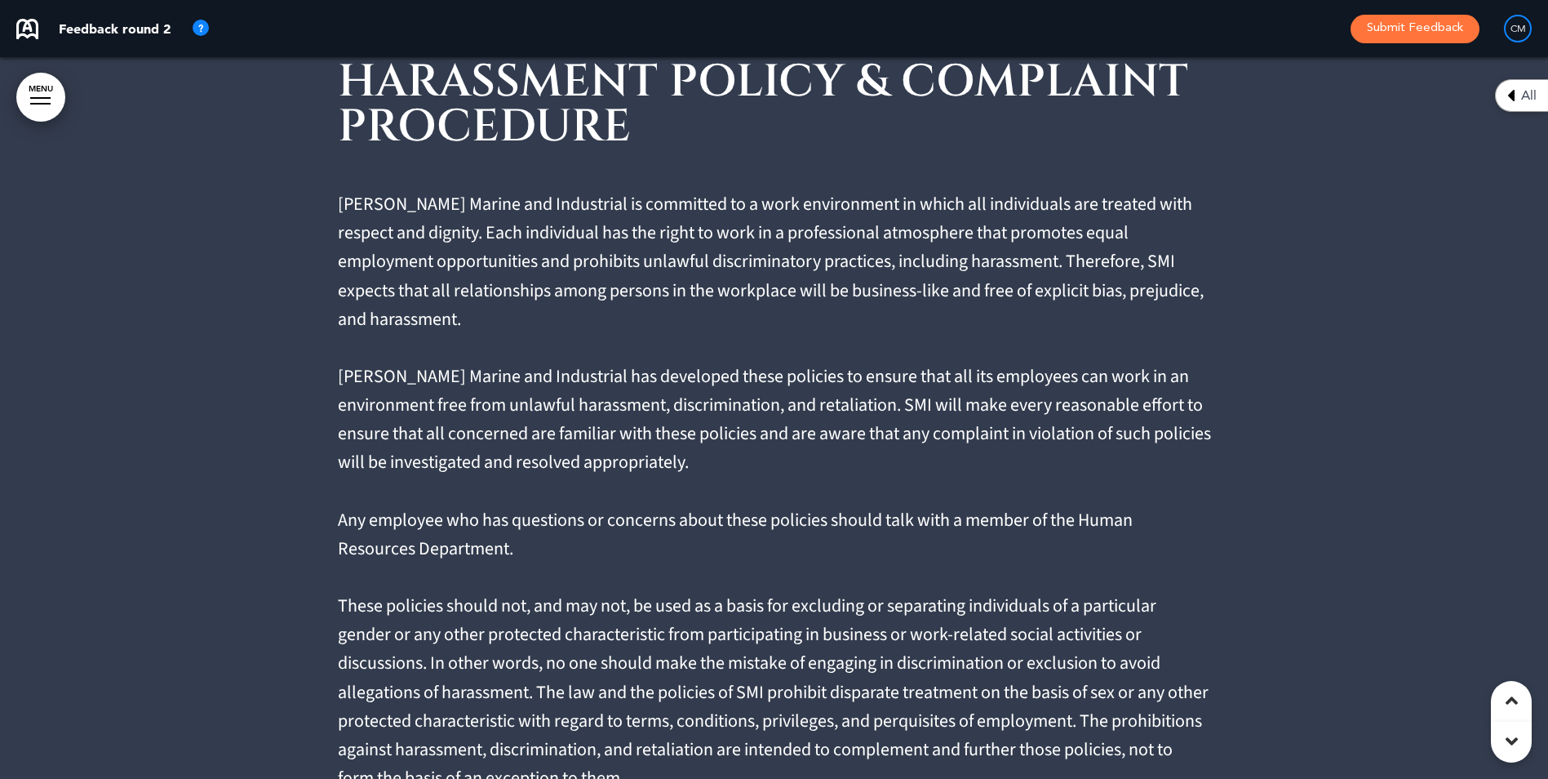
click at [33, 103] on div at bounding box center [40, 104] width 20 height 2
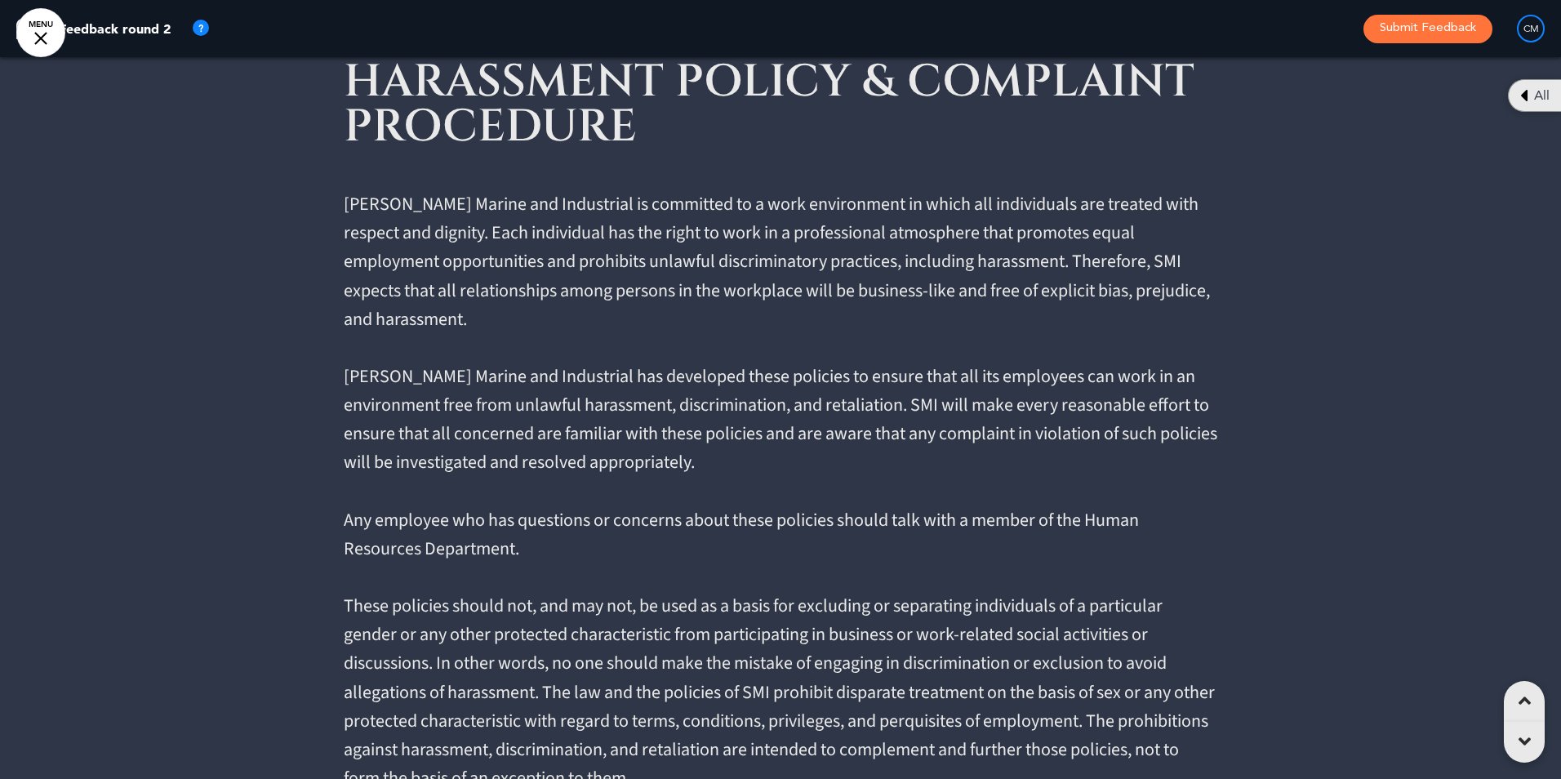
scroll to position [0, 4608]
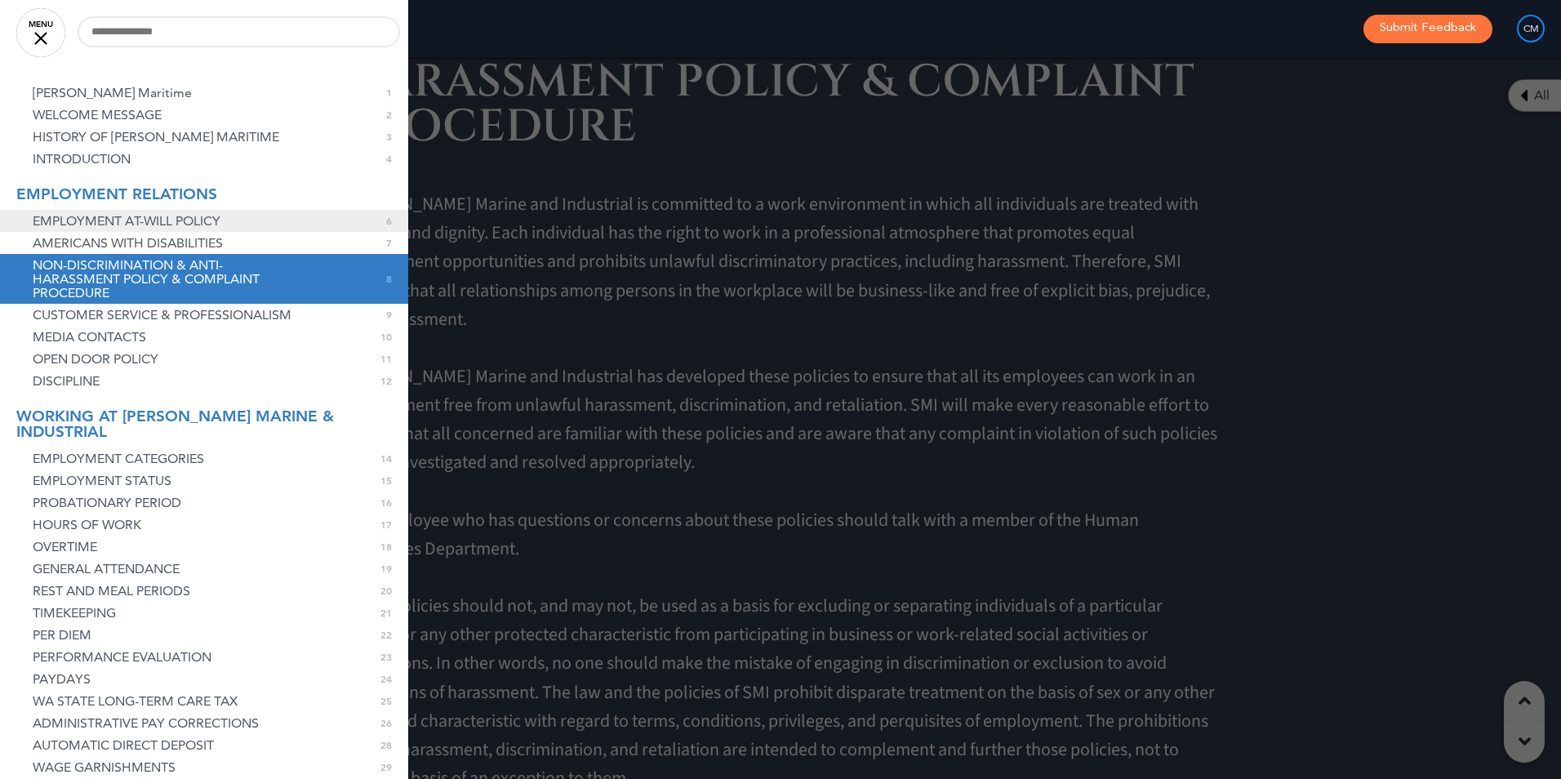
click at [112, 228] on span "EMPLOYMENT AT-WILL POLICY" at bounding box center [127, 221] width 188 height 14
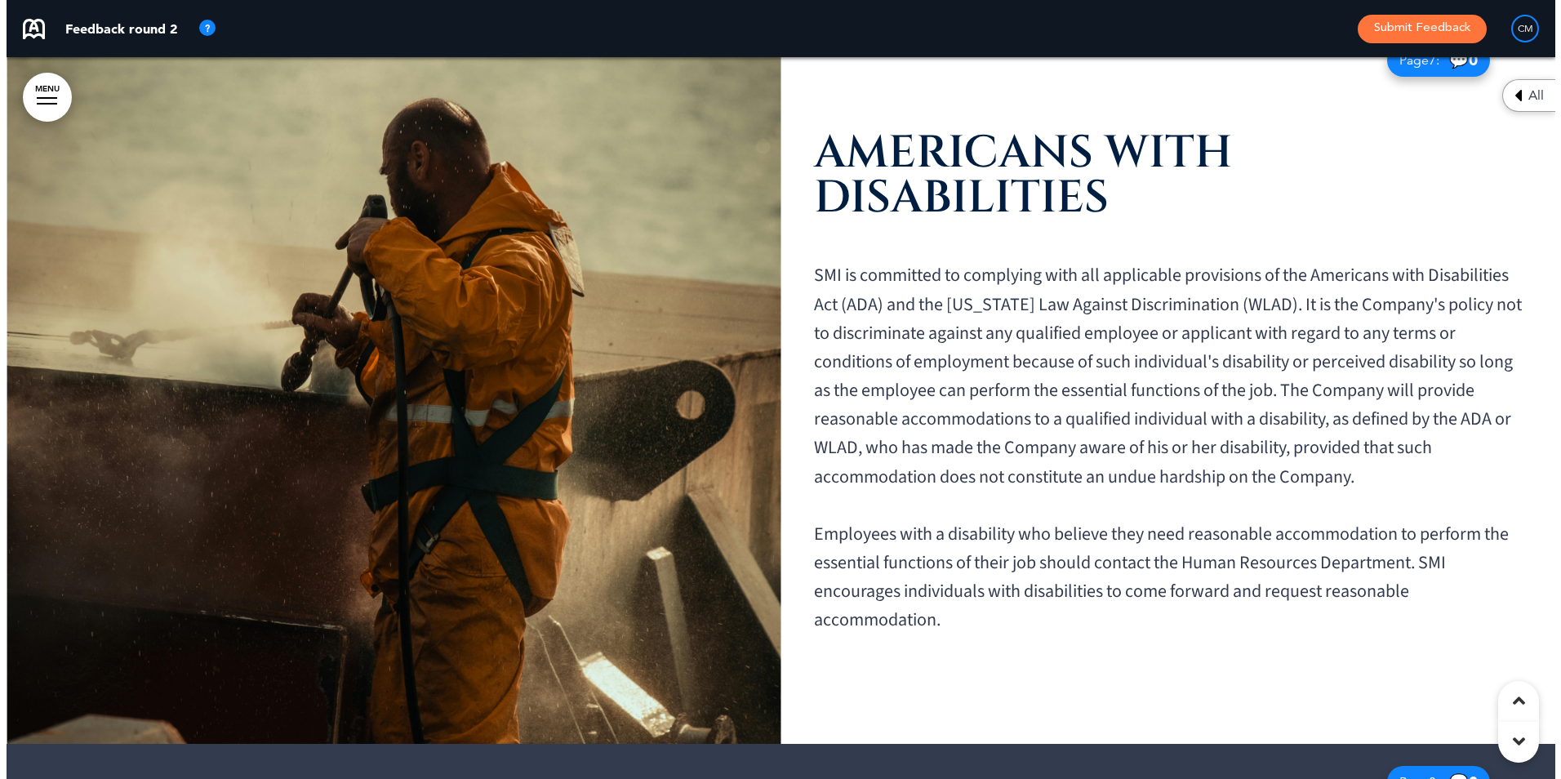
scroll to position [7922, 0]
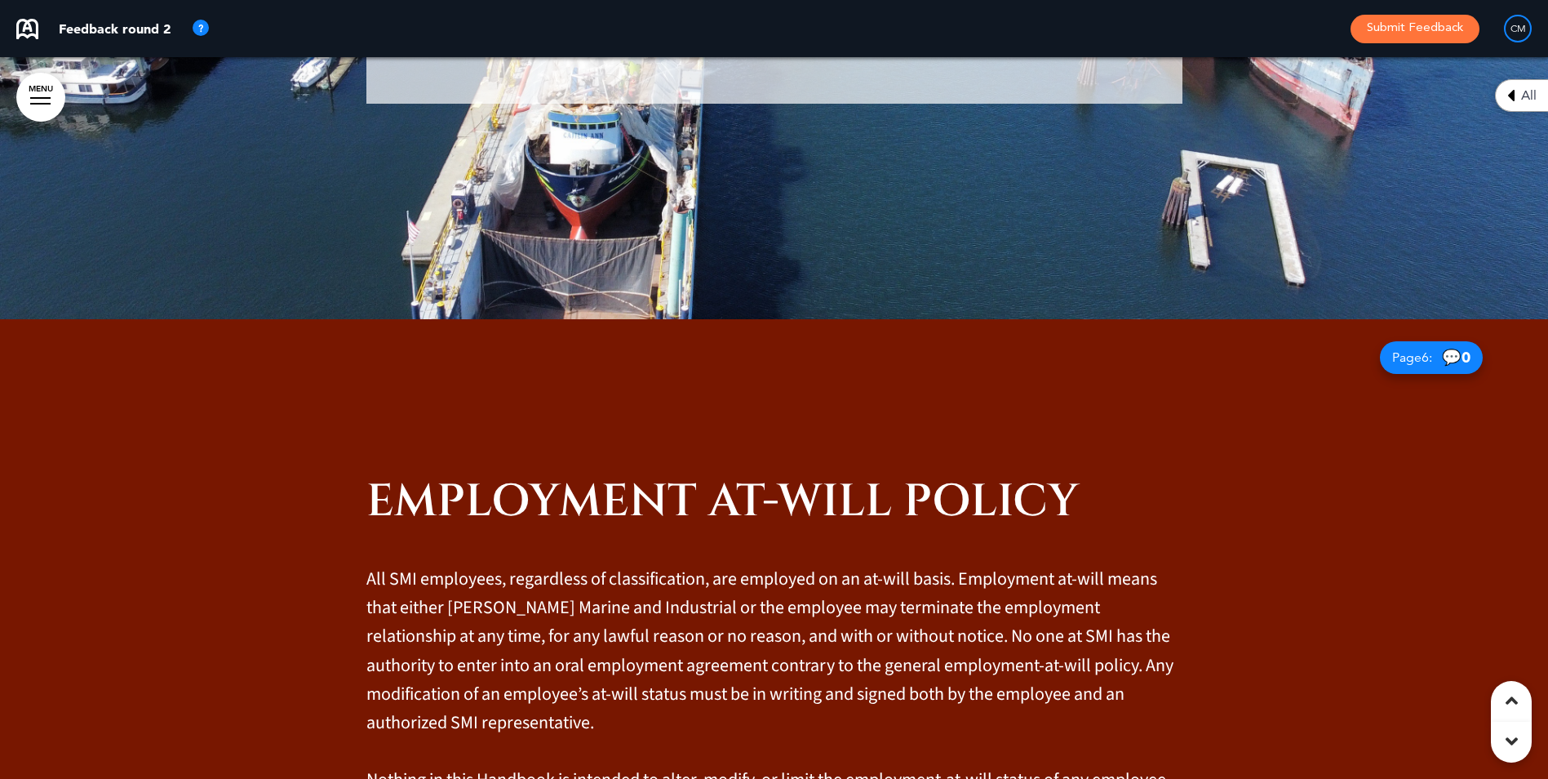
click at [48, 96] on link "MENU" at bounding box center [40, 97] width 49 height 49
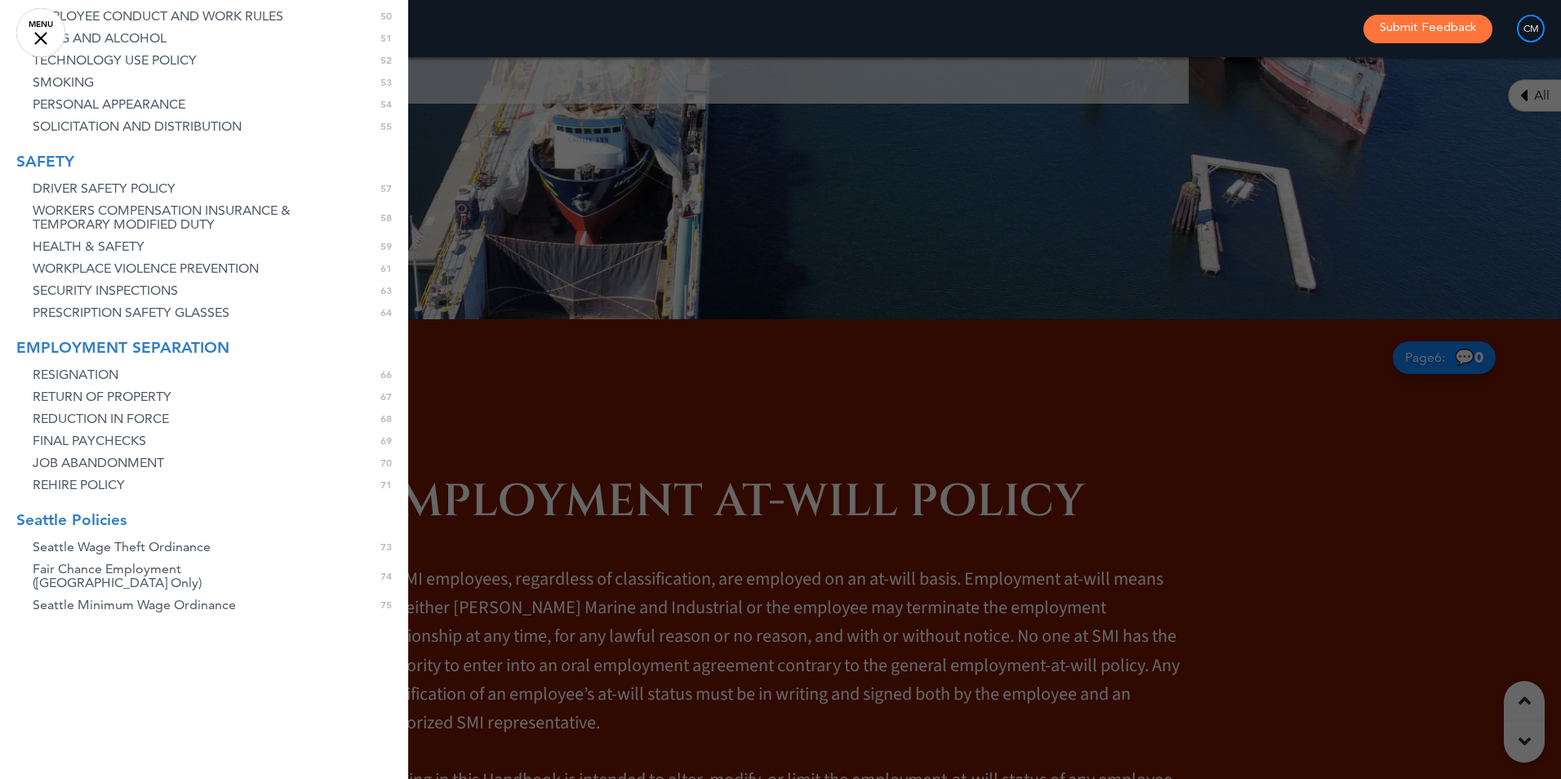
scroll to position [2175, 0]
click at [164, 540] on span "Seattle Wage Theft Ordinance" at bounding box center [122, 547] width 178 height 14
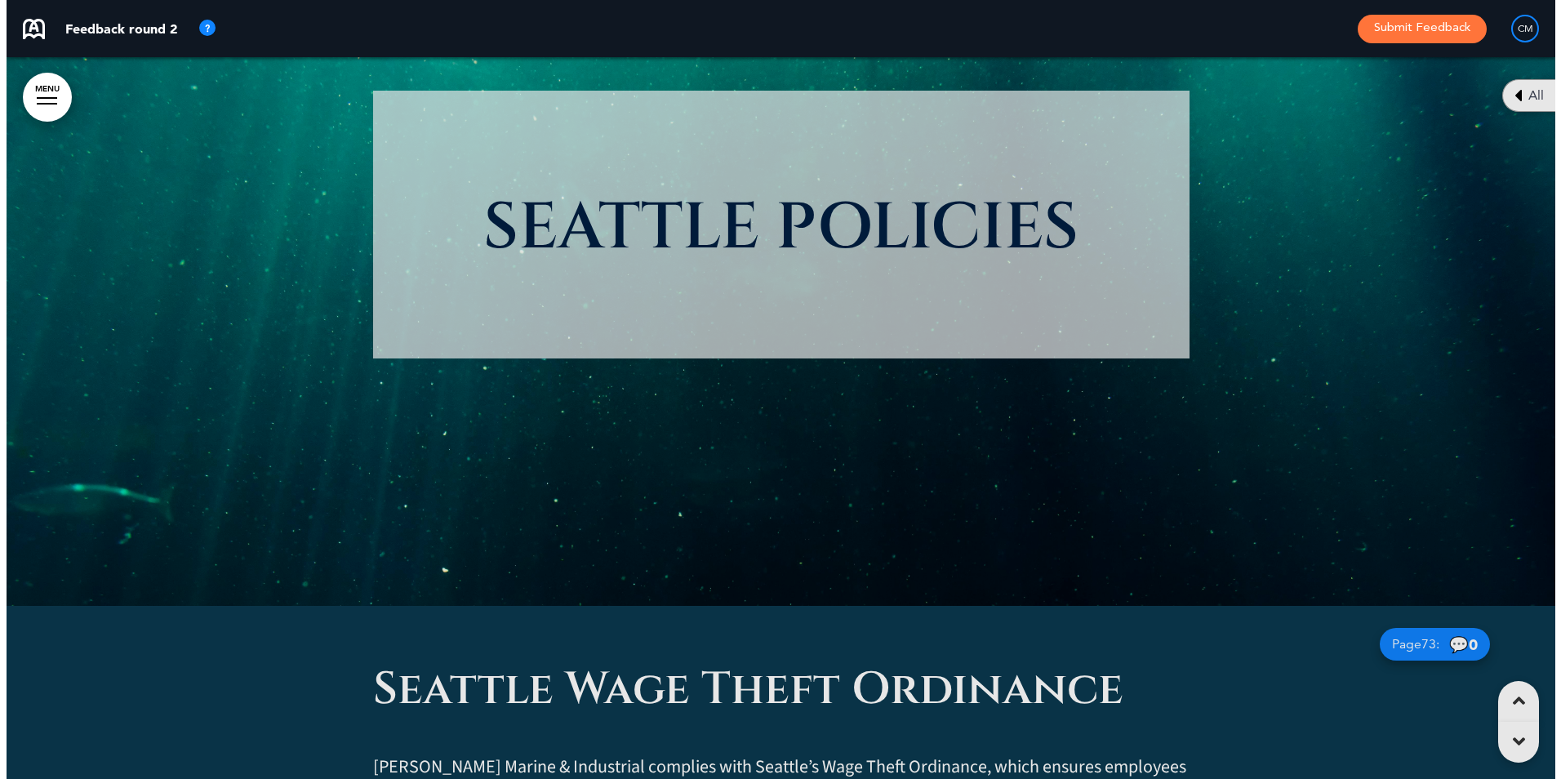
scroll to position [0, 4572]
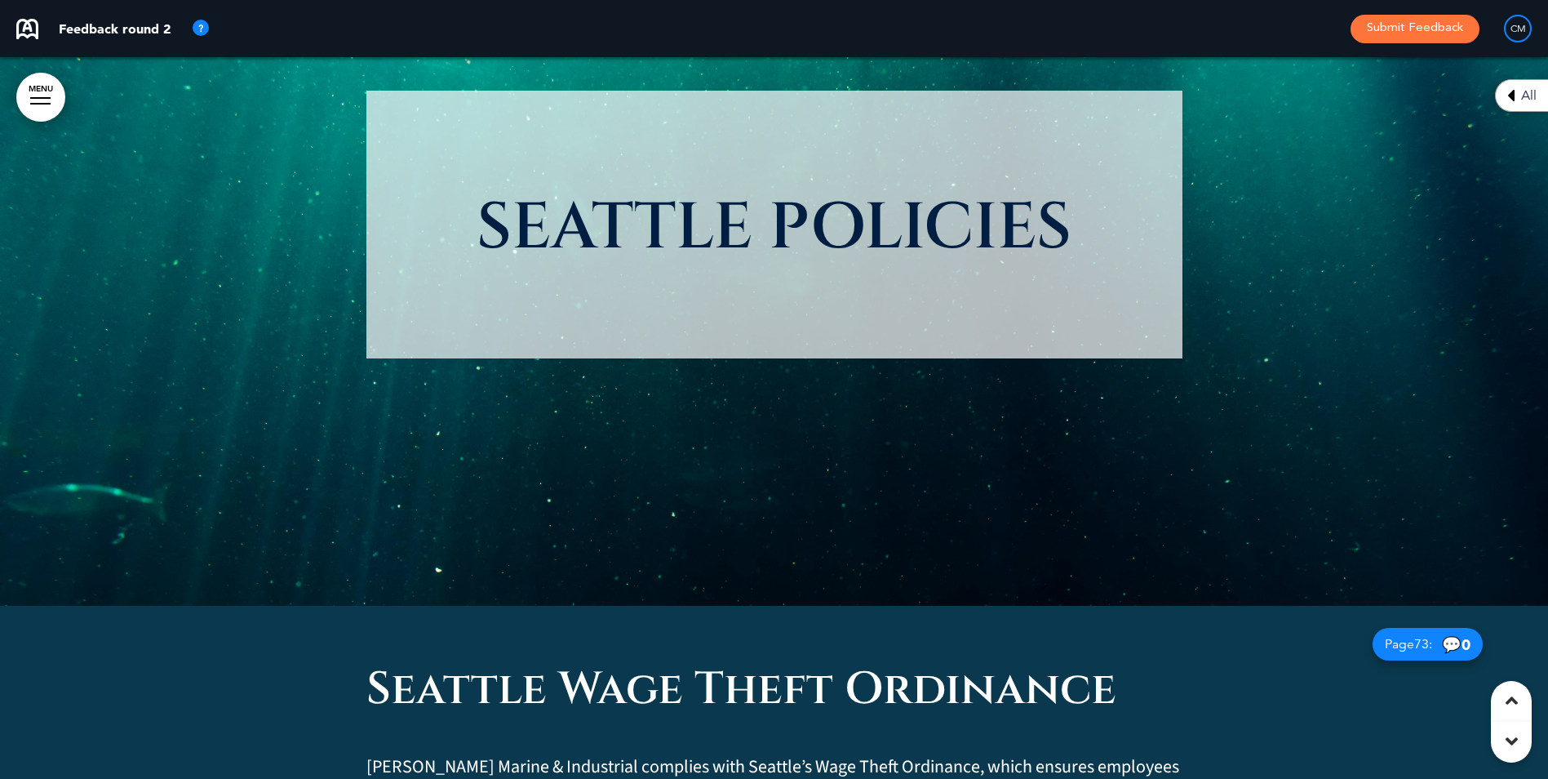
click at [26, 101] on link "MENU" at bounding box center [40, 97] width 49 height 49
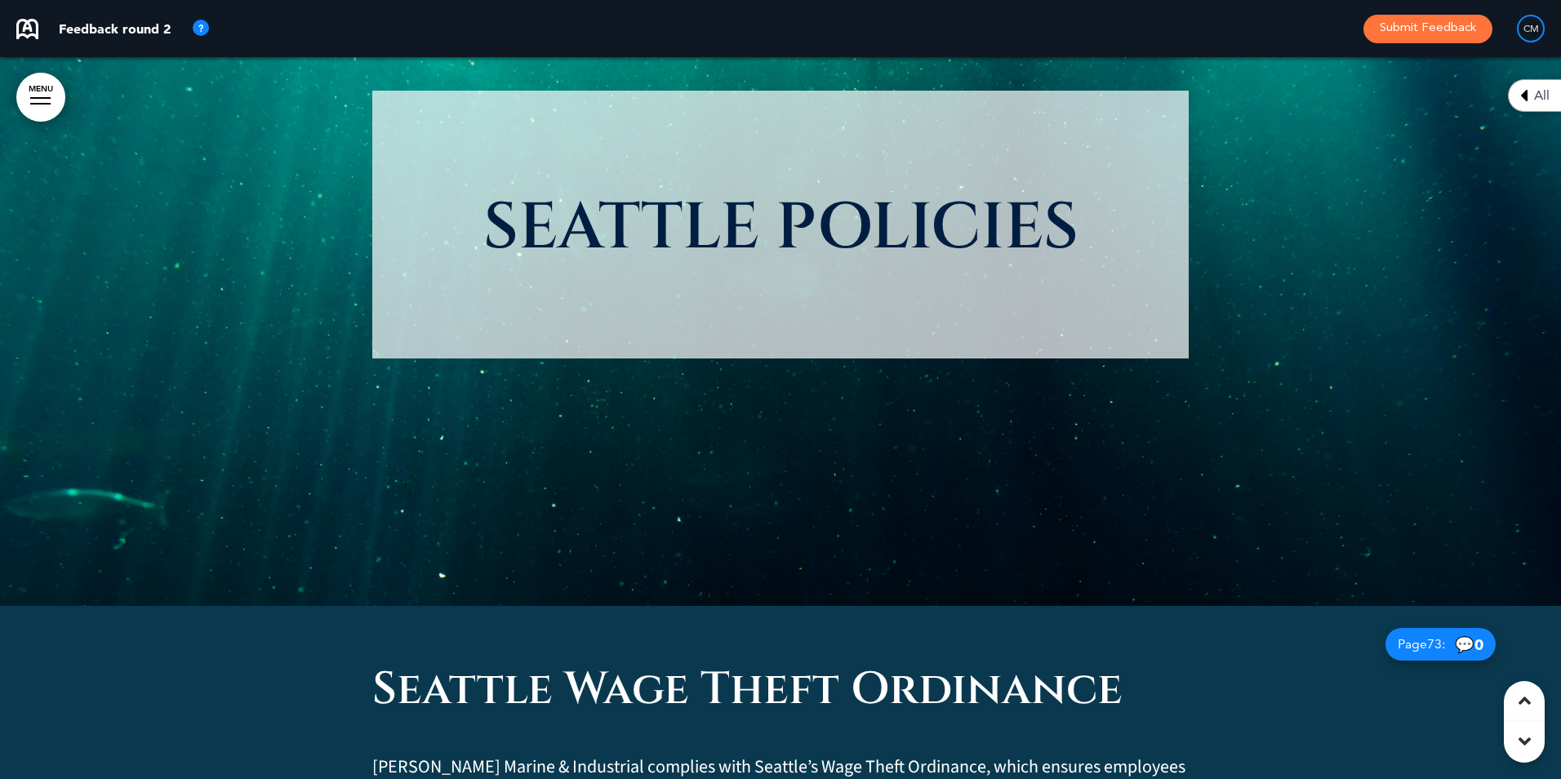
scroll to position [0, 4608]
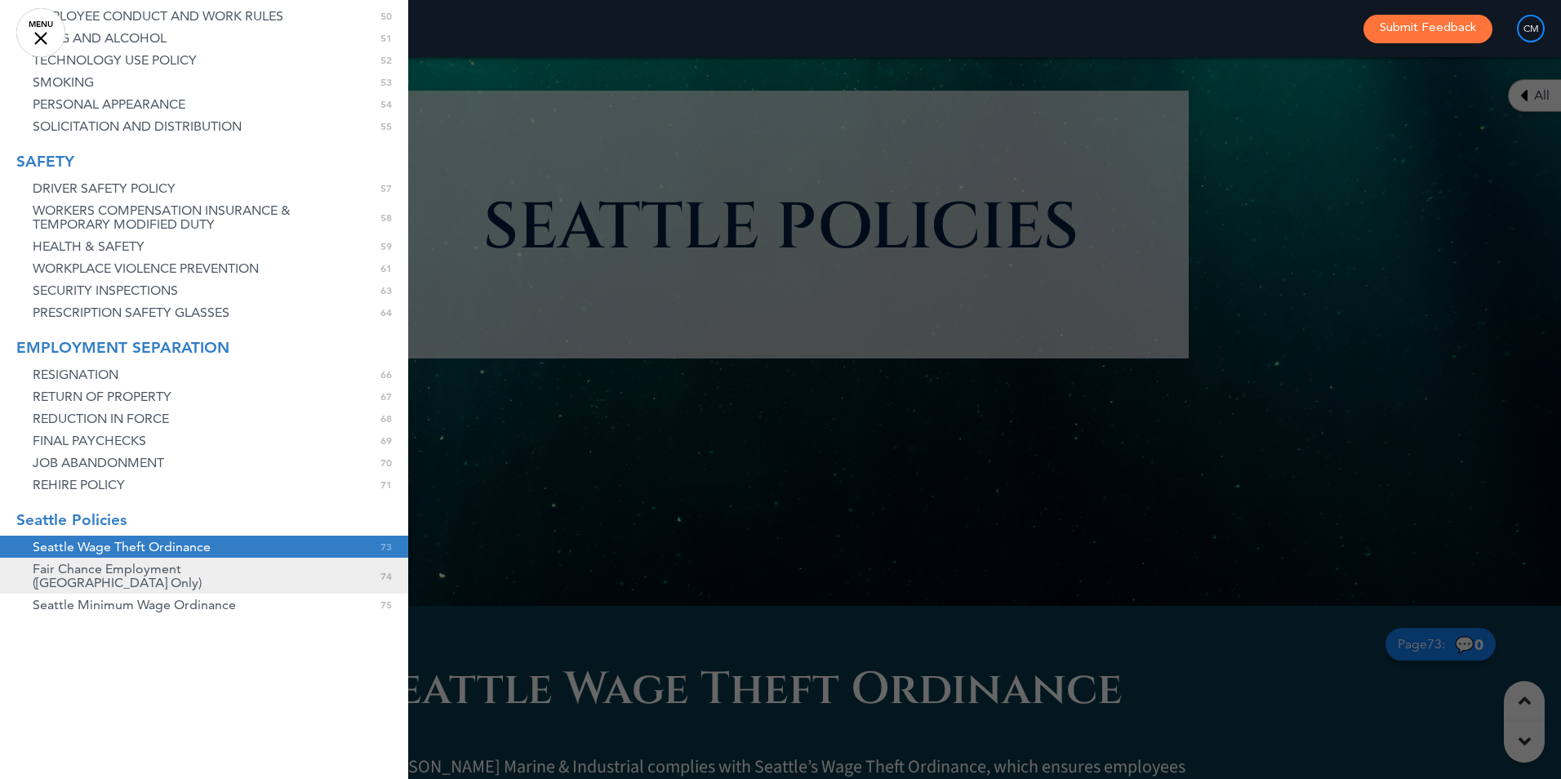
click at [108, 562] on span "Fair Chance Employment ([GEOGRAPHIC_DATA] Only)" at bounding box center [167, 576] width 269 height 28
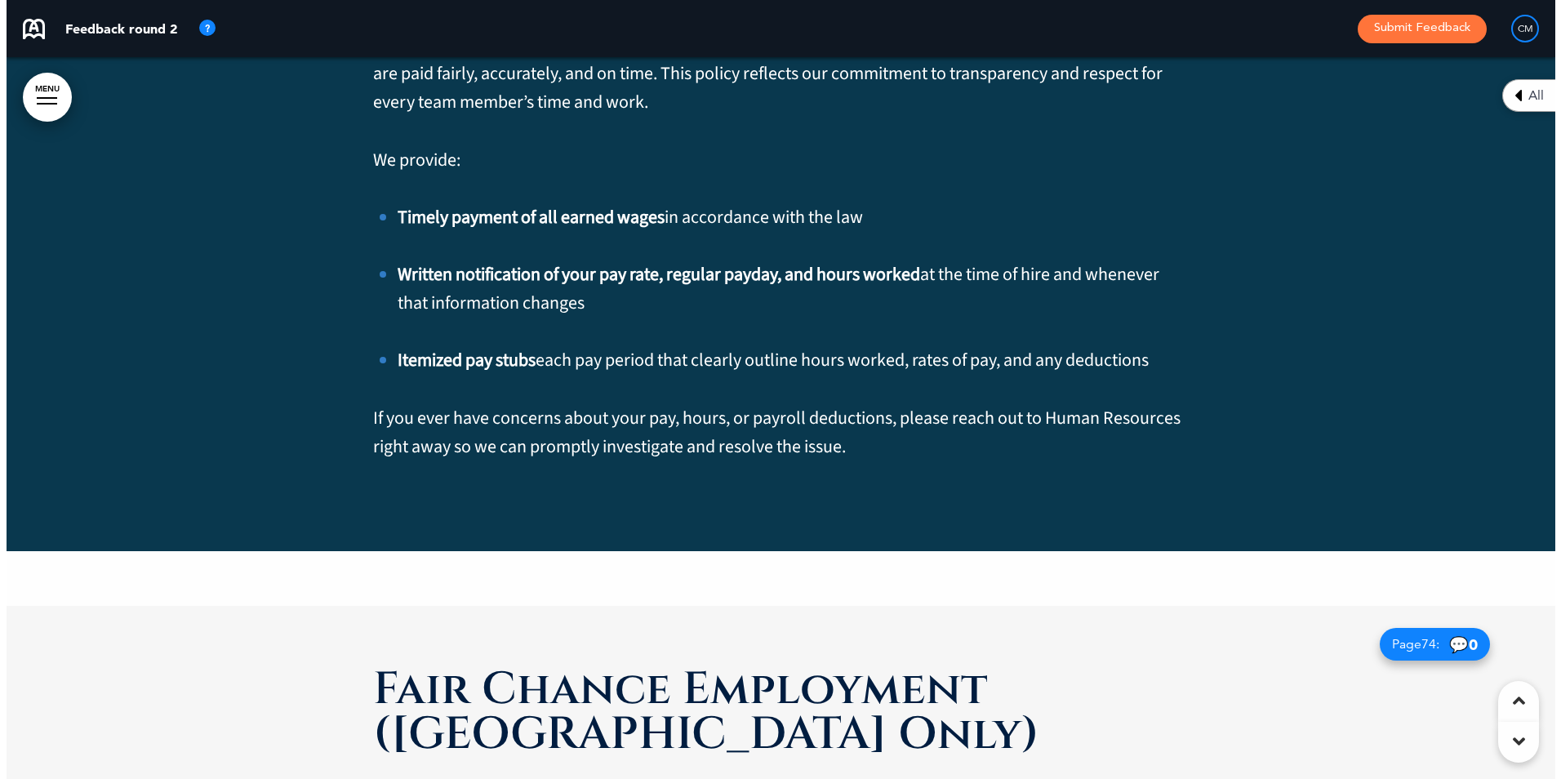
scroll to position [0, 4572]
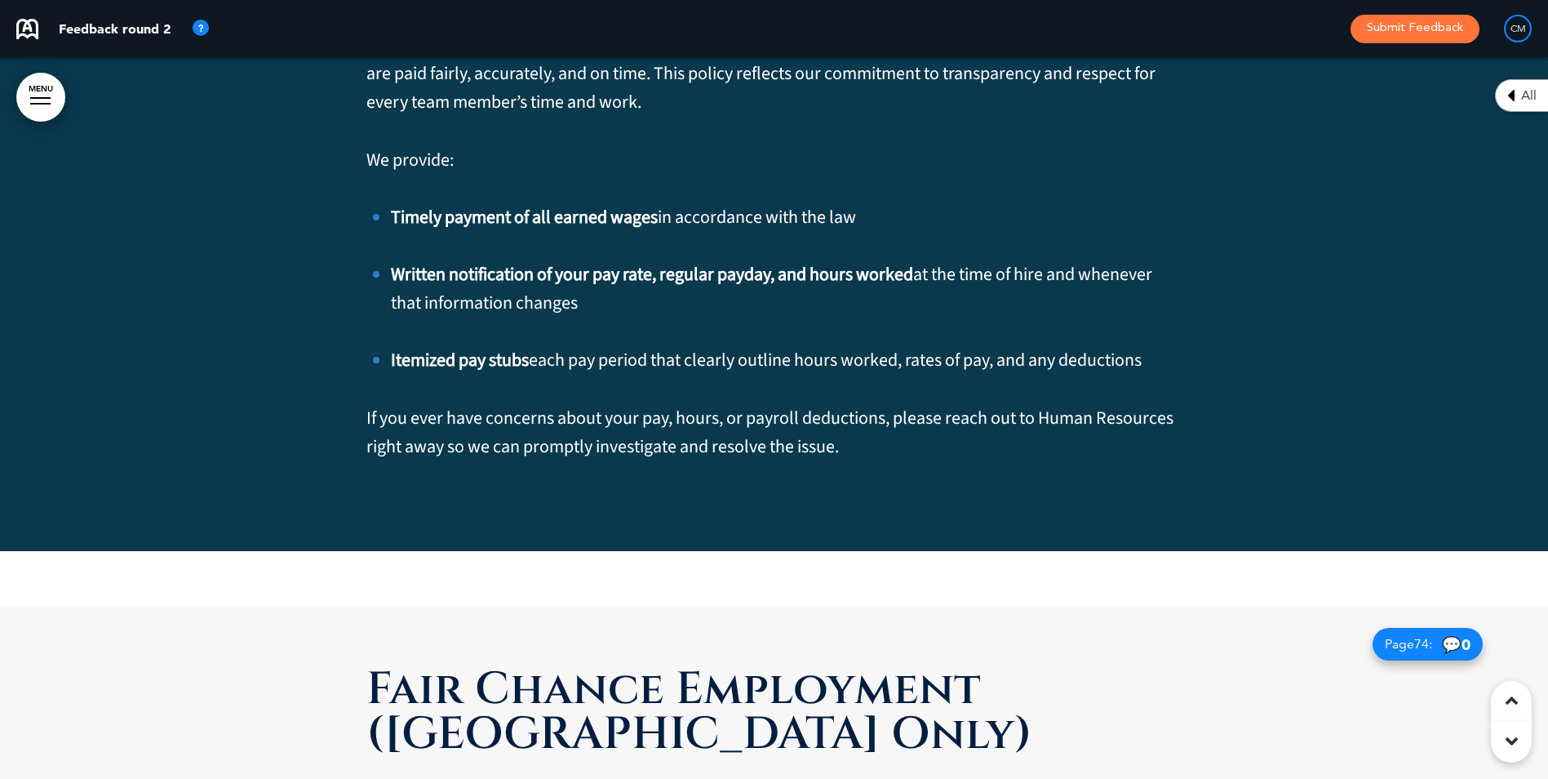
click at [44, 99] on link "MENU" at bounding box center [40, 97] width 49 height 49
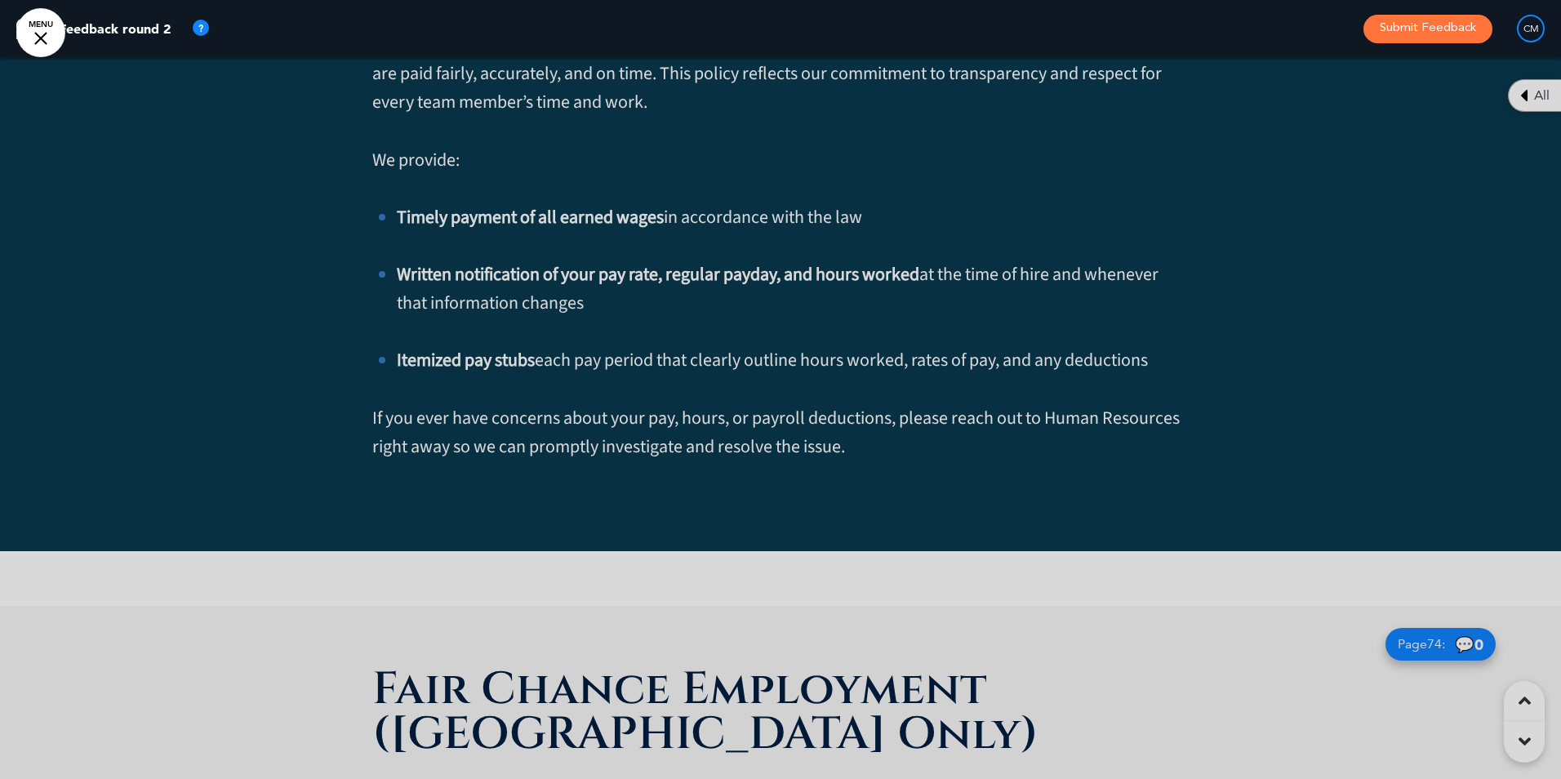
scroll to position [0, 4608]
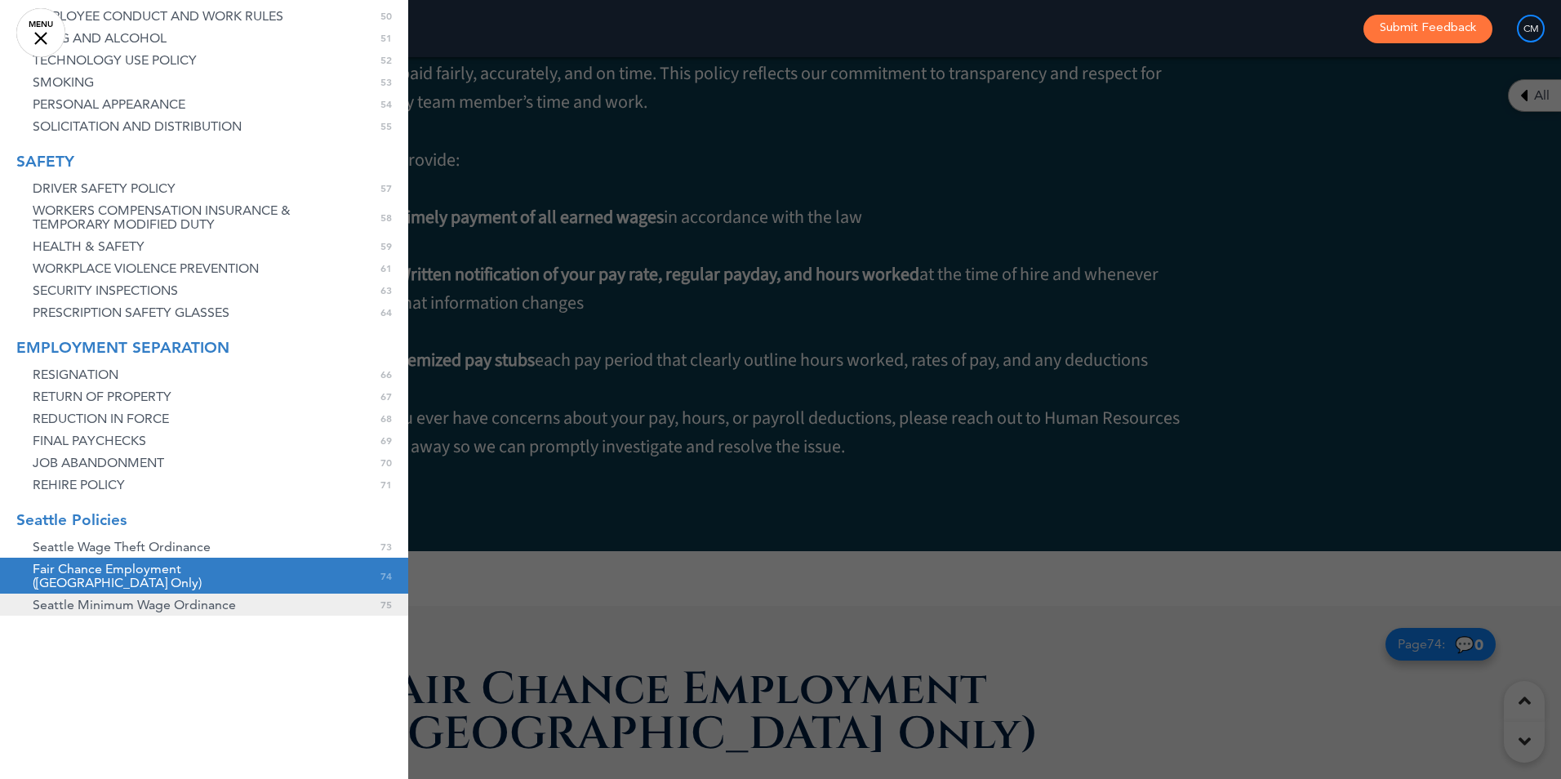
click at [142, 597] on span "Seattle Minimum Wage Ordinance" at bounding box center [134, 604] width 203 height 14
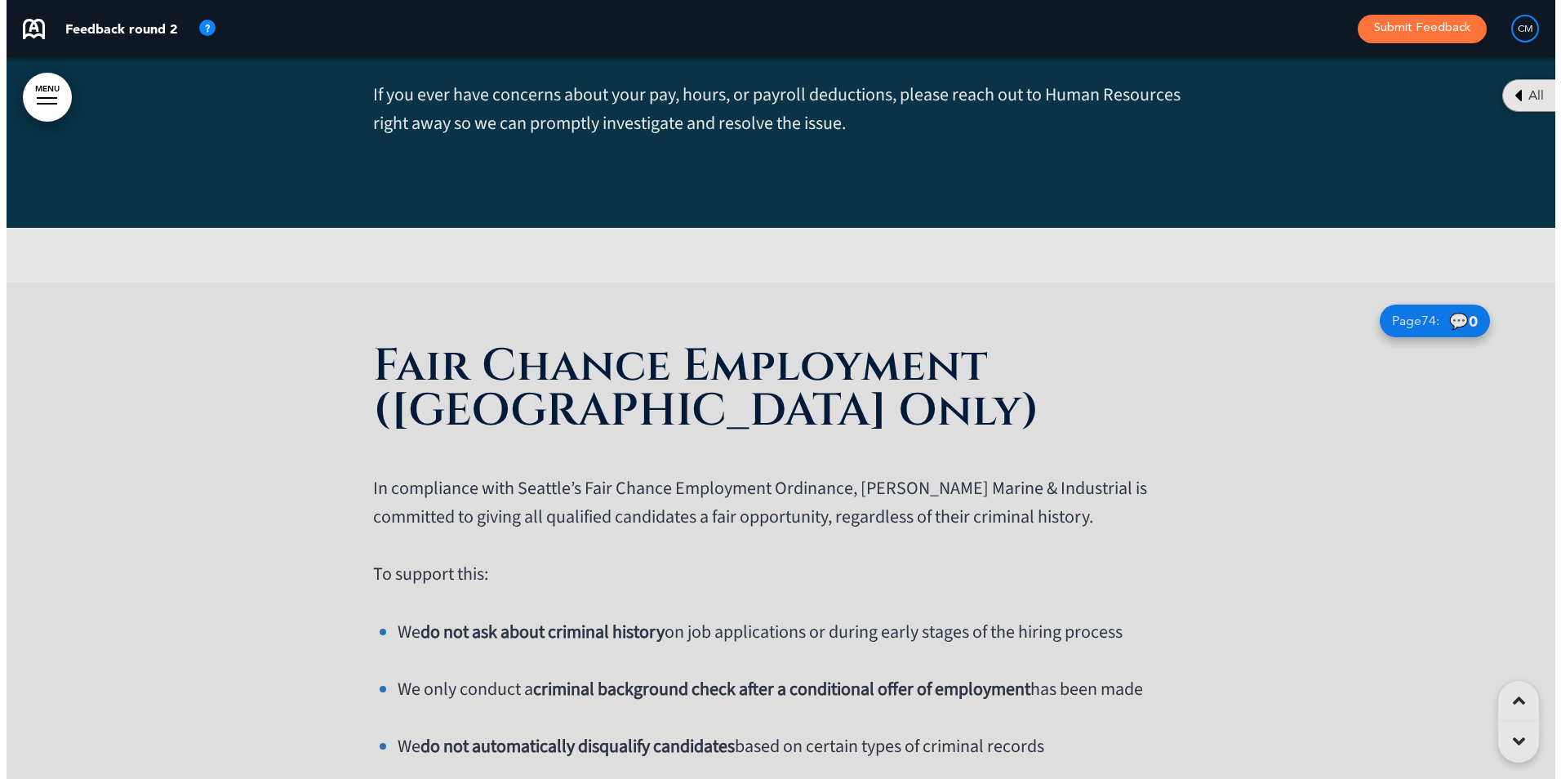
scroll to position [0, 4572]
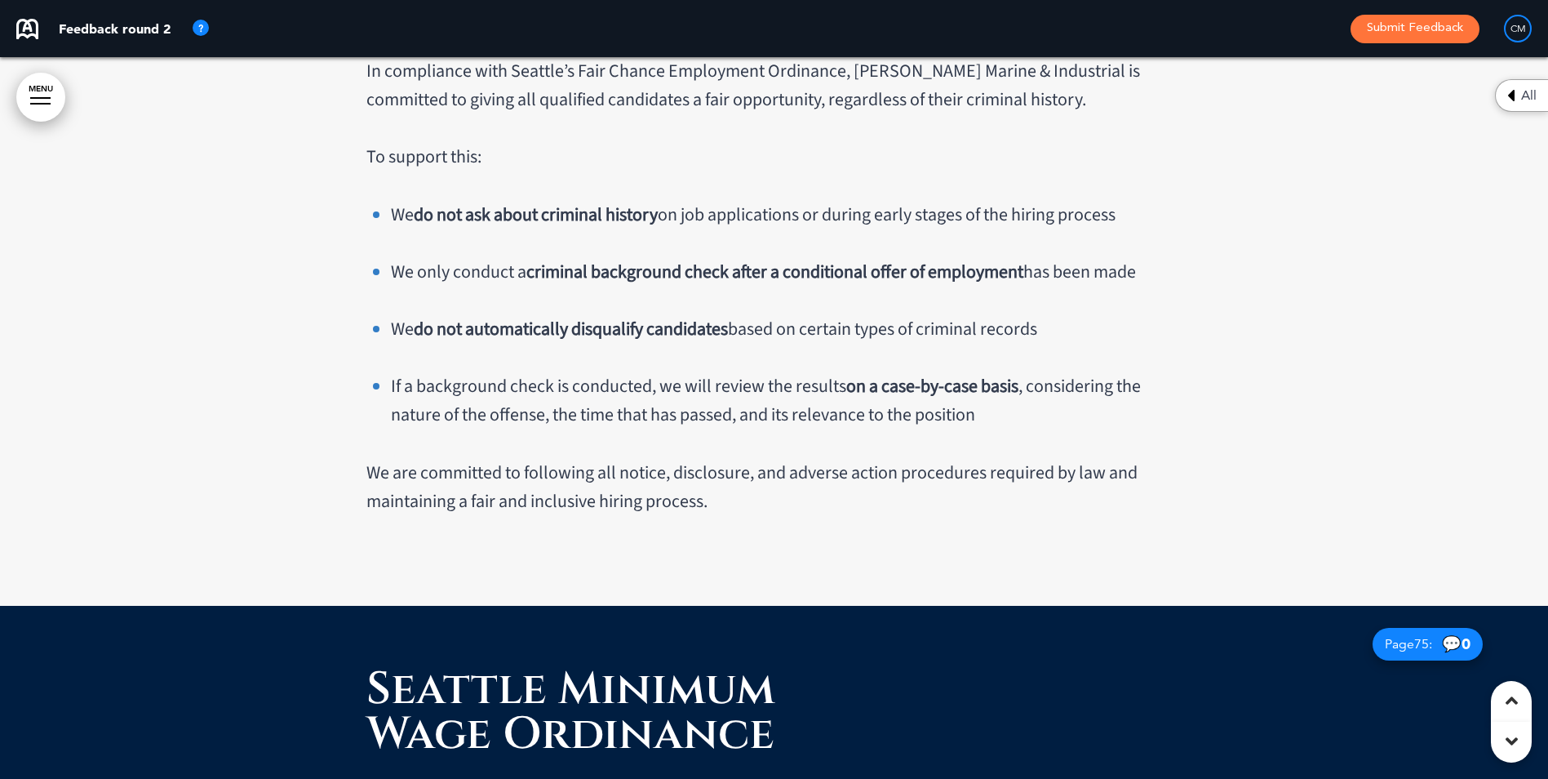
click at [38, 95] on link "MENU" at bounding box center [40, 97] width 49 height 49
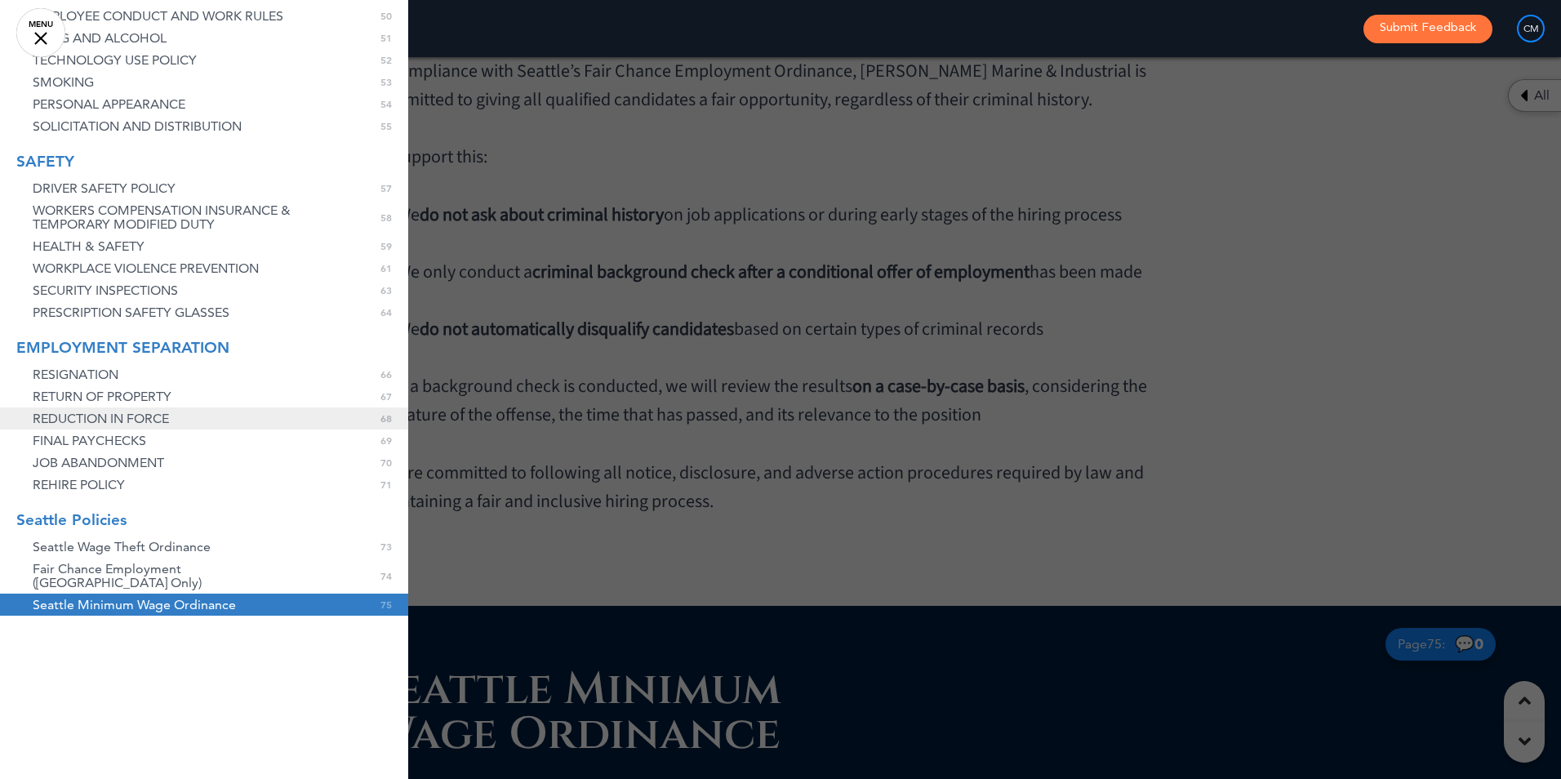
scroll to position [1767, 0]
click at [130, 199] on link "DRIVER SAFETY POLICY 0 57" at bounding box center [204, 188] width 408 height 22
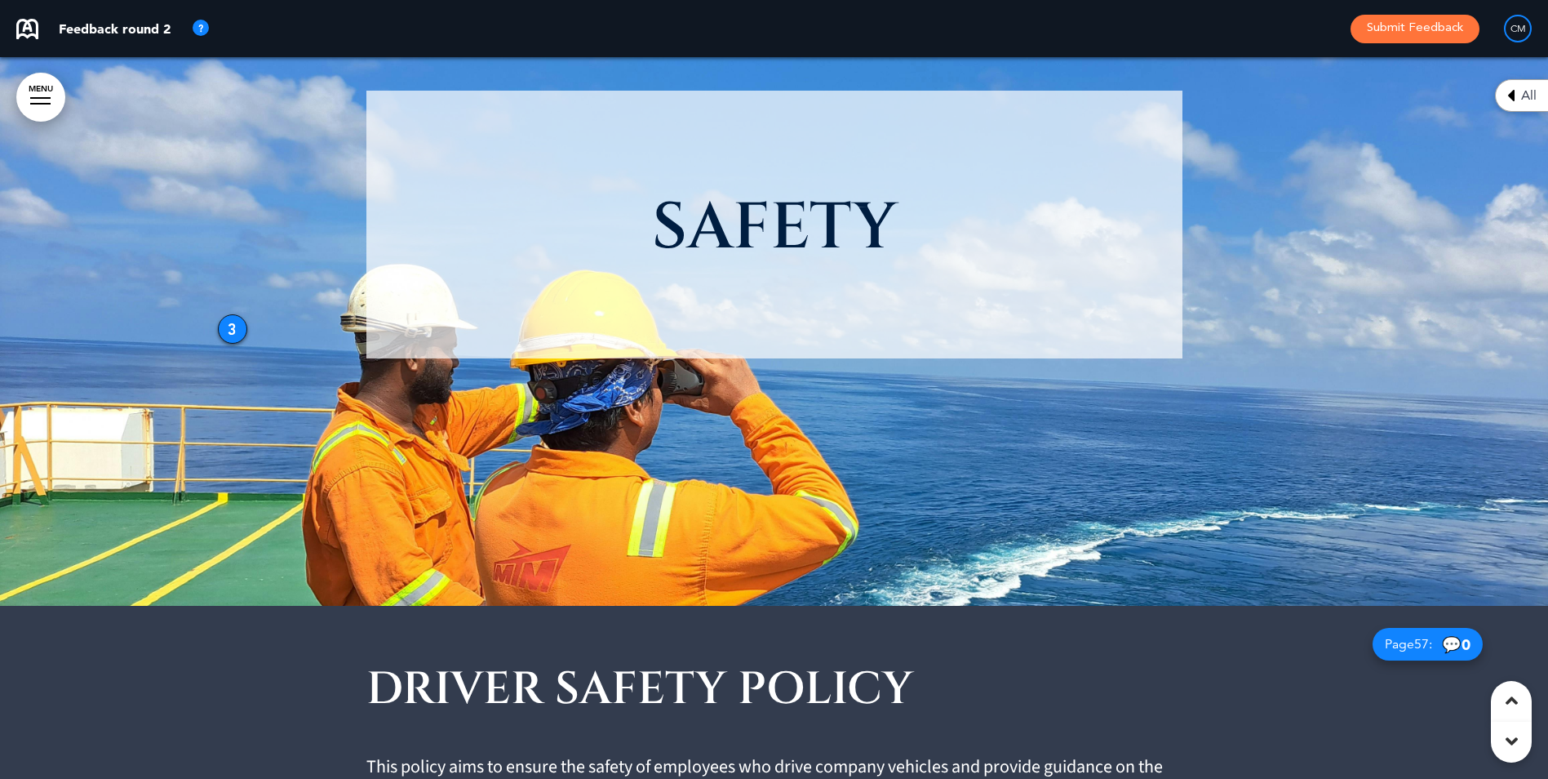
scroll to position [0, 0]
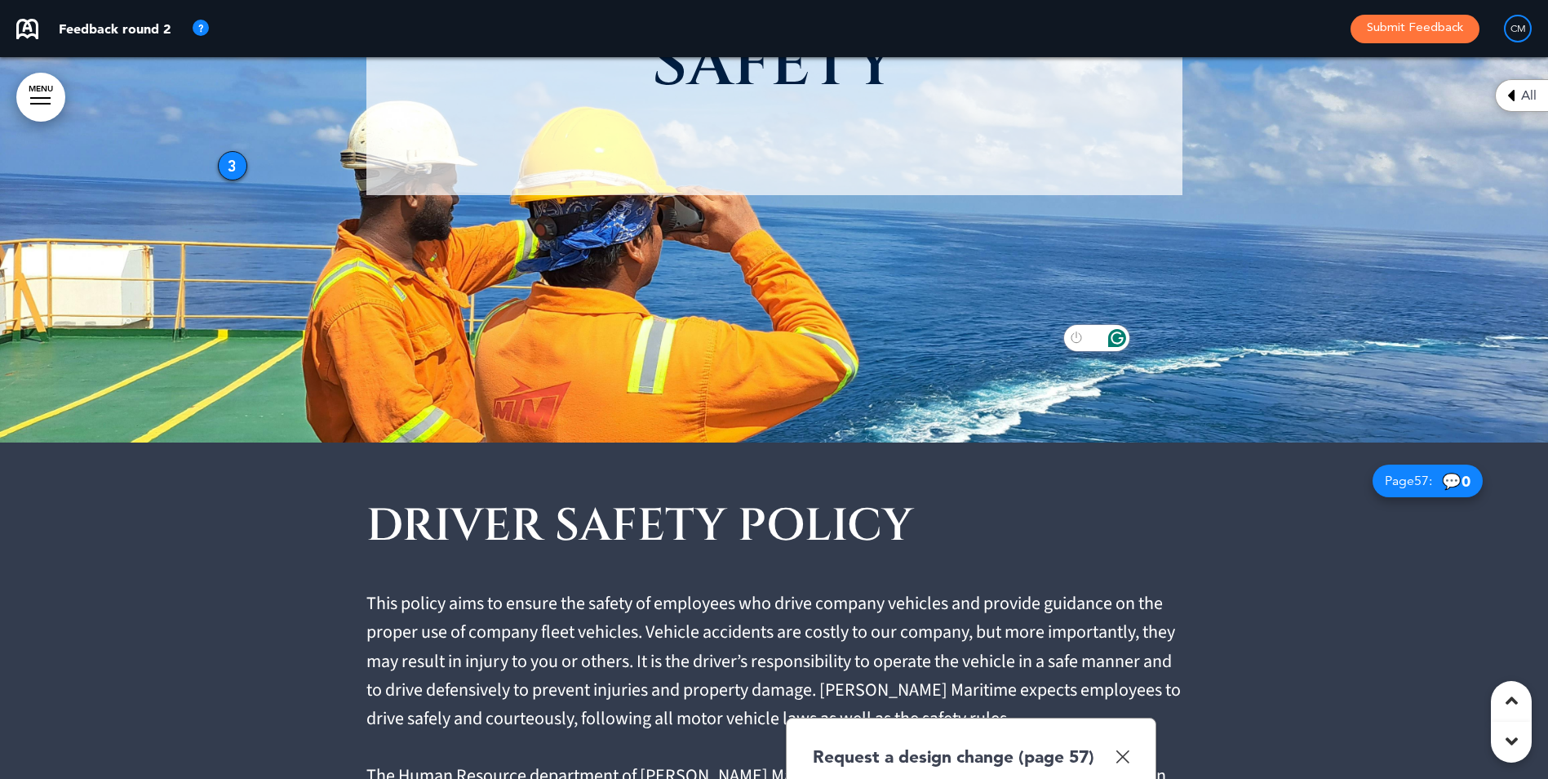
click at [1109, 744] on div "Request a design change (page 57)" at bounding box center [971, 756] width 317 height 24
click at [1130, 749] on img at bounding box center [1123, 756] width 14 height 14
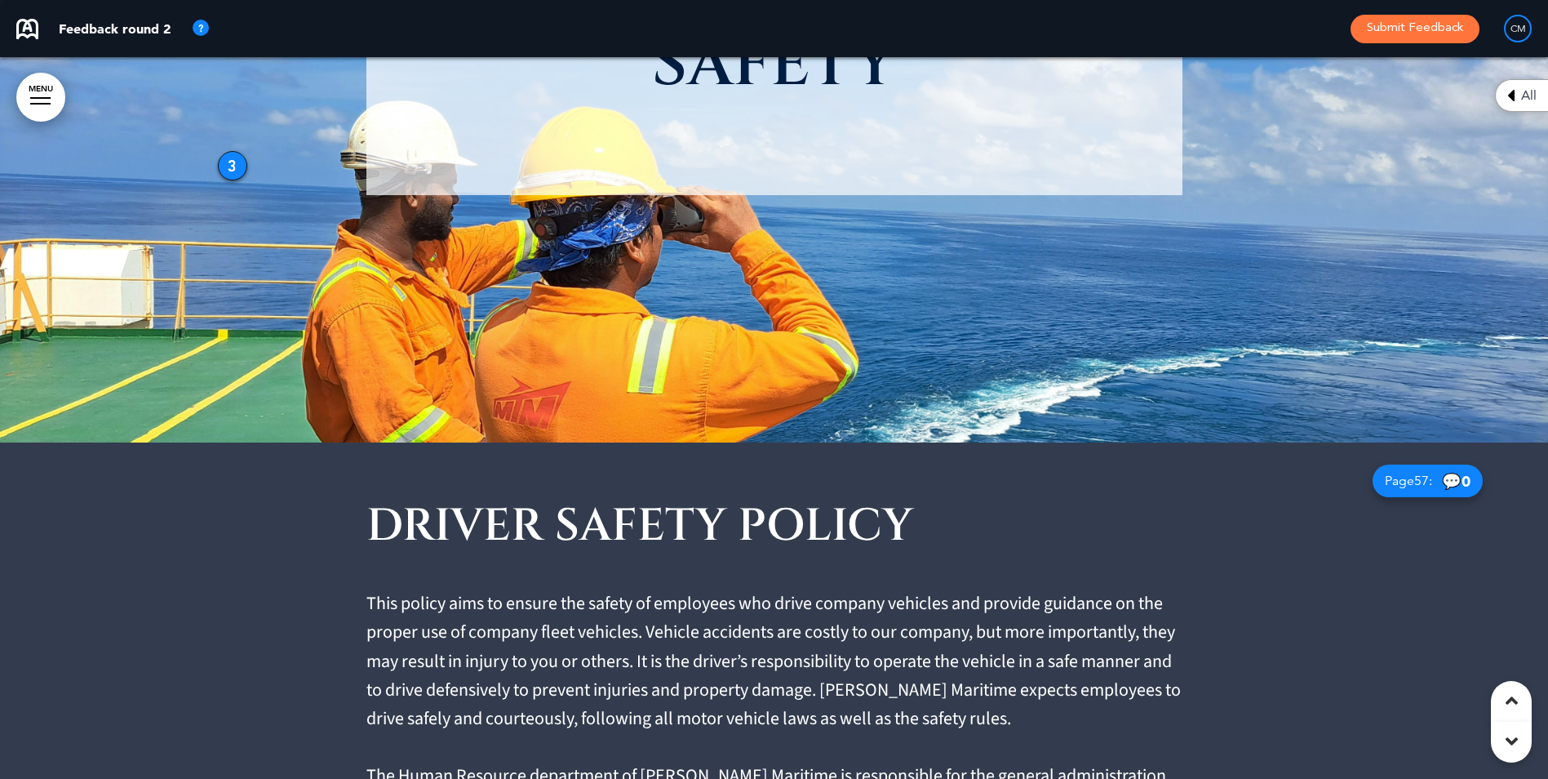
click at [1468, 778] on img at bounding box center [1470, 790] width 14 height 14
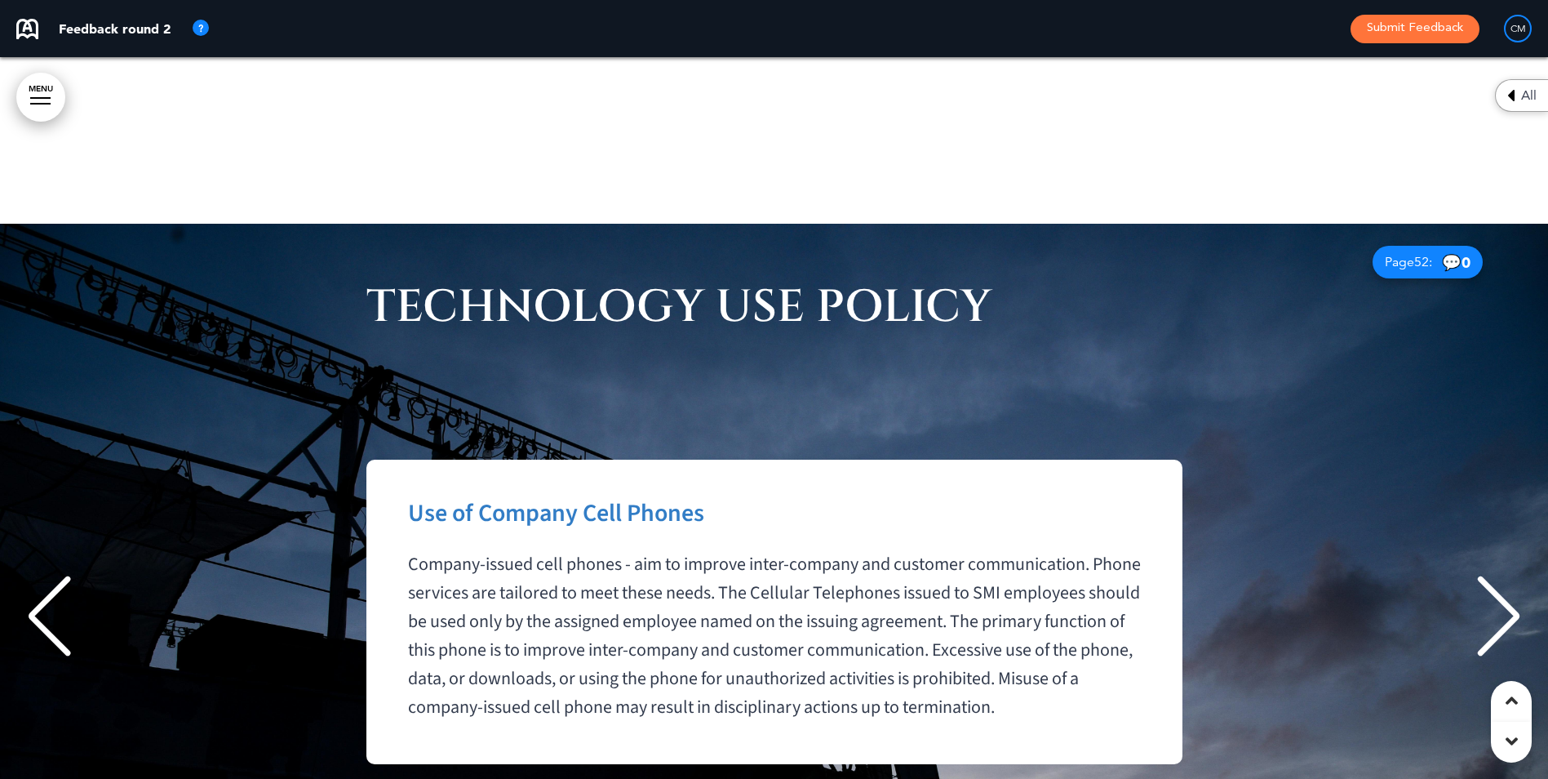
scroll to position [746, 0]
